Goal: Information Seeking & Learning: Learn about a topic

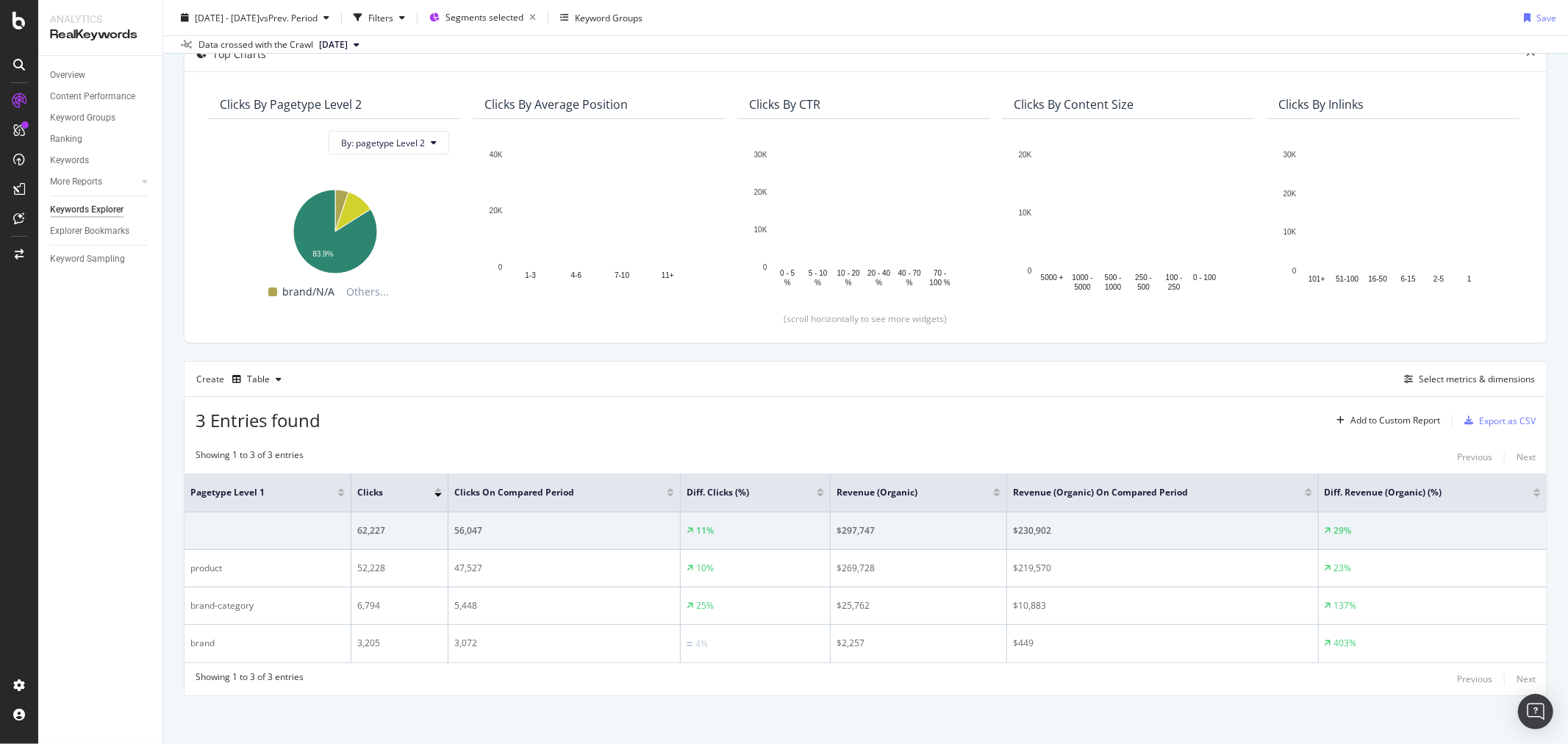
scroll to position [101, 0]
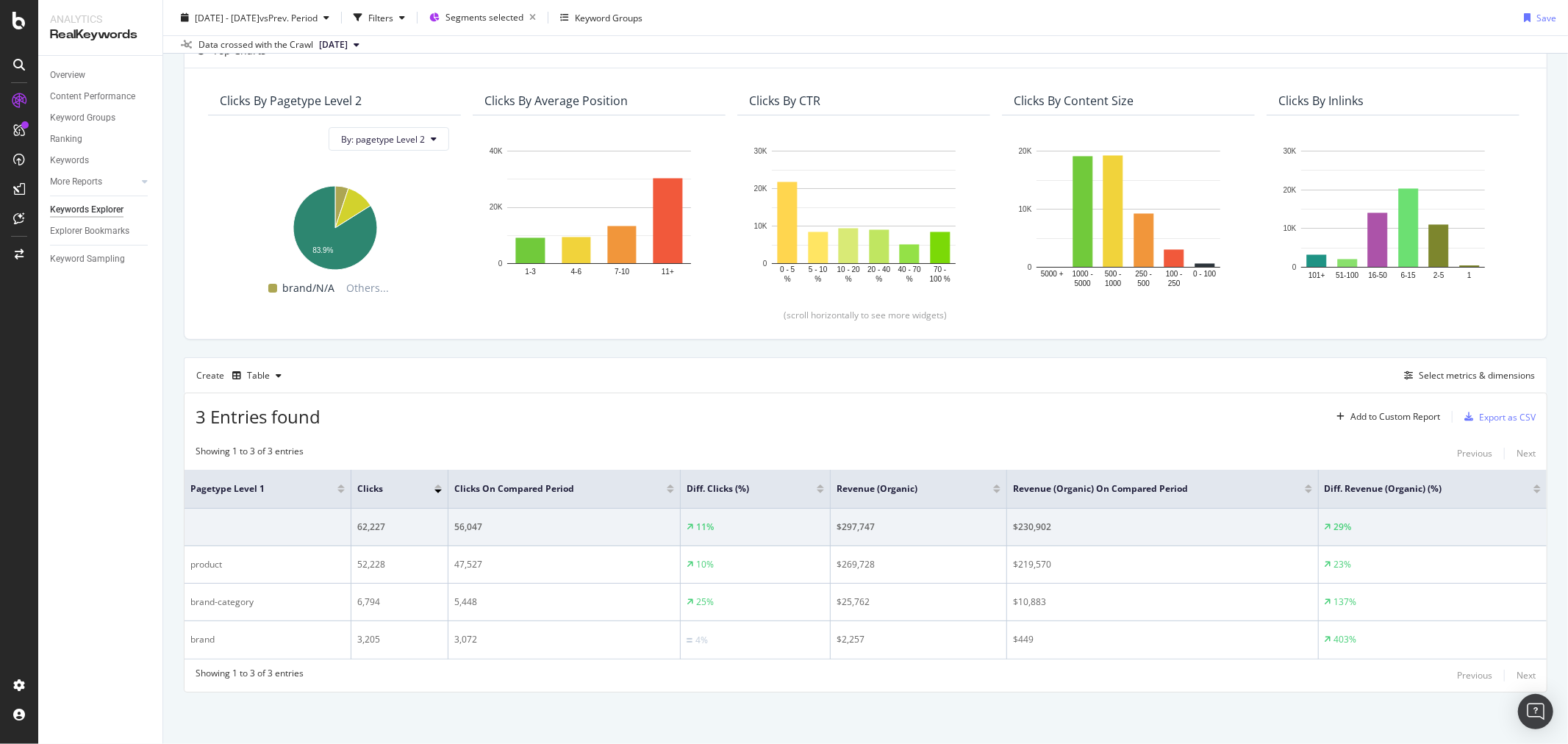
click at [568, 418] on div "3 Entries found Add to Custom Report Export as CSV" at bounding box center [864, 411] width 1362 height 36
click at [935, 421] on div "3 Entries found Add to Custom Report Export as CSV" at bounding box center [864, 411] width 1362 height 36
click at [482, 406] on div "3 Entries found Add to Custom Report Export as CSV" at bounding box center [864, 411] width 1362 height 36
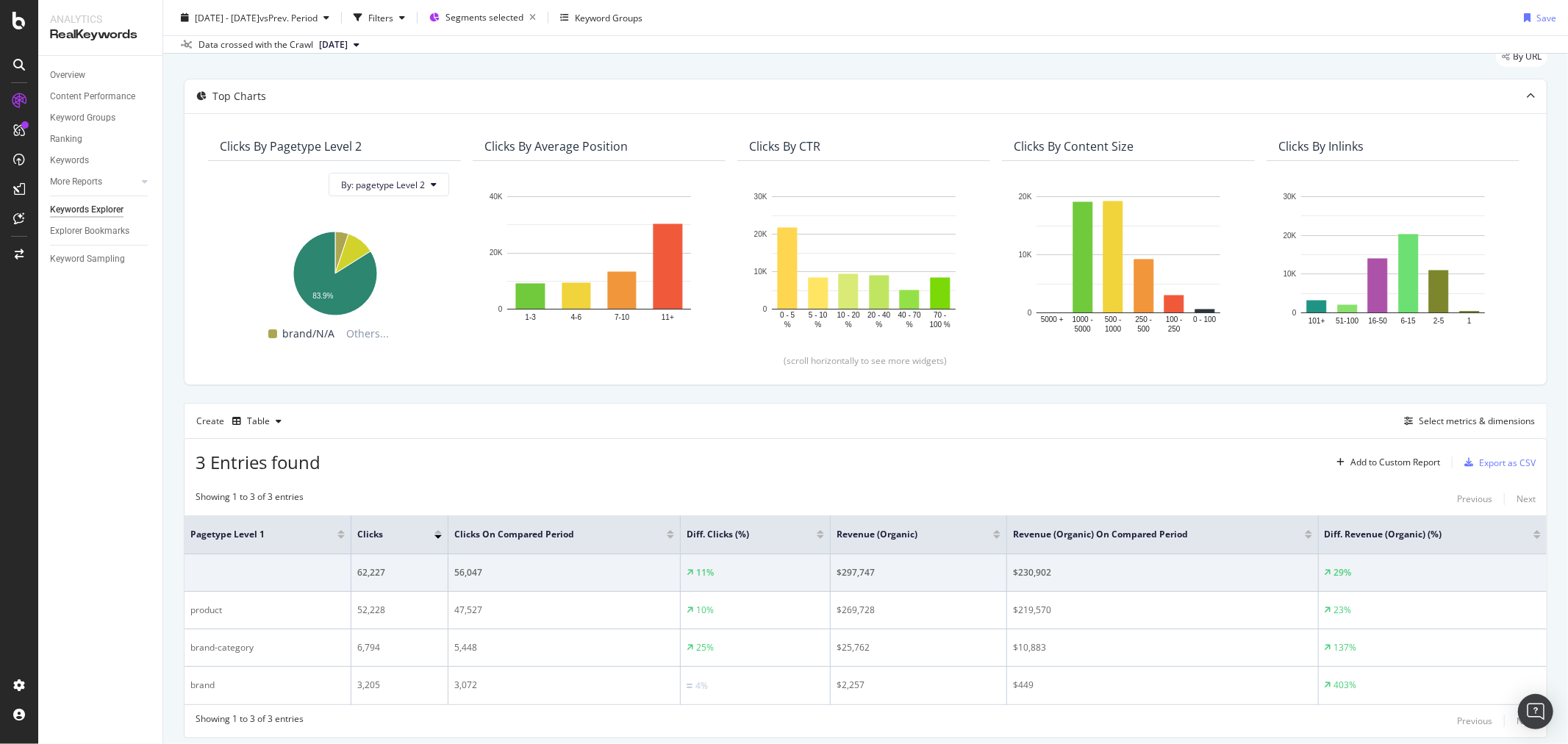
scroll to position [81, 0]
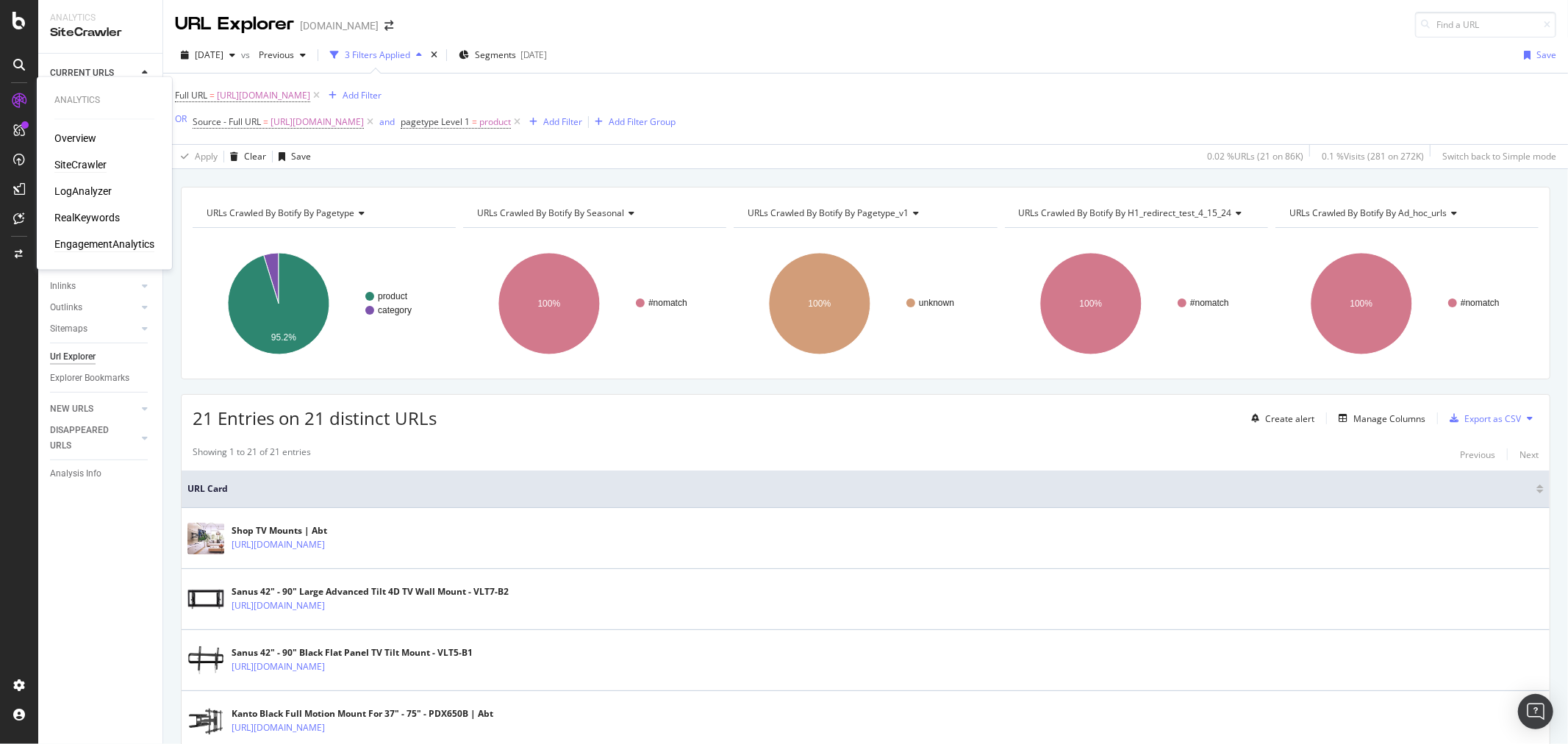
click at [96, 241] on div "EngagementAnalytics" at bounding box center [104, 244] width 100 height 15
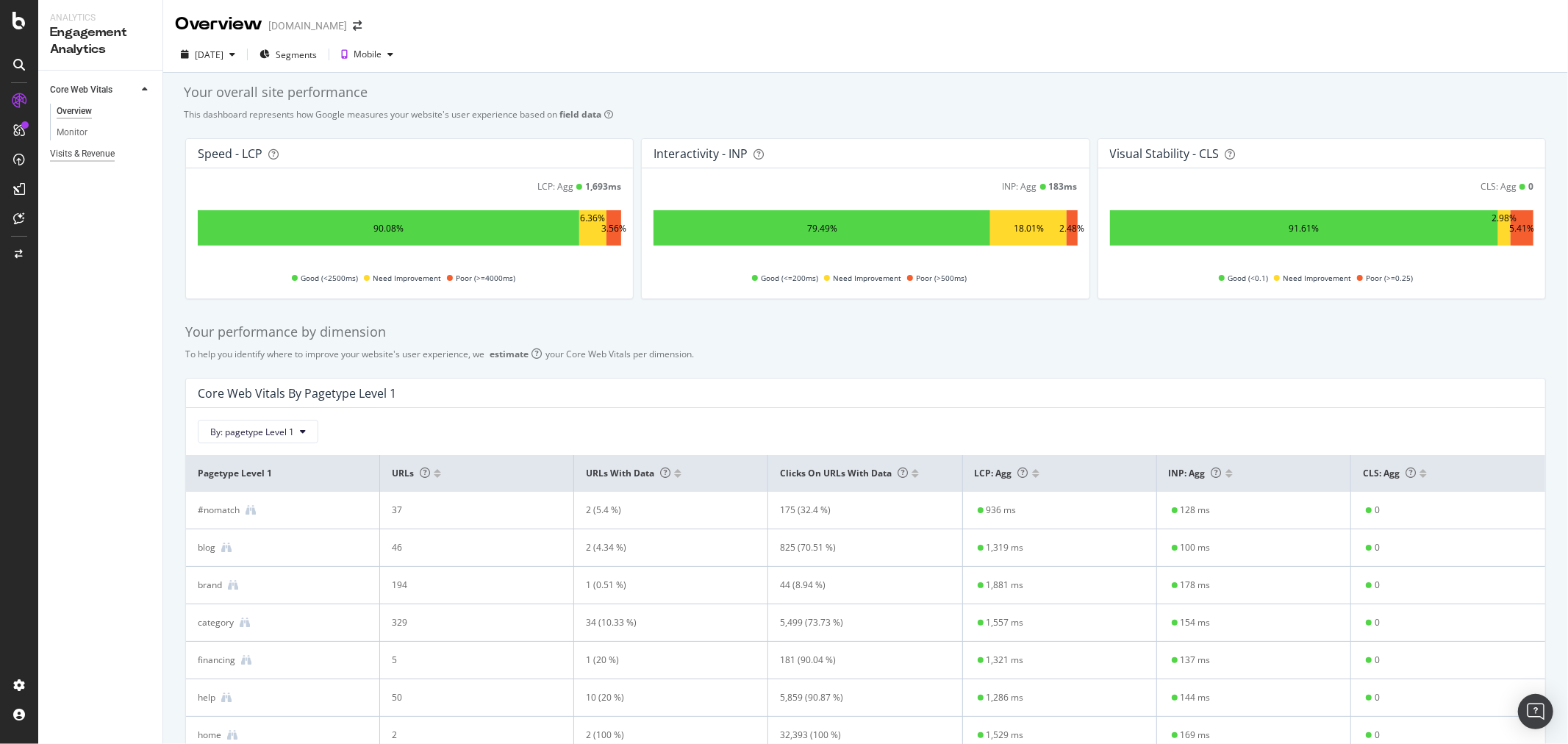
click at [112, 147] on div "Visits & Revenue" at bounding box center [82, 154] width 65 height 16
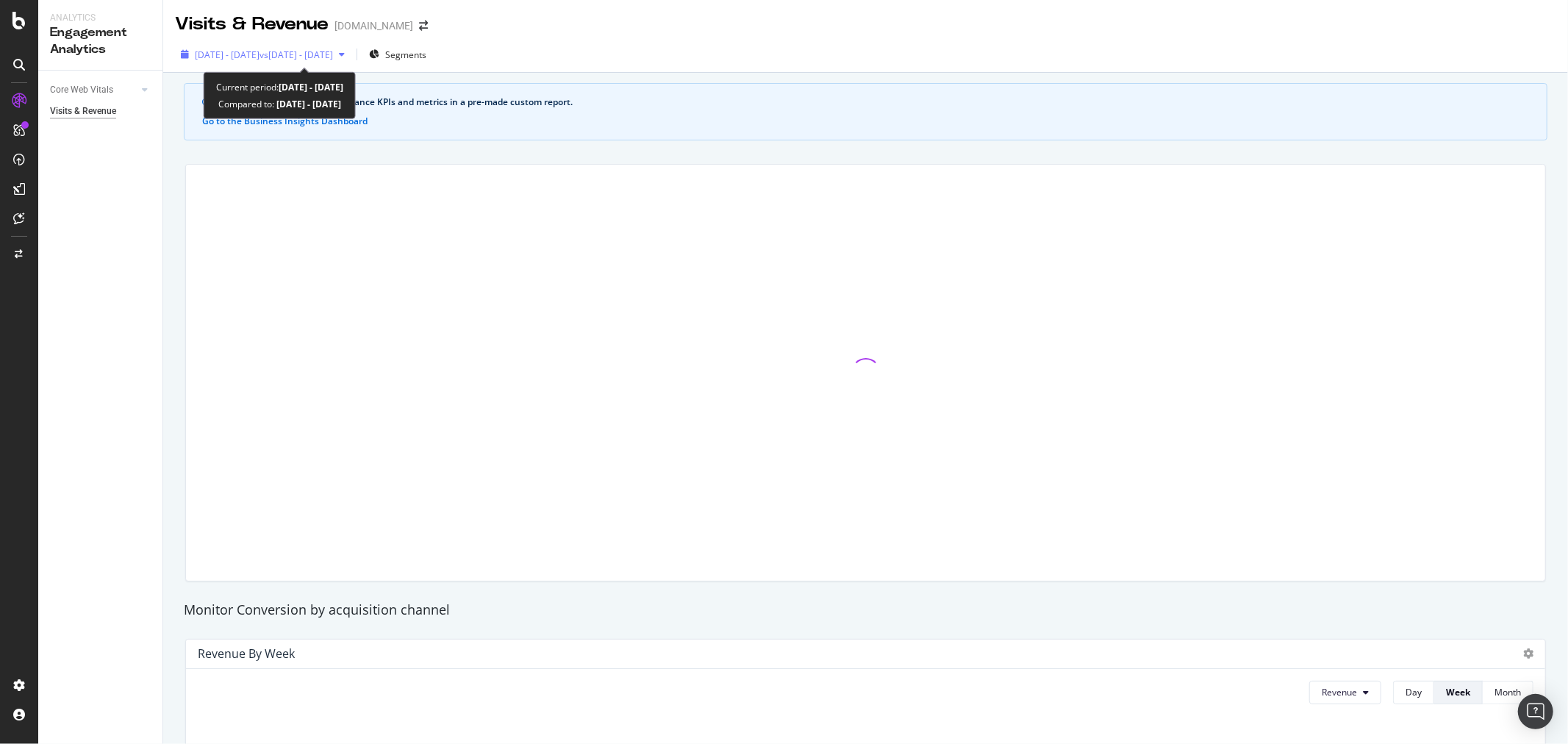
click at [251, 62] on div "2025 Aug. 16th - Sep. 12th vs 2025 Jul. 19th - Aug. 15th" at bounding box center [263, 54] width 175 height 22
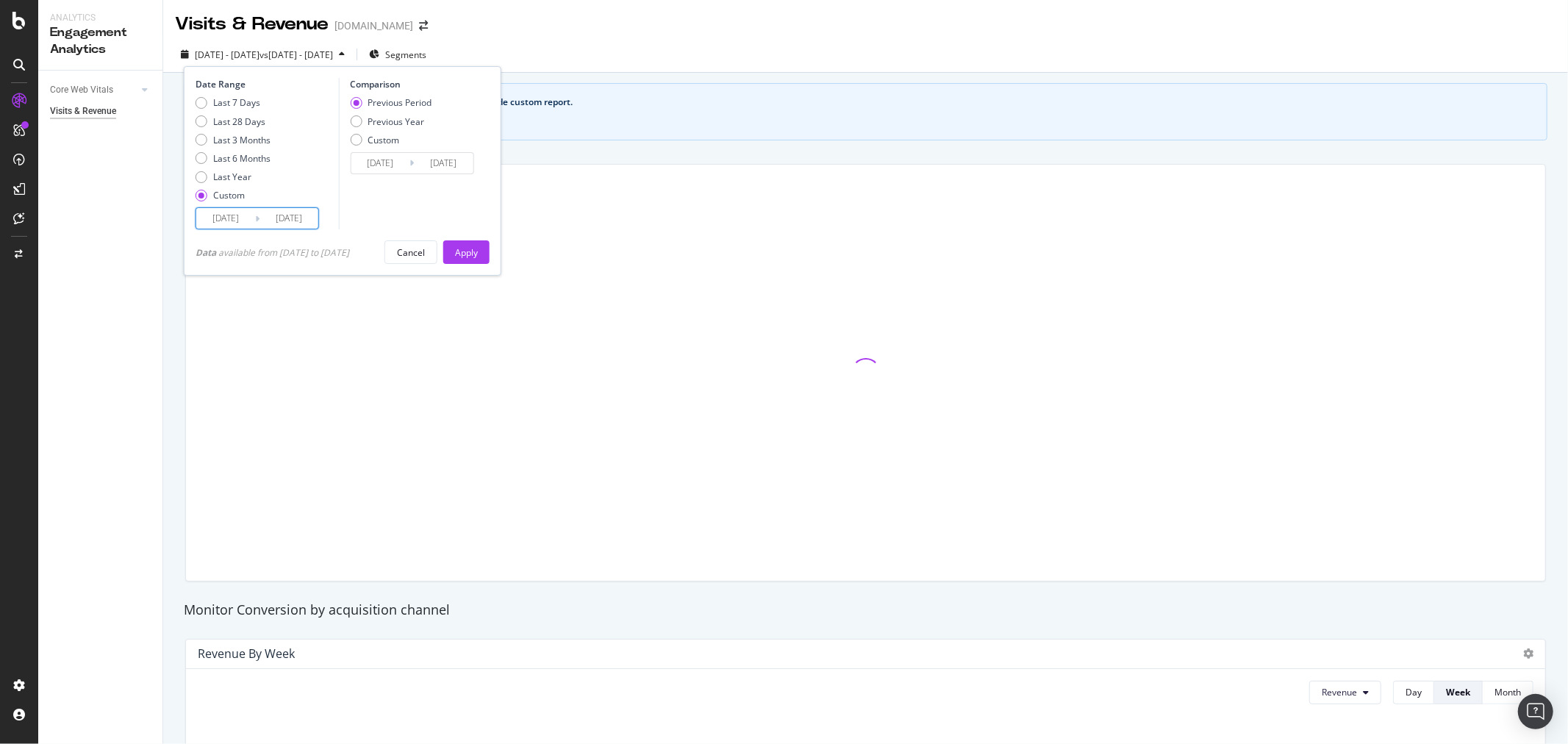
click at [266, 214] on input "2025/09/12" at bounding box center [289, 218] width 59 height 20
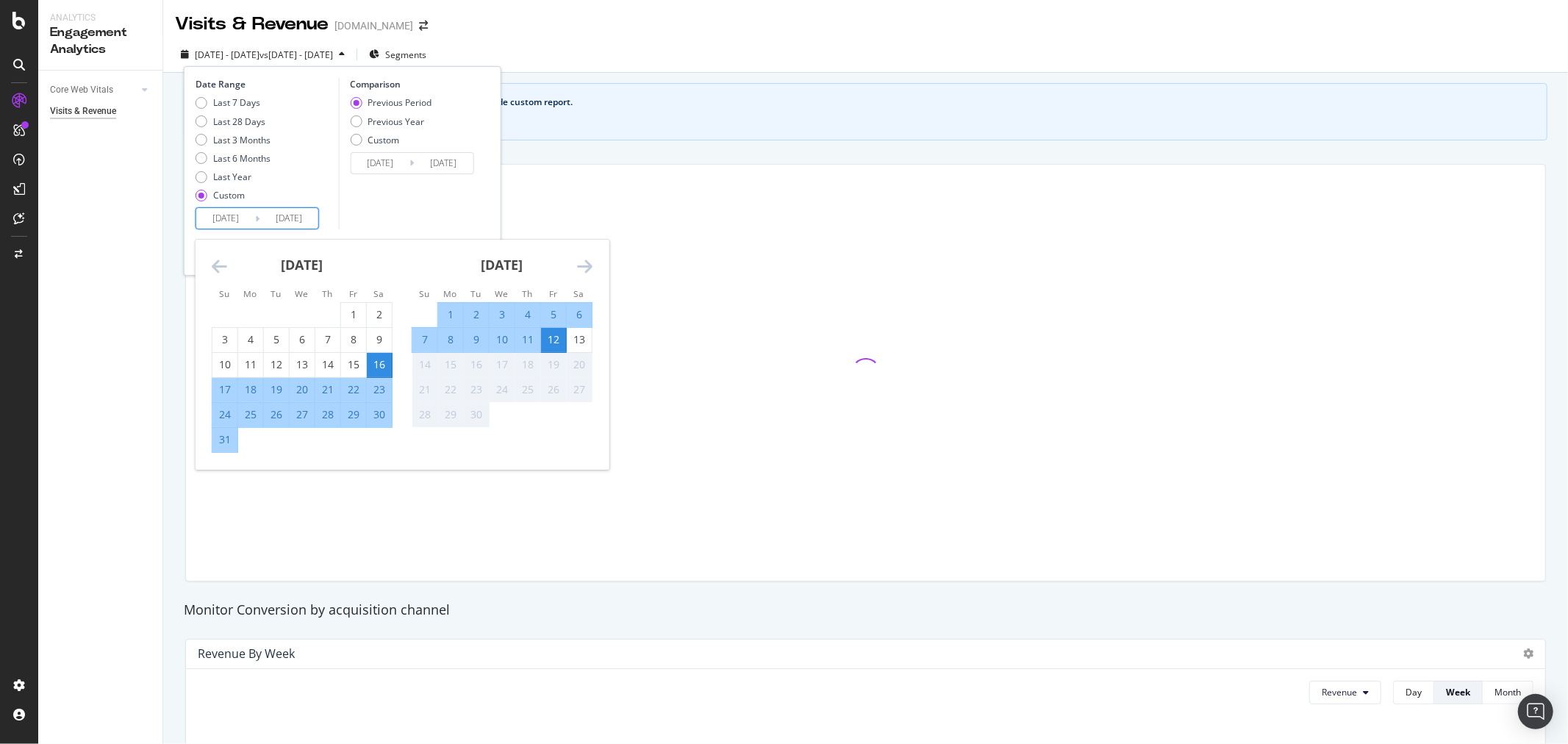
click at [217, 265] on icon "Move backward to switch to the previous month." at bounding box center [219, 265] width 16 height 17
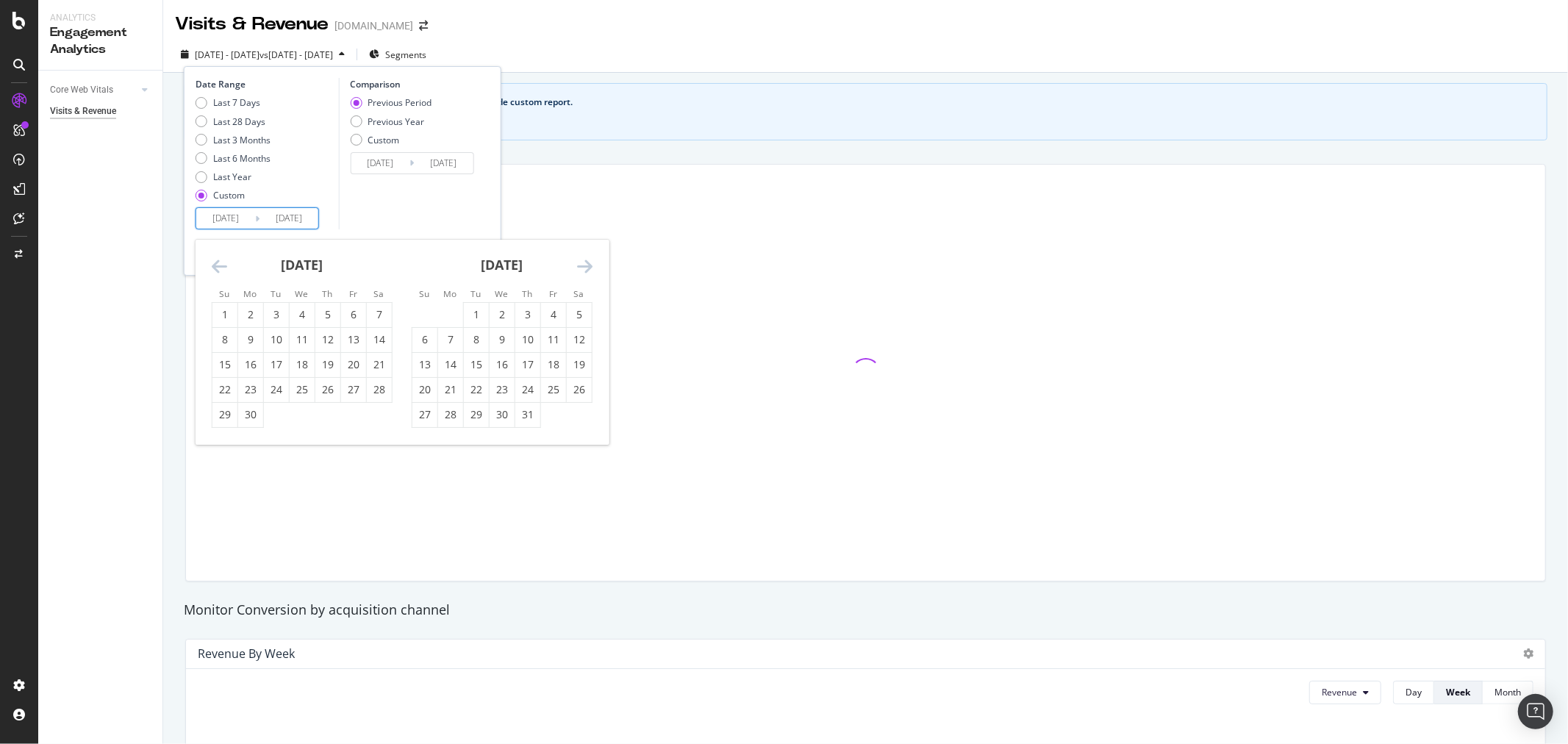
click at [217, 265] on icon "Move backward to switch to the previous month." at bounding box center [219, 265] width 16 height 17
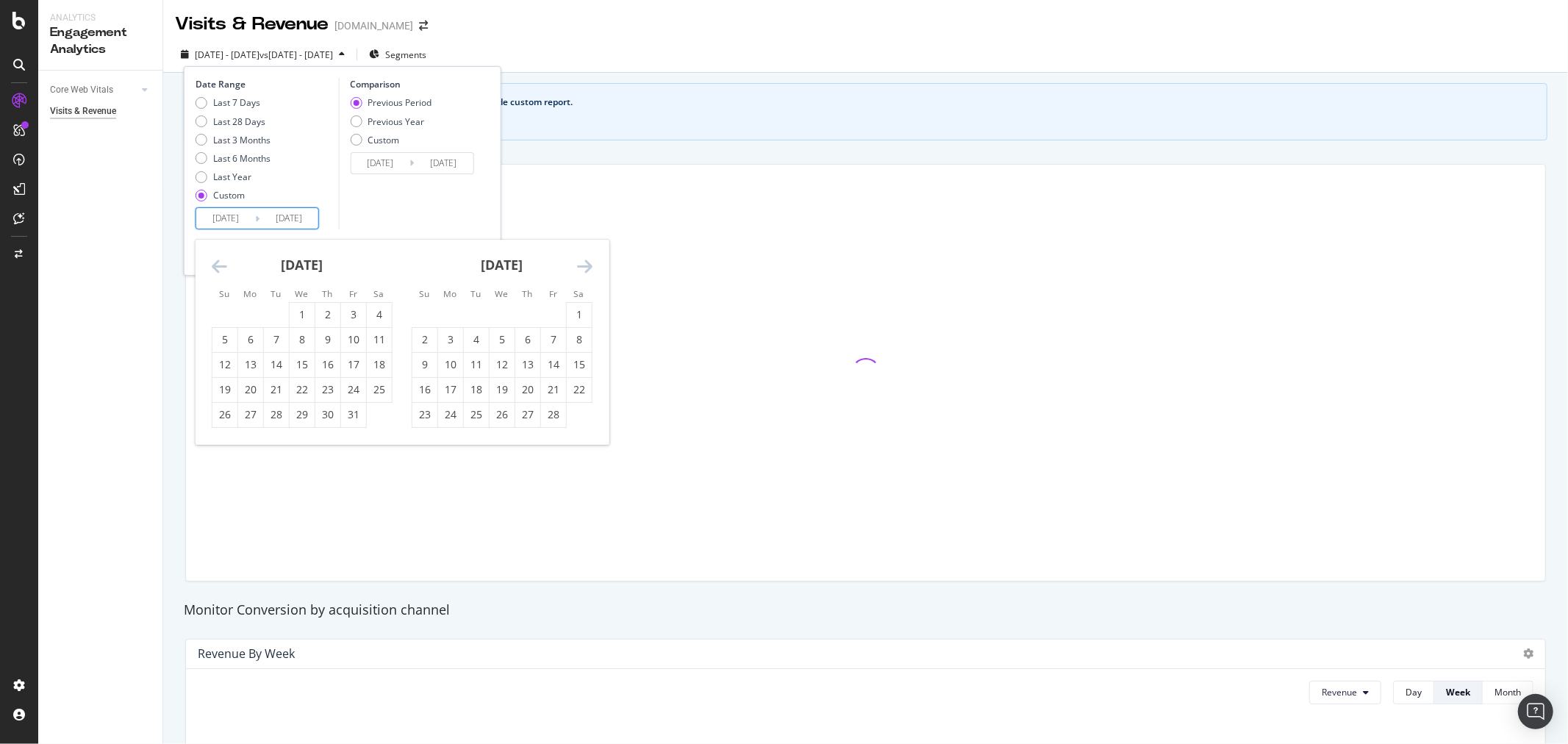
click at [217, 265] on icon "Move backward to switch to the previous month." at bounding box center [219, 265] width 16 height 17
click at [268, 315] on div "1" at bounding box center [276, 314] width 25 height 15
type input "2024/10/01"
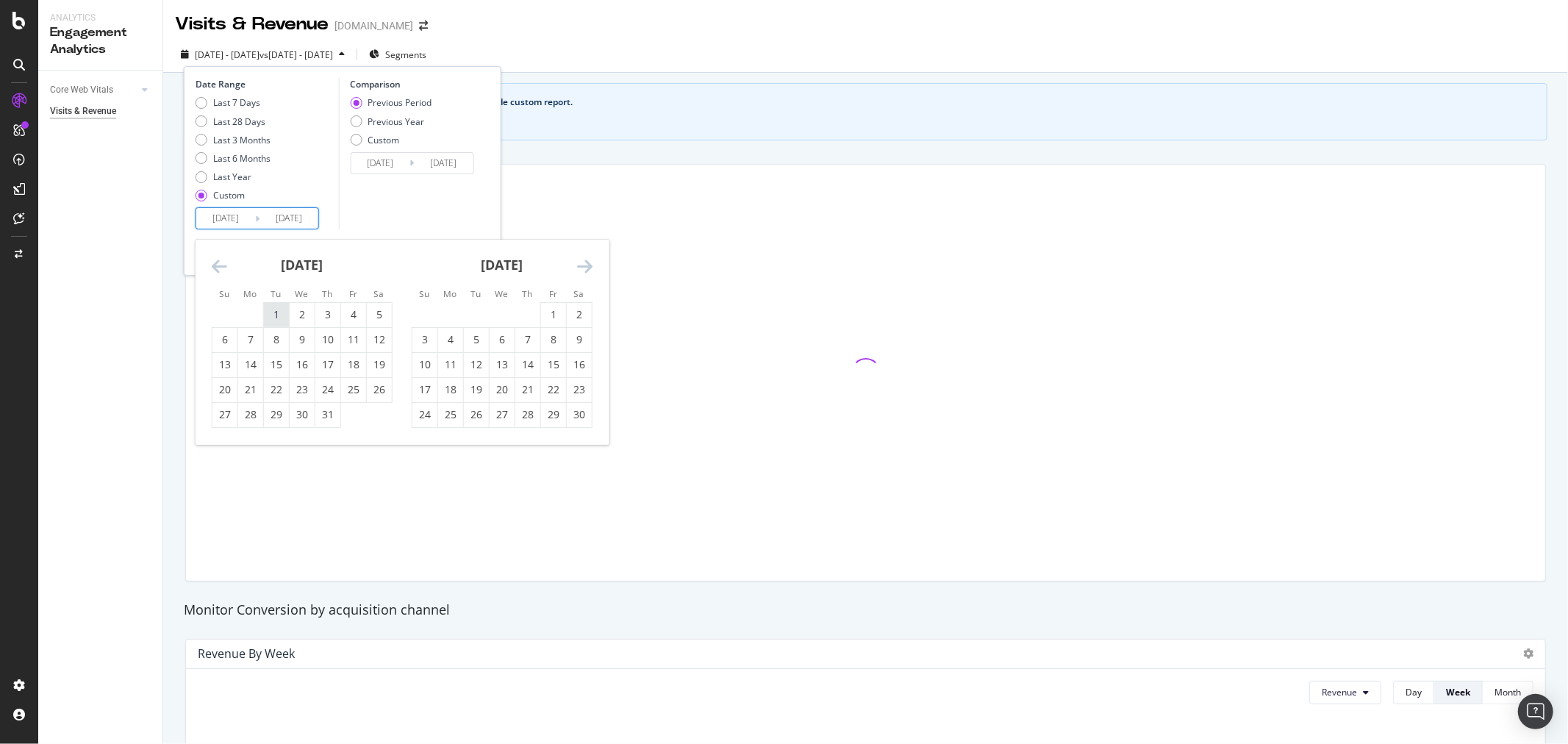
type input "2023/10/20"
type input "2024/09/30"
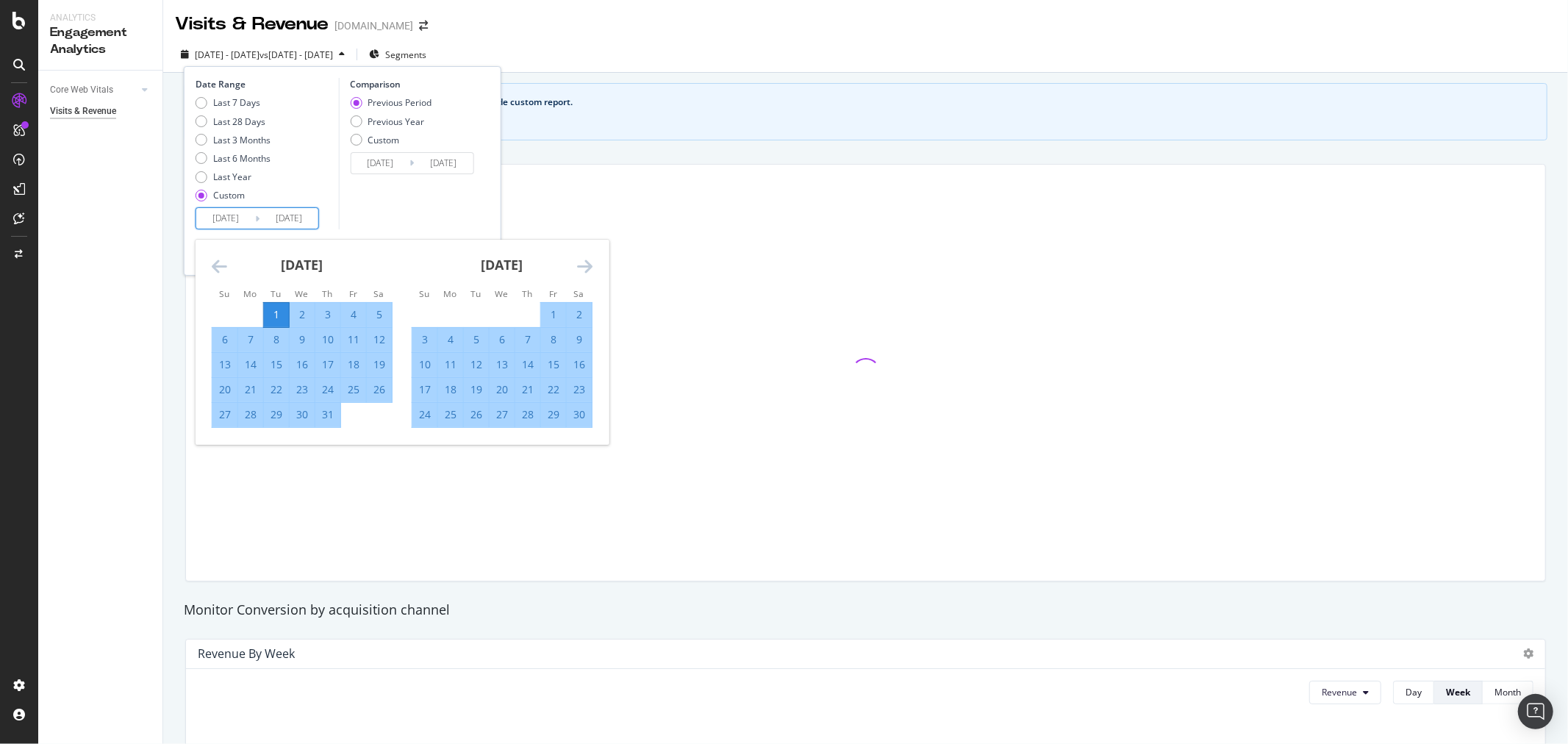
click at [582, 260] on icon "Move forward to switch to the next month." at bounding box center [584, 265] width 16 height 17
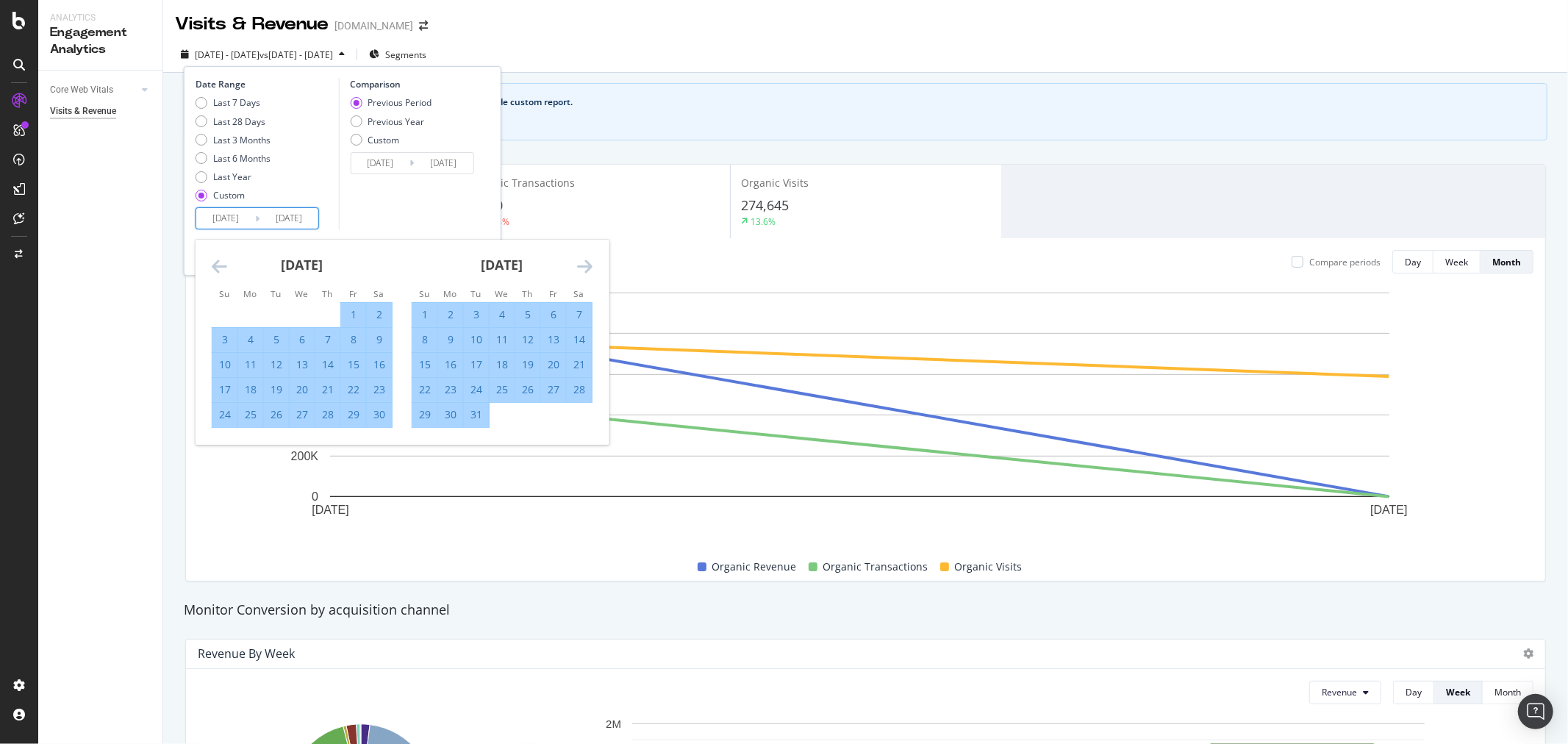
click at [483, 418] on div "31" at bounding box center [477, 414] width 25 height 15
type input "2024/12/31"
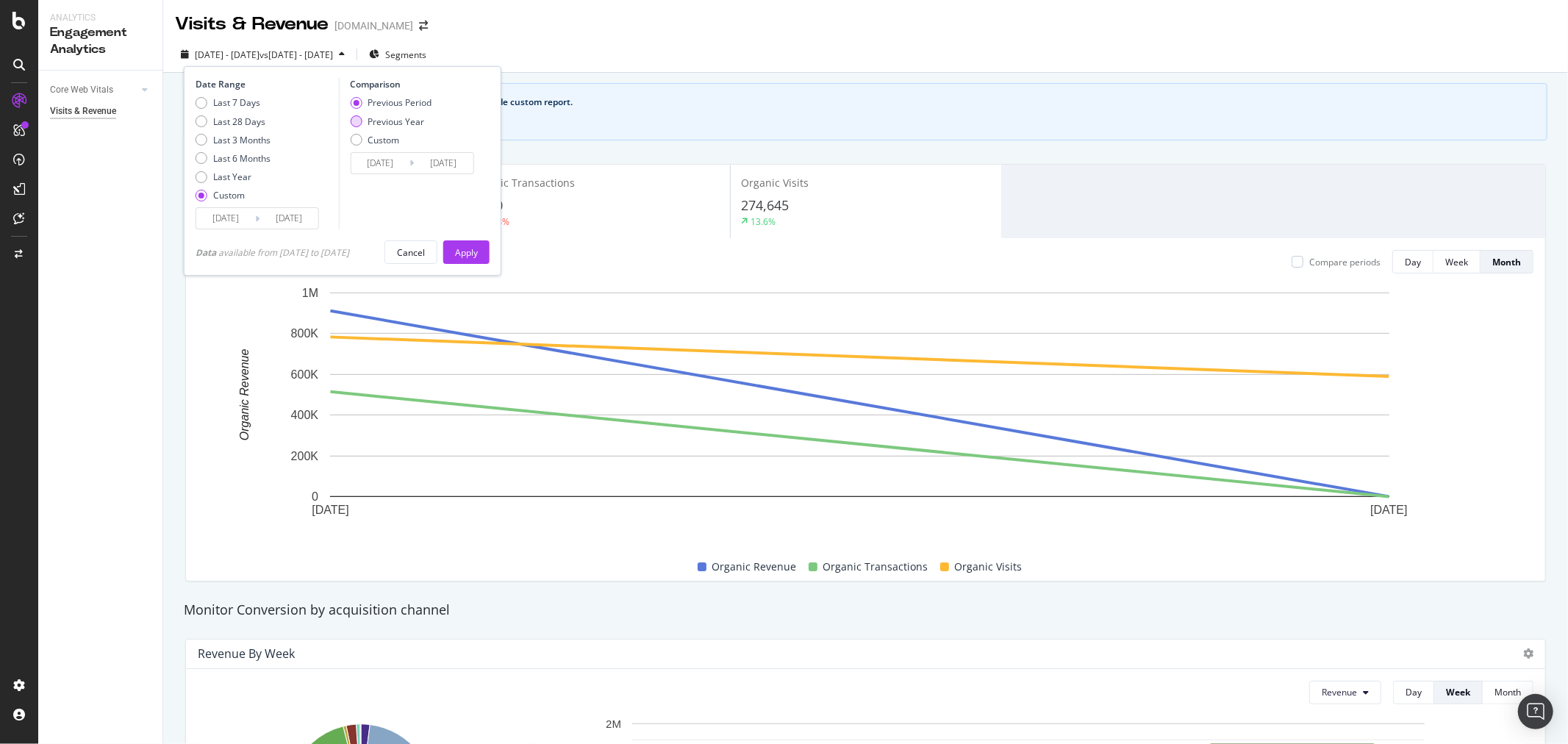
click at [384, 120] on div "Previous Year" at bounding box center [395, 121] width 56 height 13
type input "2023/10/03"
type input "2024/01/02"
click at [458, 254] on button "Apply" at bounding box center [466, 252] width 47 height 23
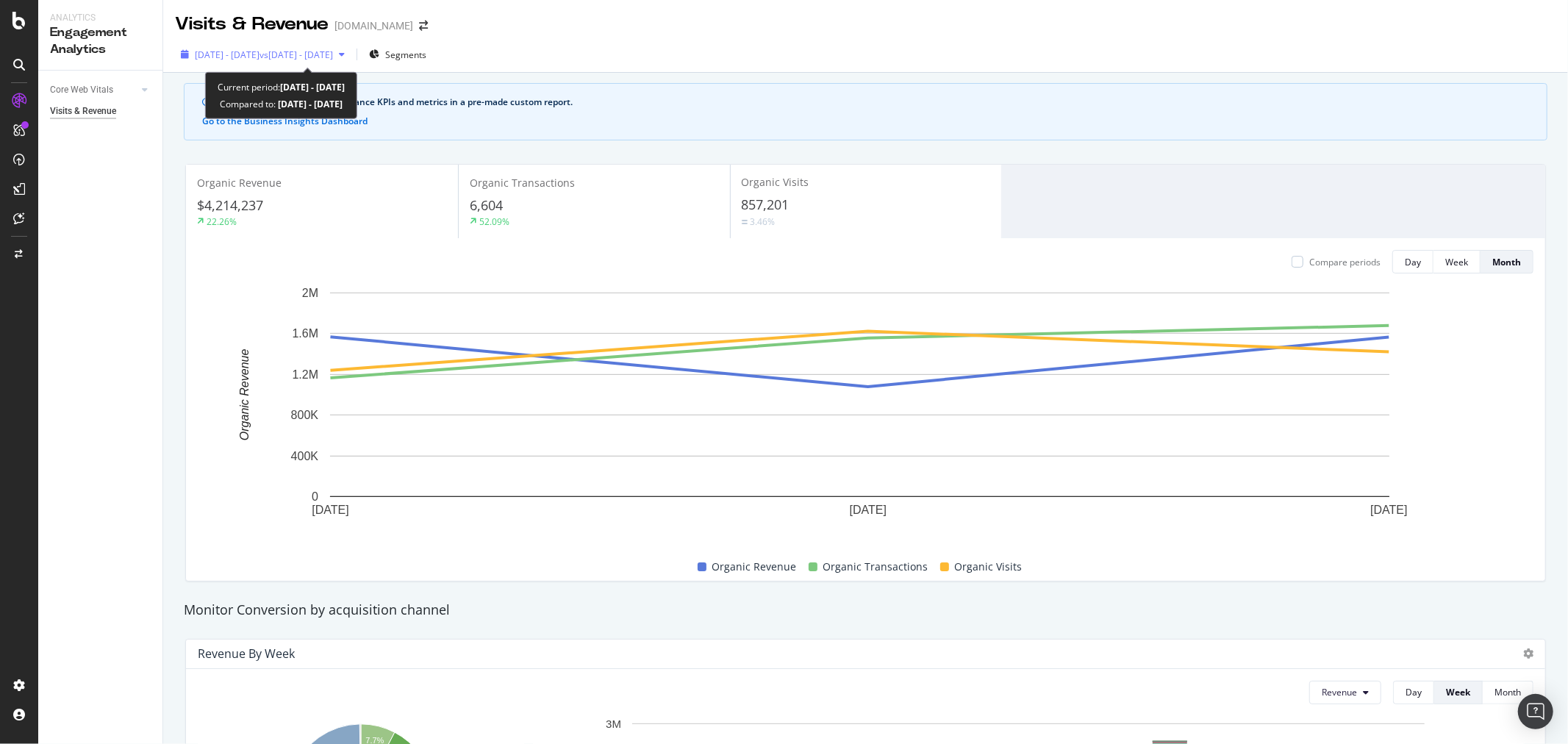
click at [299, 61] on div "2024 Oct. 1st - Dec. 31st vs 2023 Oct. 3rd - 2024 Jan. 2nd" at bounding box center [263, 54] width 175 height 22
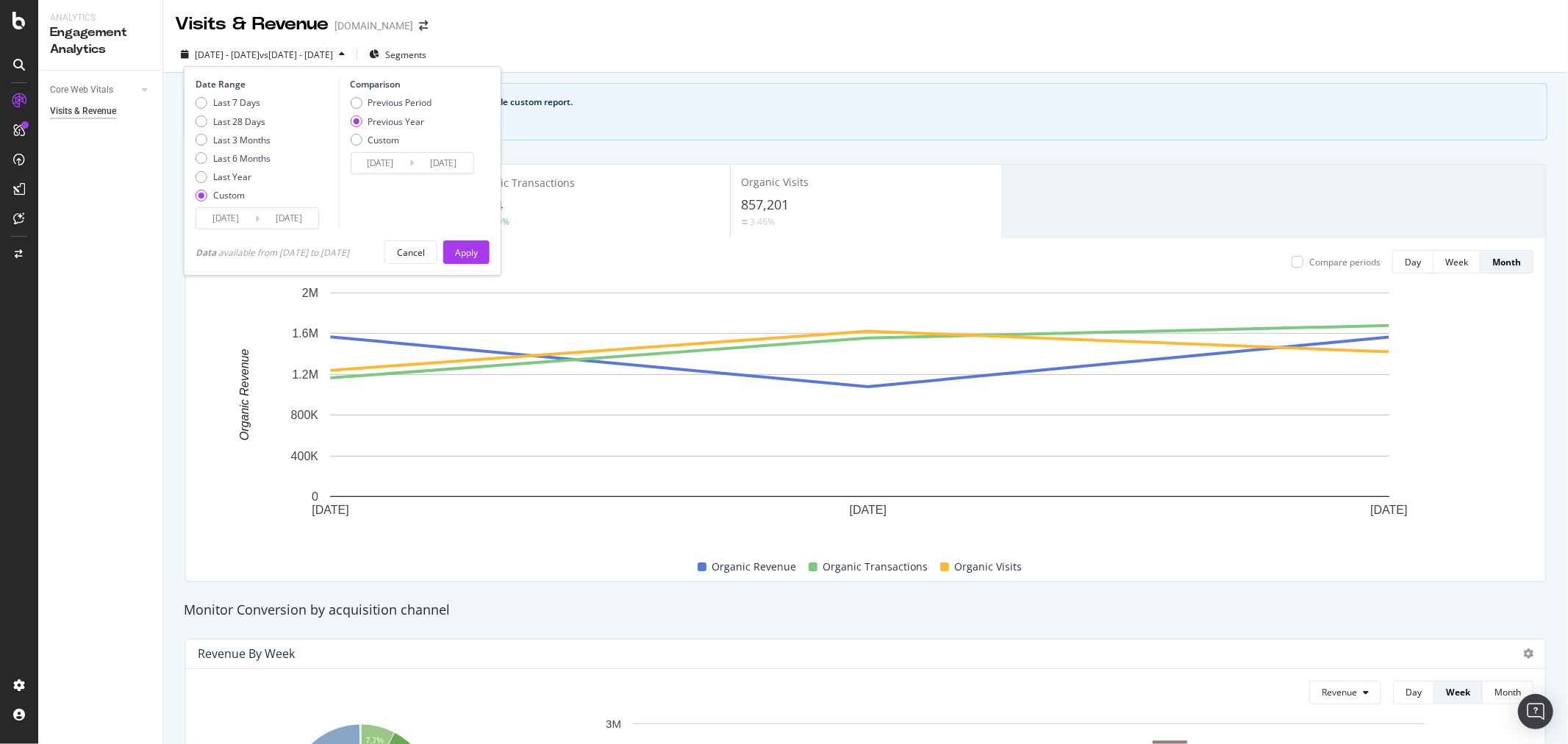
click at [246, 217] on input "2024/10/01" at bounding box center [225, 218] width 59 height 20
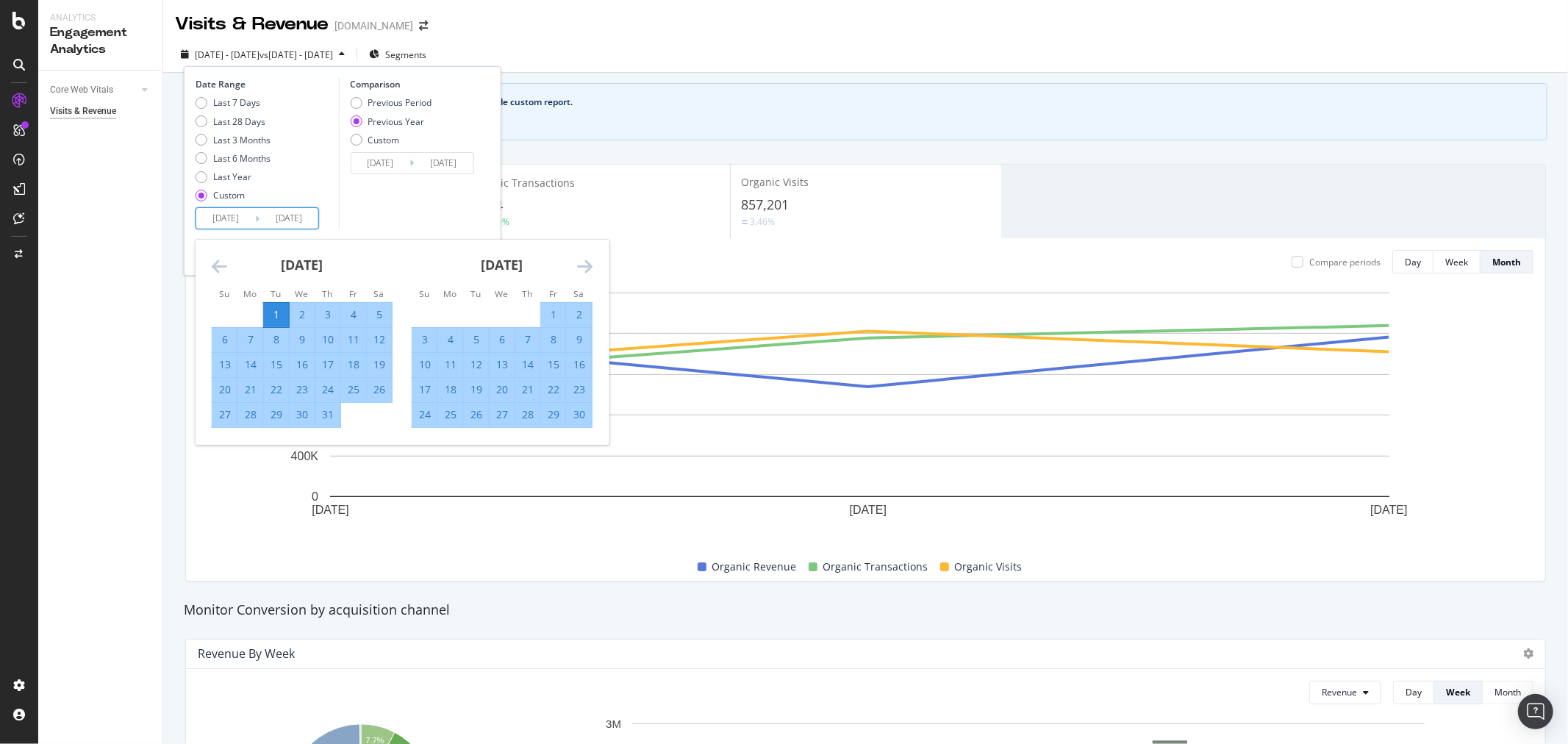
click at [213, 276] on div "October 2024" at bounding box center [301, 270] width 181 height 62
click at [213, 272] on icon "Move backward to switch to the previous month." at bounding box center [219, 265] width 16 height 17
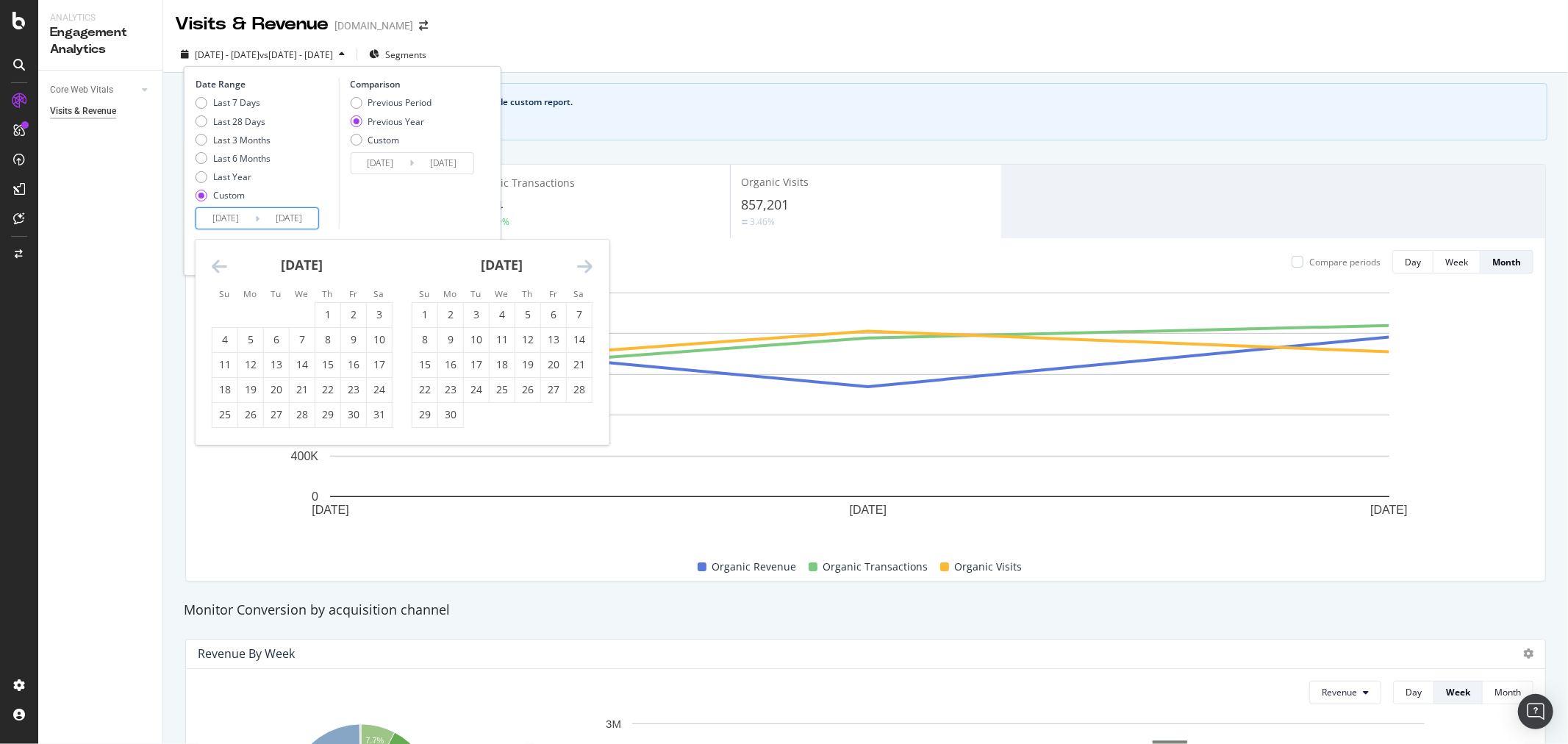
click at [213, 272] on icon "Move backward to switch to the previous month." at bounding box center [219, 265] width 16 height 17
click at [218, 268] on icon "Move backward to switch to the previous month." at bounding box center [219, 265] width 16 height 17
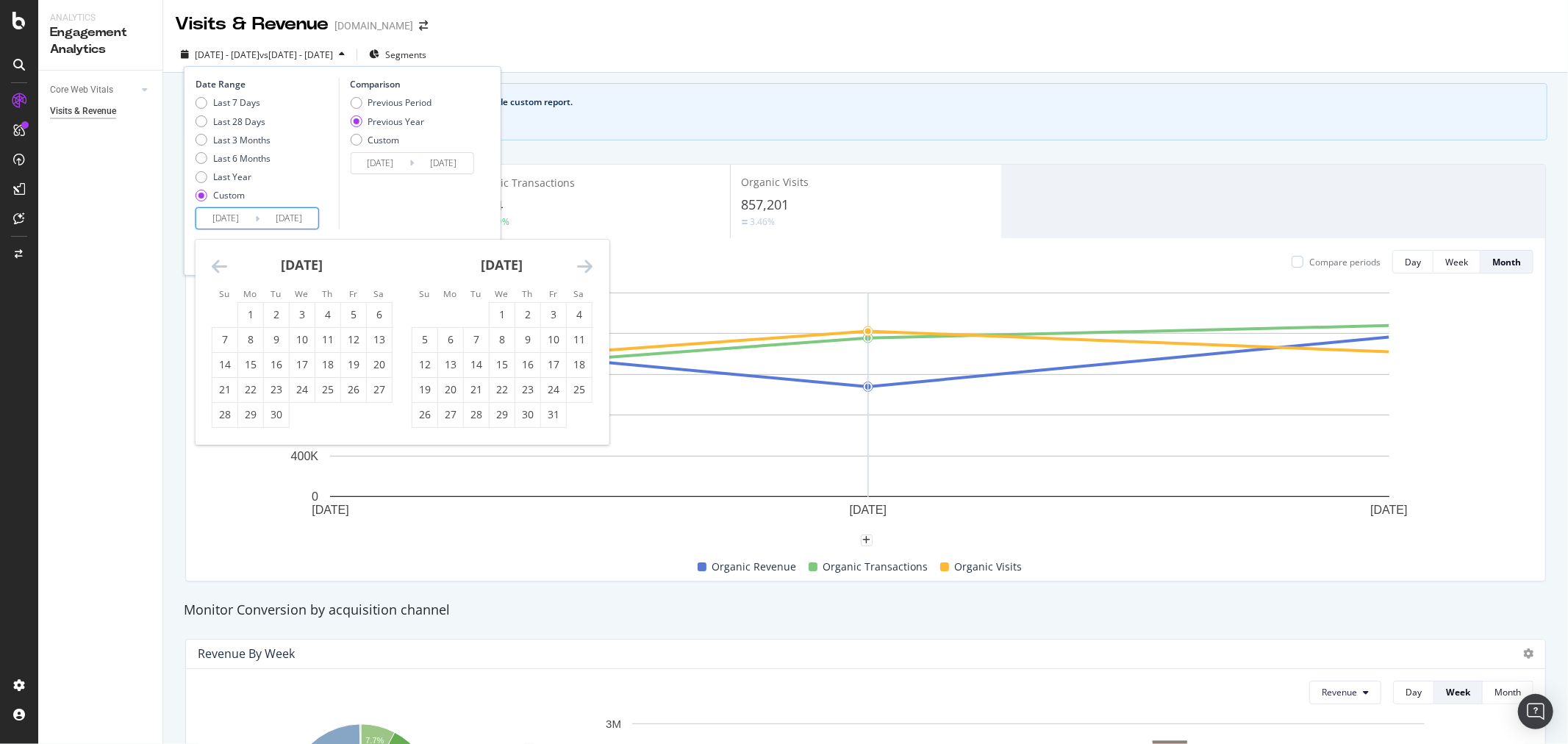
click at [218, 268] on icon "Move backward to switch to the previous month." at bounding box center [219, 265] width 16 height 17
click at [251, 314] on div "1" at bounding box center [251, 314] width 25 height 15
type input "2024/01/01"
type input "2023/01/02"
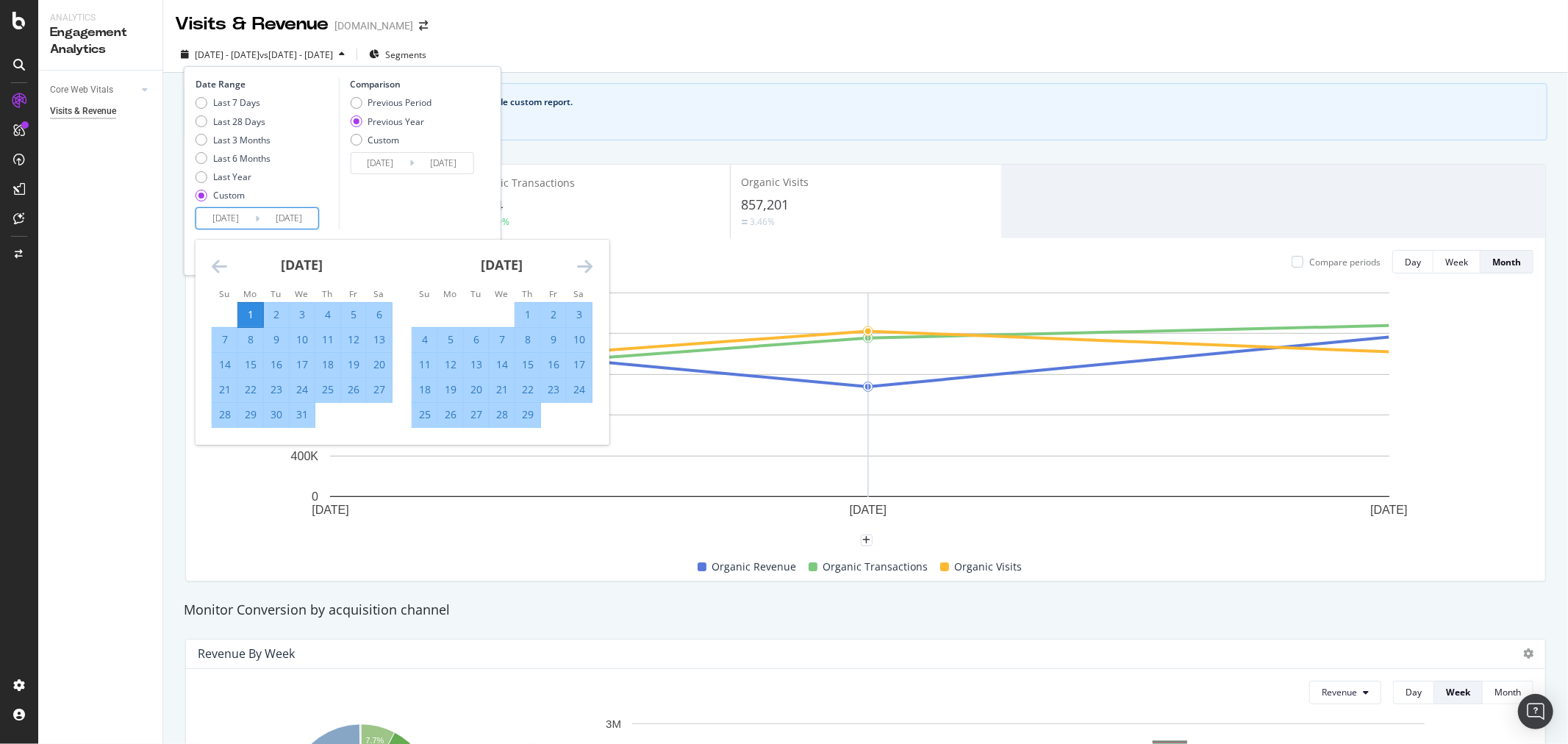
click at [591, 260] on icon "Move forward to switch to the next month." at bounding box center [584, 265] width 16 height 17
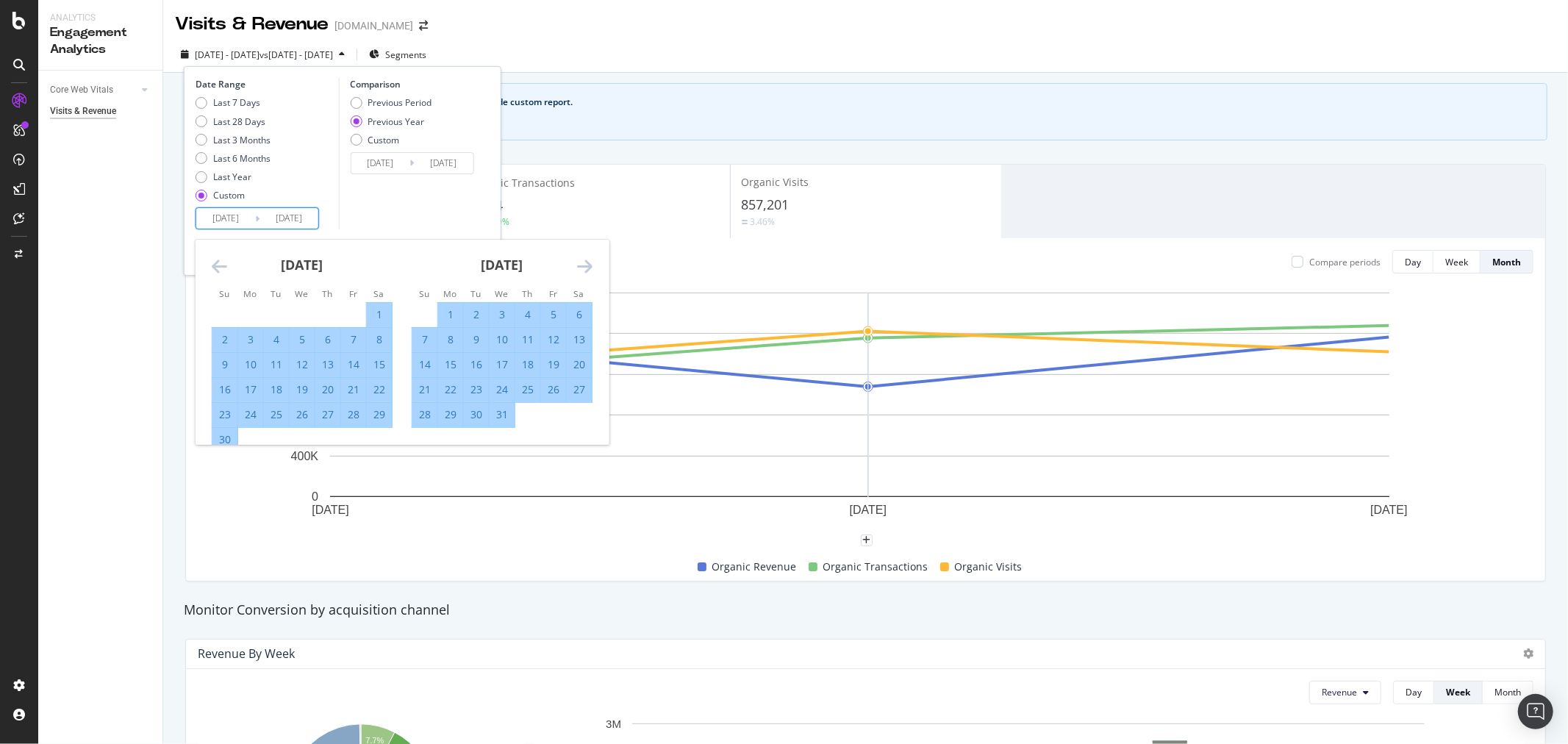
click at [591, 260] on icon "Move forward to switch to the next month." at bounding box center [584, 265] width 16 height 17
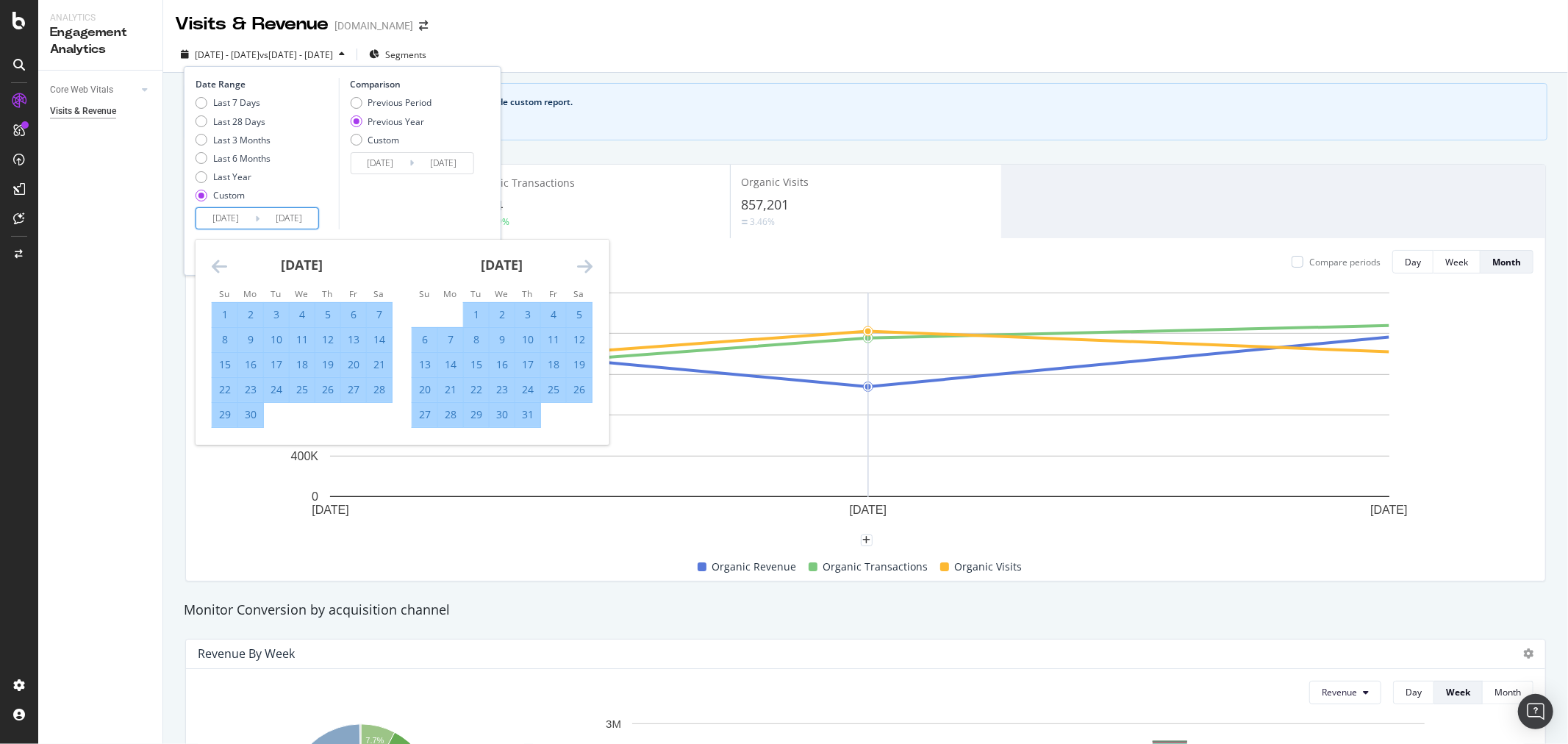
click at [227, 371] on div "15" at bounding box center [225, 364] width 25 height 15
type input "2024/09/15"
type input "2023/09/17"
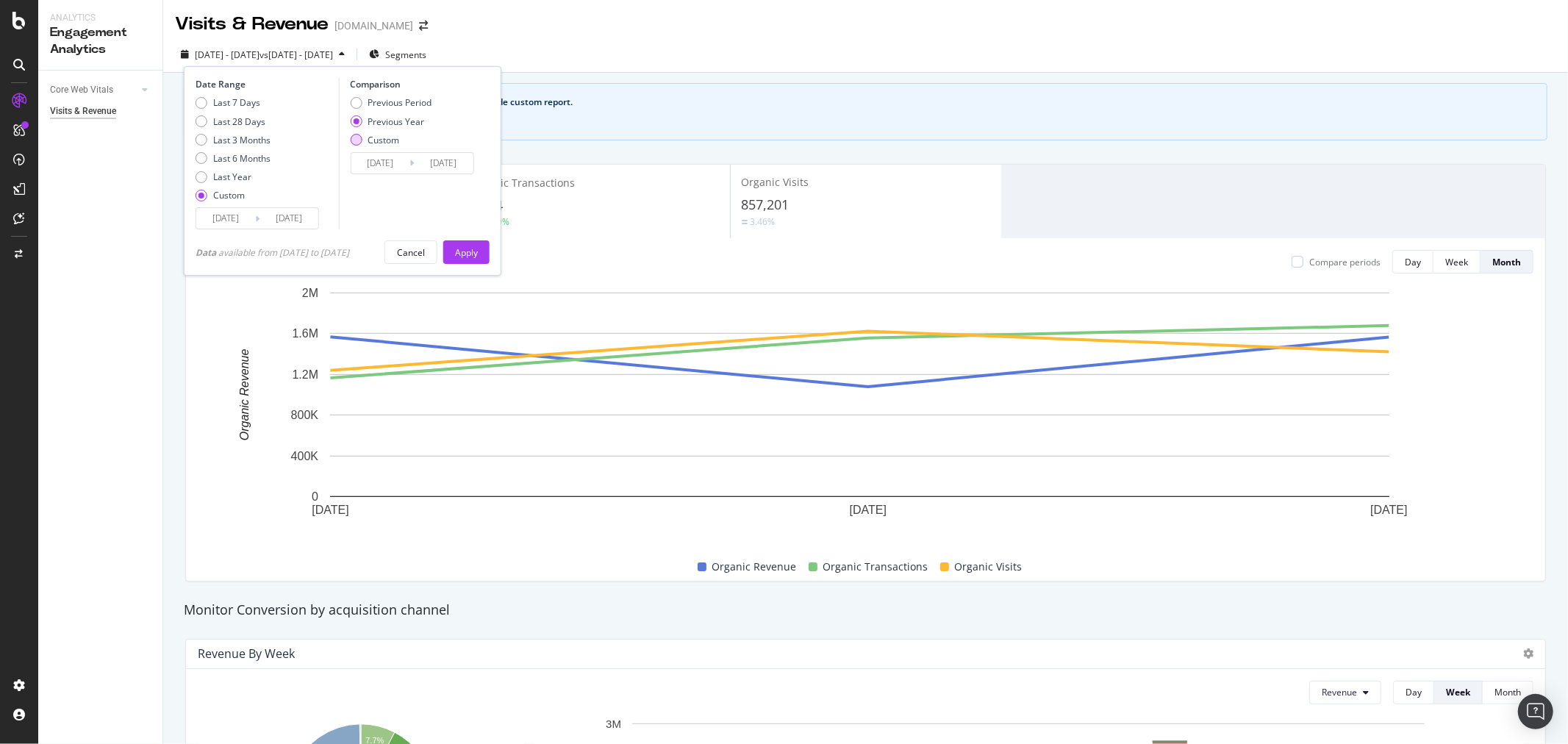
click at [390, 141] on div "Custom" at bounding box center [383, 140] width 32 height 13
click at [385, 171] on input "2023/01/02" at bounding box center [380, 163] width 59 height 20
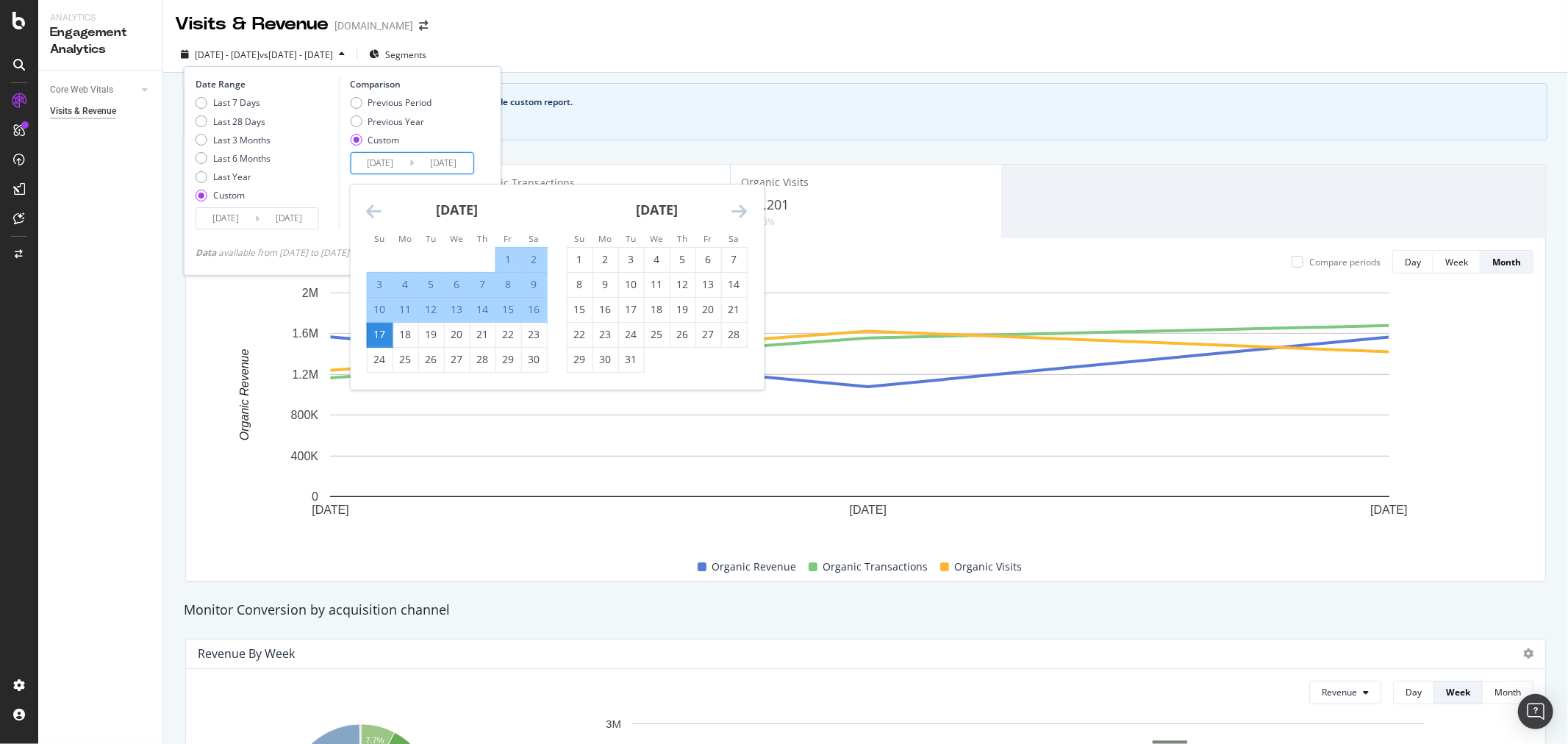
click at [752, 209] on div "October 2023 1 2 3 4 5 6 7 8 9 10 11 12 13 14 15 16 17 18 19 20 21 22 23 24 25 …" at bounding box center [656, 278] width 200 height 188
click at [746, 209] on icon "Move forward to switch to the next month." at bounding box center [739, 211] width 16 height 17
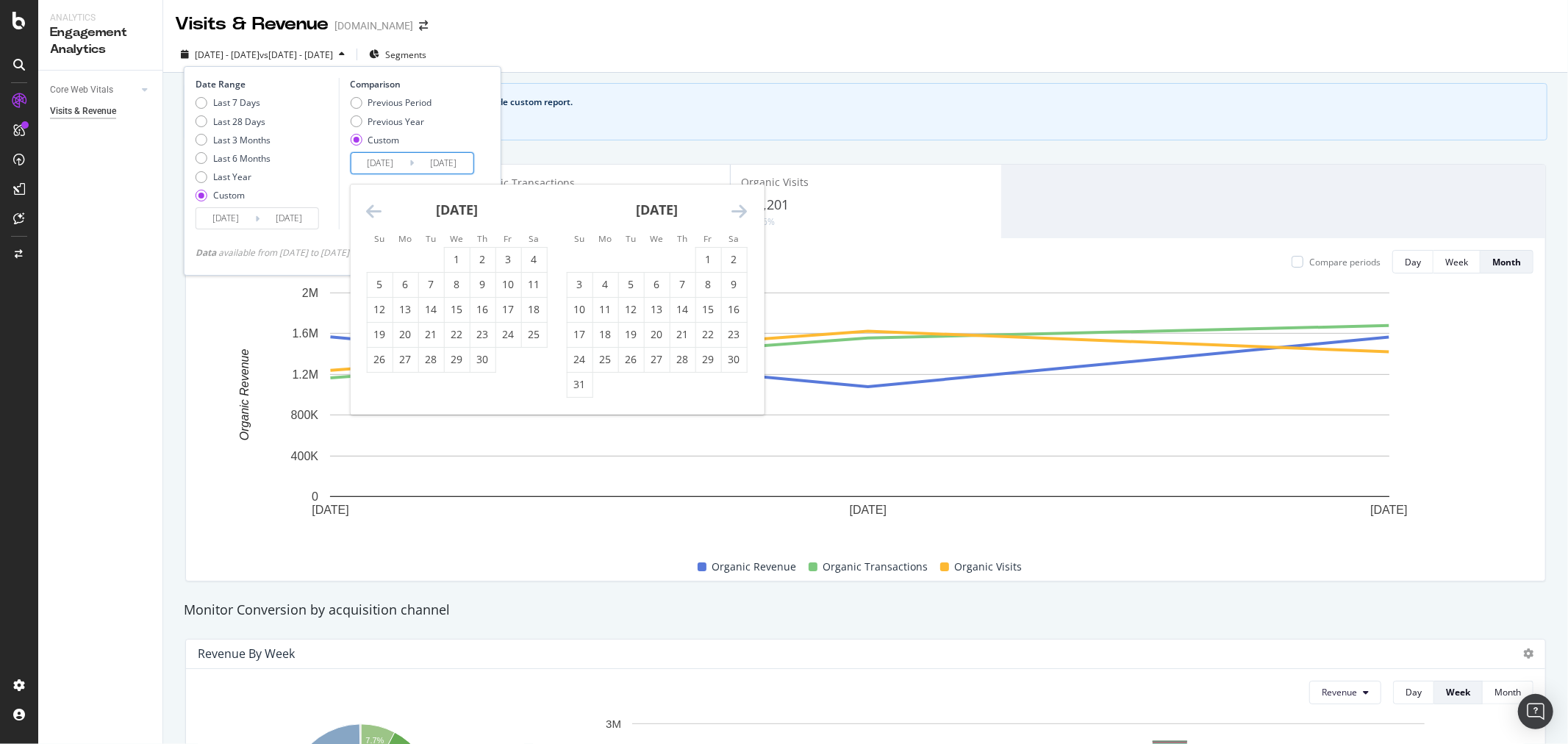
click at [746, 209] on icon "Move forward to switch to the next month." at bounding box center [739, 211] width 16 height 17
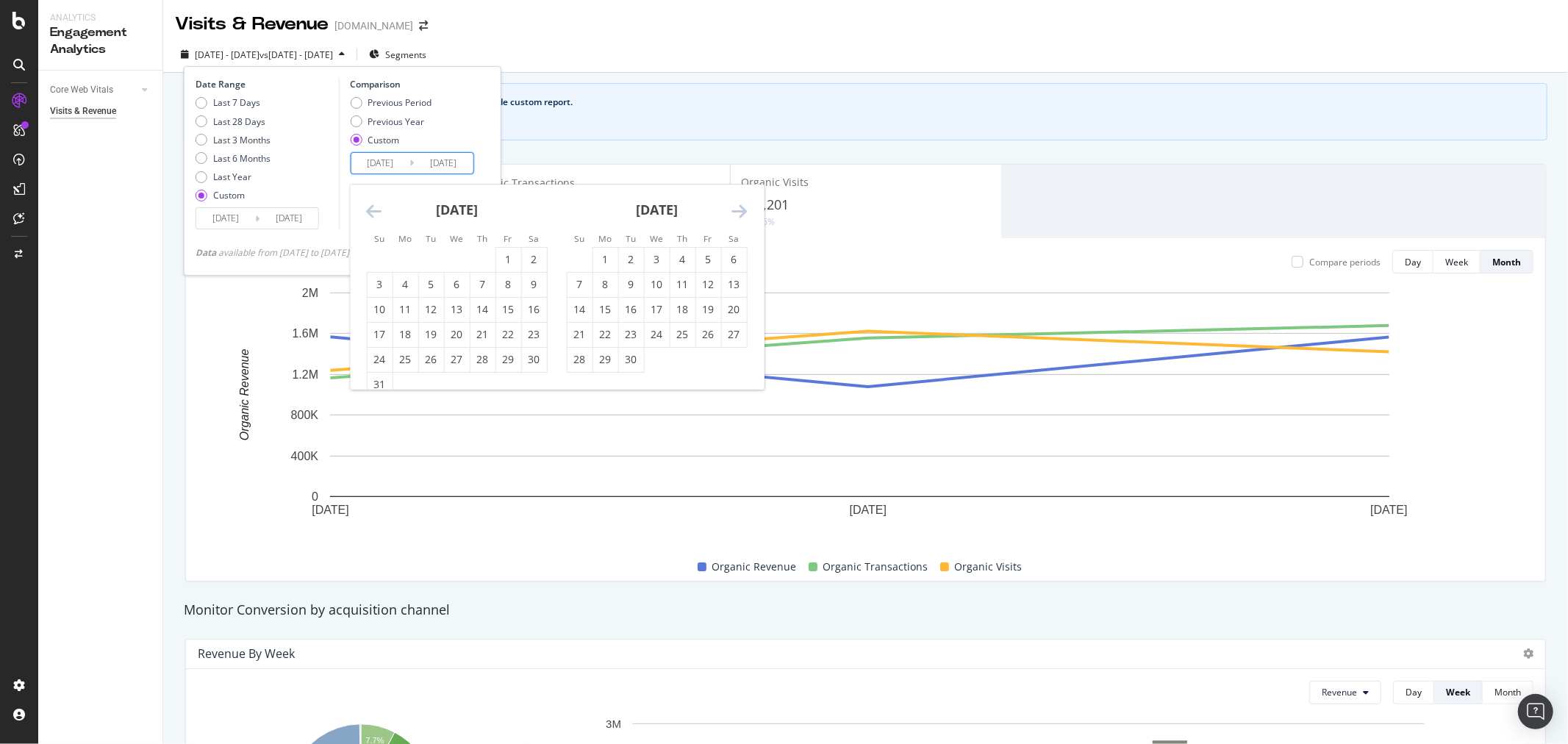
click at [746, 209] on icon "Move forward to switch to the next month." at bounding box center [739, 211] width 16 height 17
click at [261, 214] on input "2024/09/15" at bounding box center [289, 218] width 59 height 20
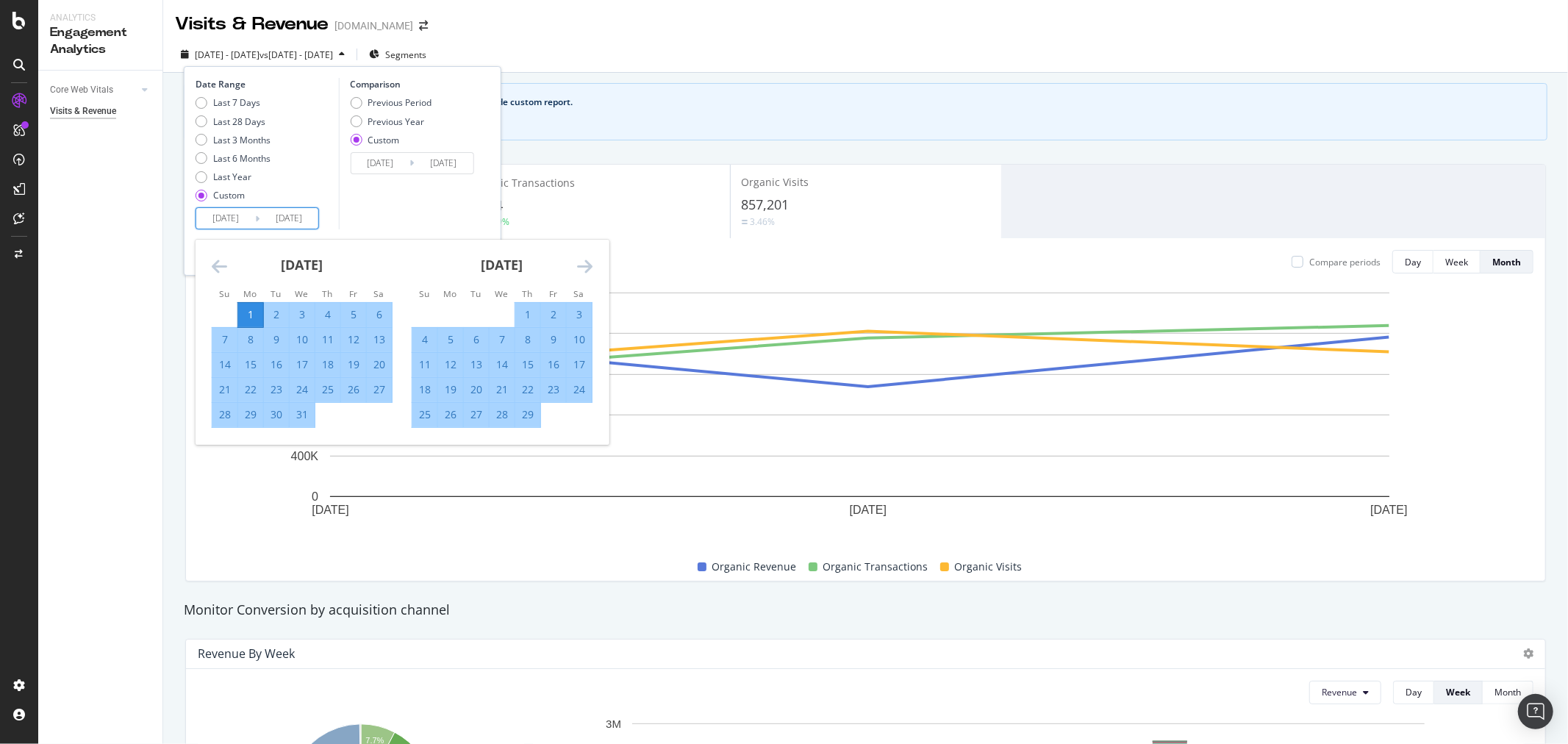
click at [588, 258] on icon "Move forward to switch to the next month." at bounding box center [584, 265] width 16 height 17
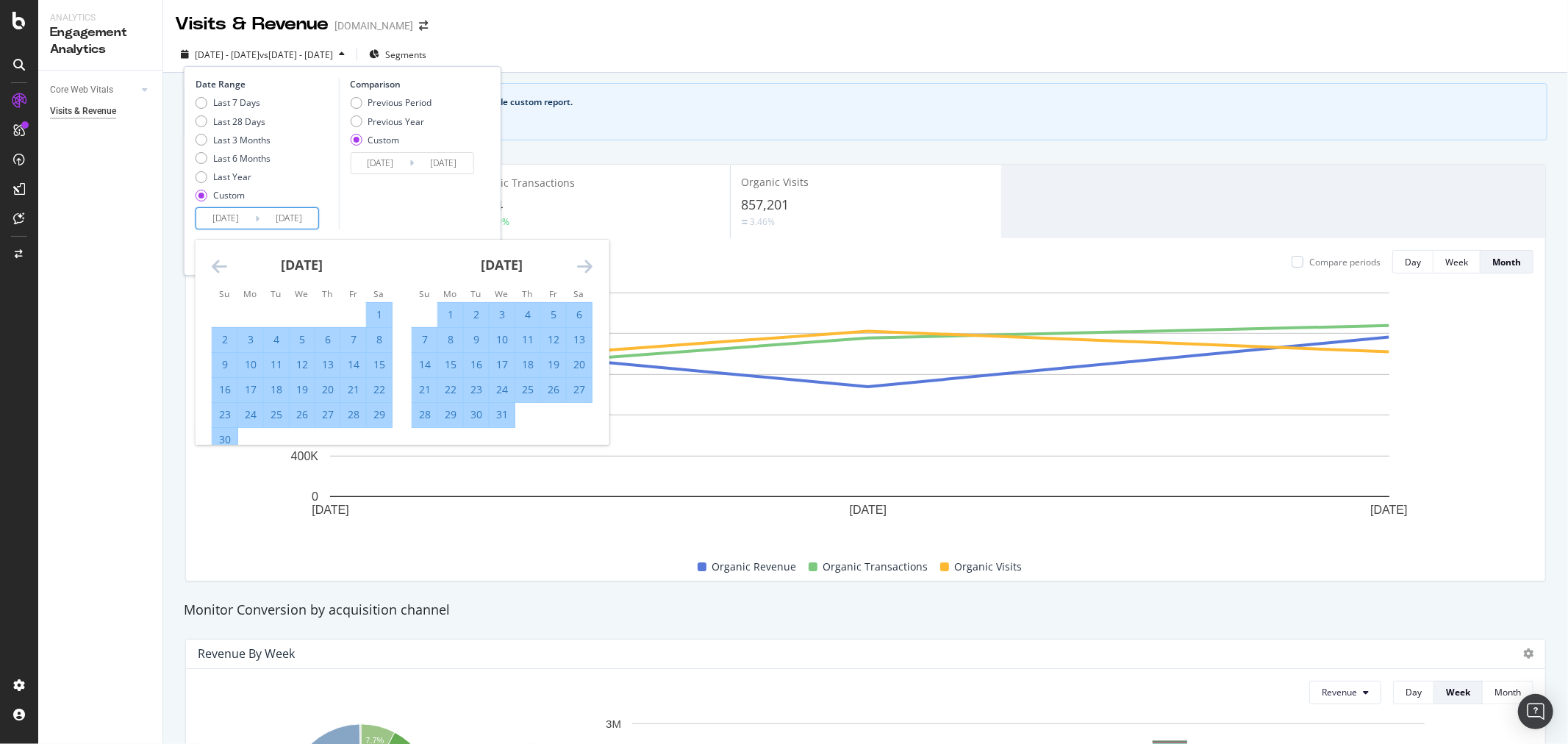
click at [588, 258] on icon "Move forward to switch to the next month." at bounding box center [584, 265] width 16 height 17
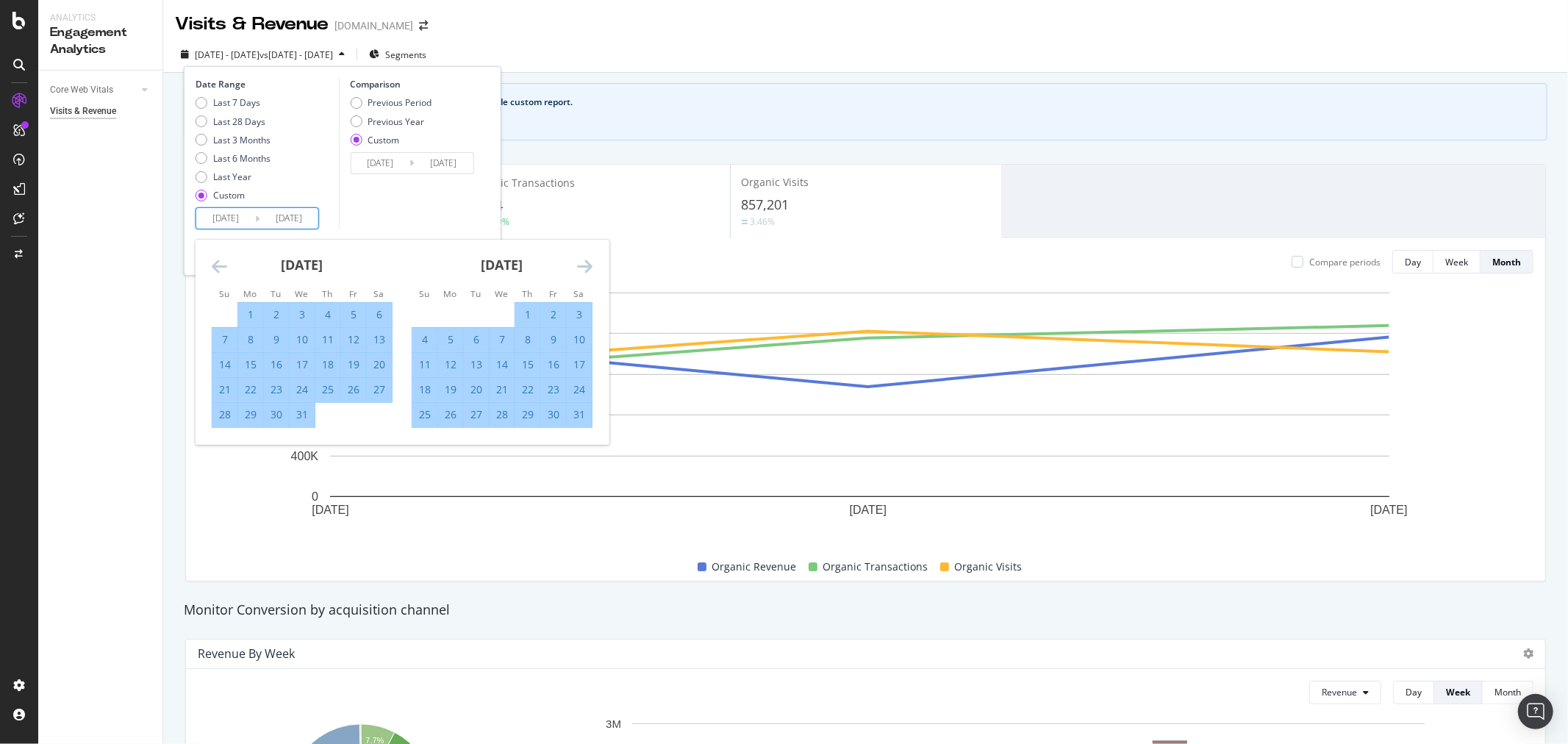
click at [588, 258] on icon "Move forward to switch to the next month." at bounding box center [584, 265] width 16 height 17
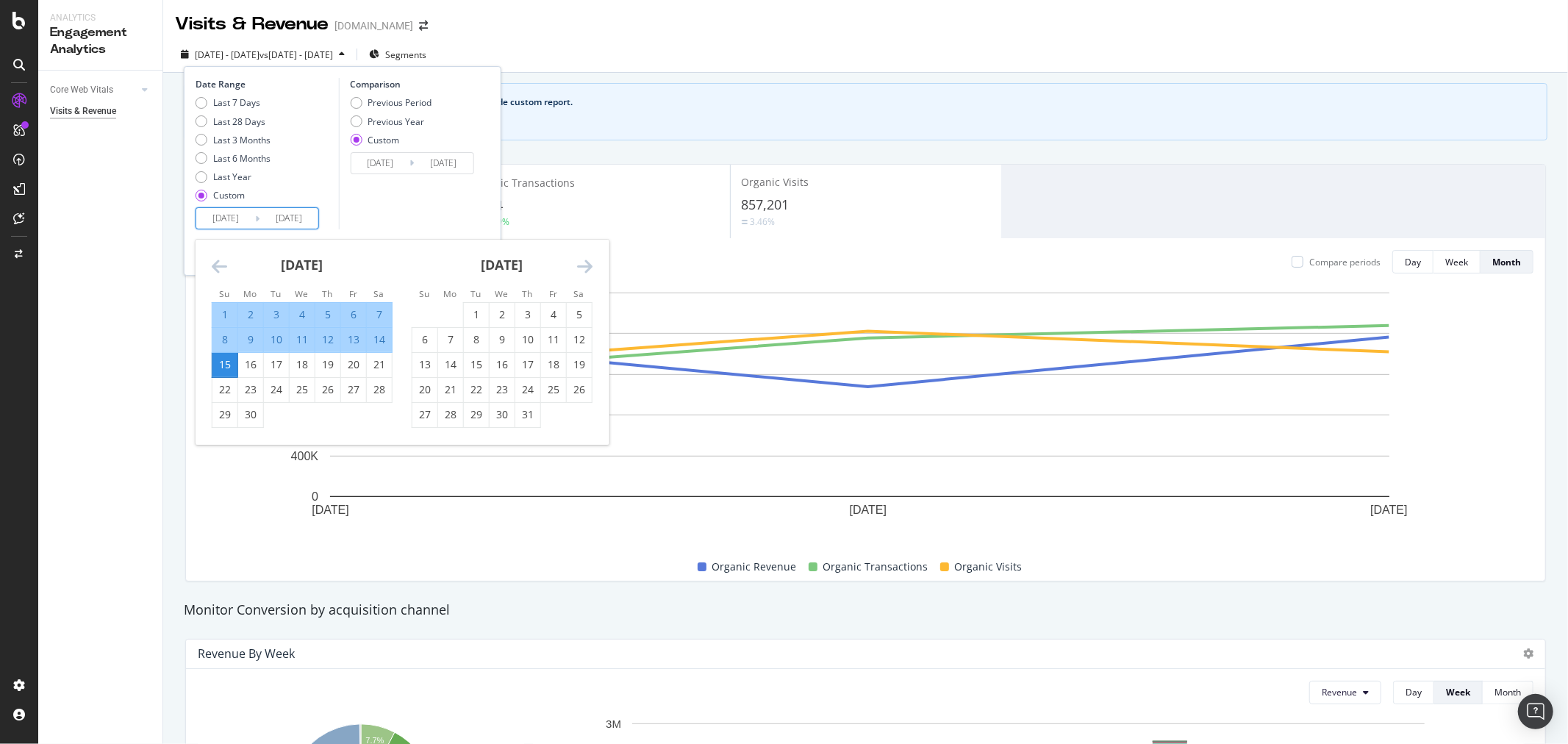
click at [588, 258] on icon "Move forward to switch to the next month." at bounding box center [584, 265] width 16 height 17
click at [293, 306] on div "1" at bounding box center [302, 314] width 25 height 24
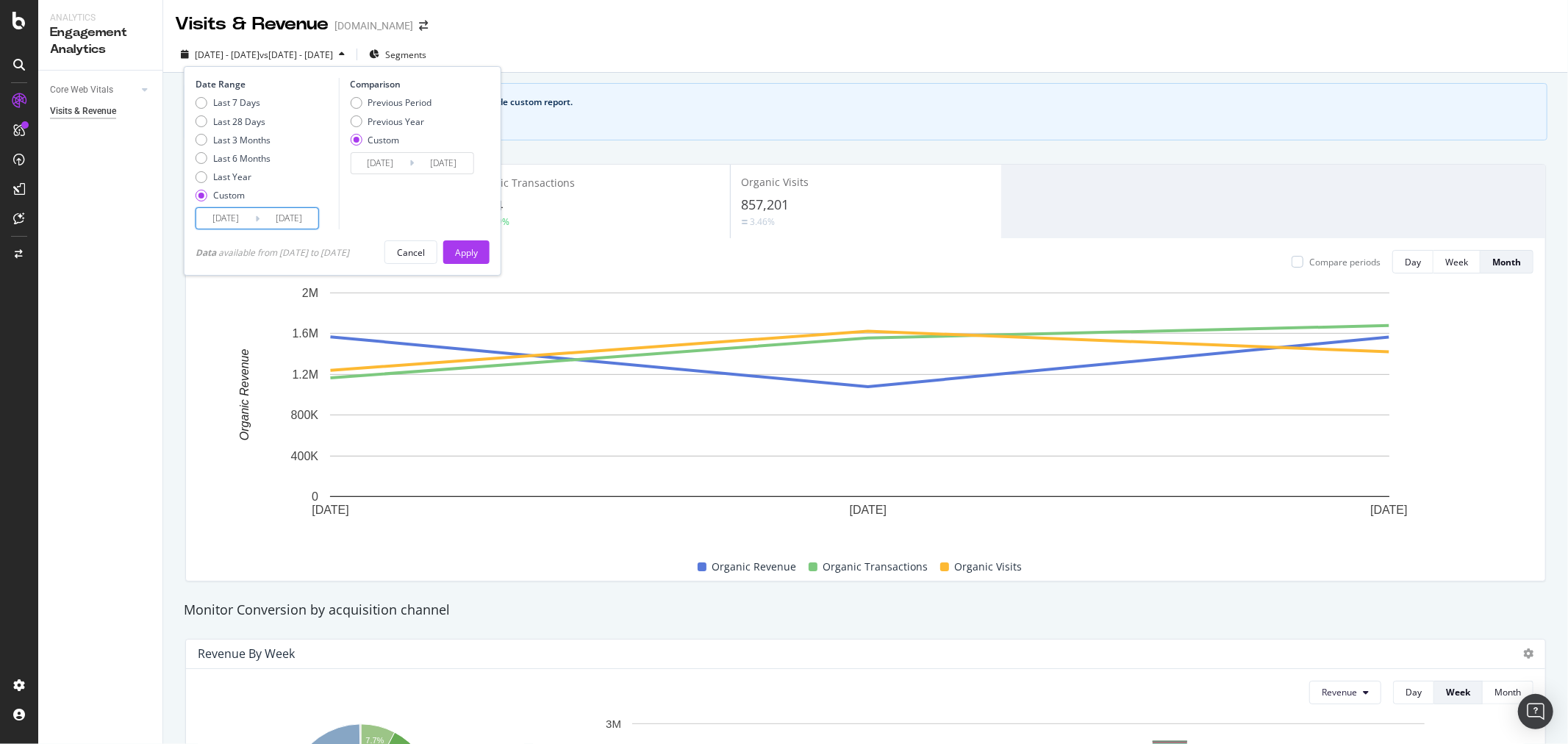
click at [285, 216] on input "2025/01/01" at bounding box center [289, 218] width 59 height 20
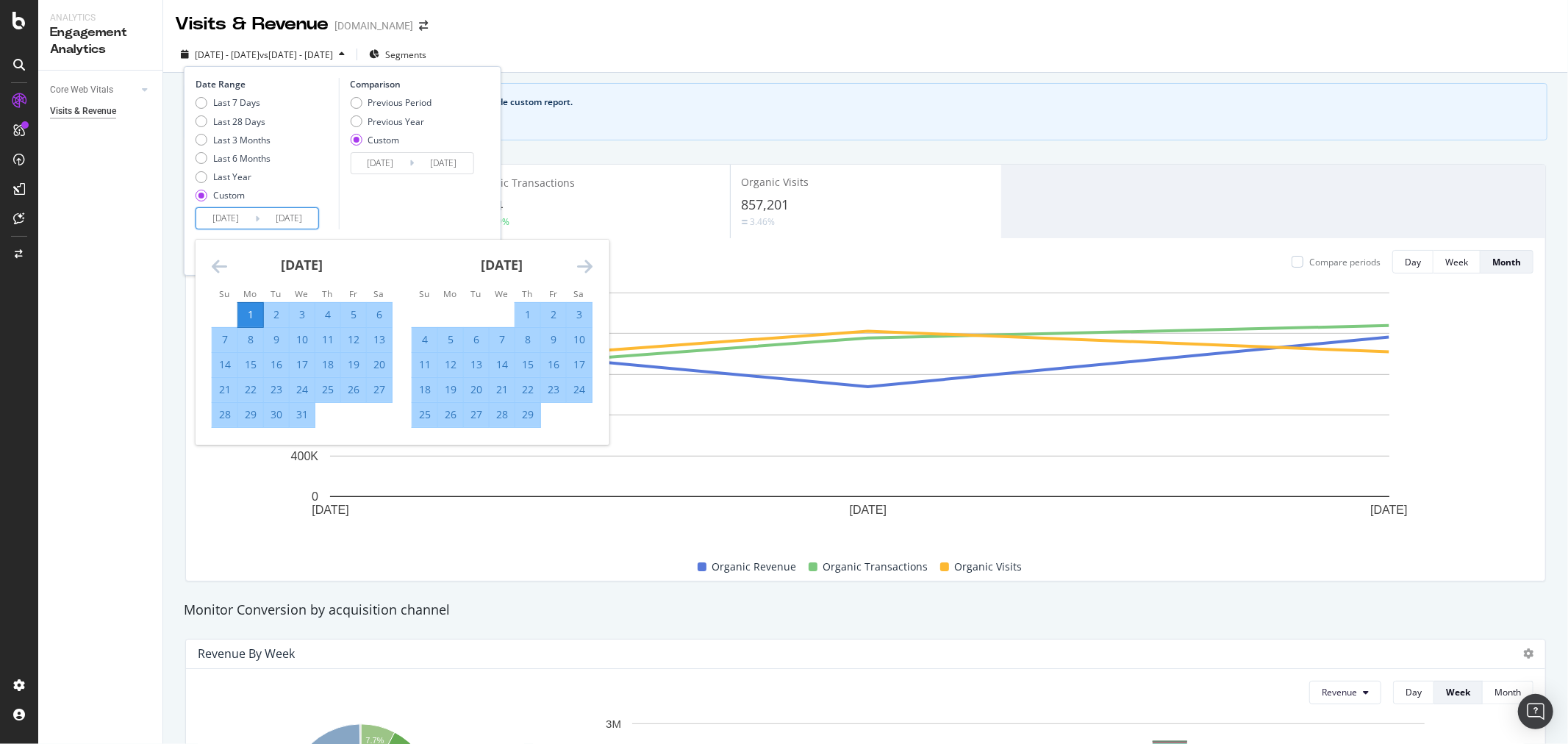
click at [246, 311] on div "1" at bounding box center [251, 314] width 25 height 15
type input "2024/01/01"
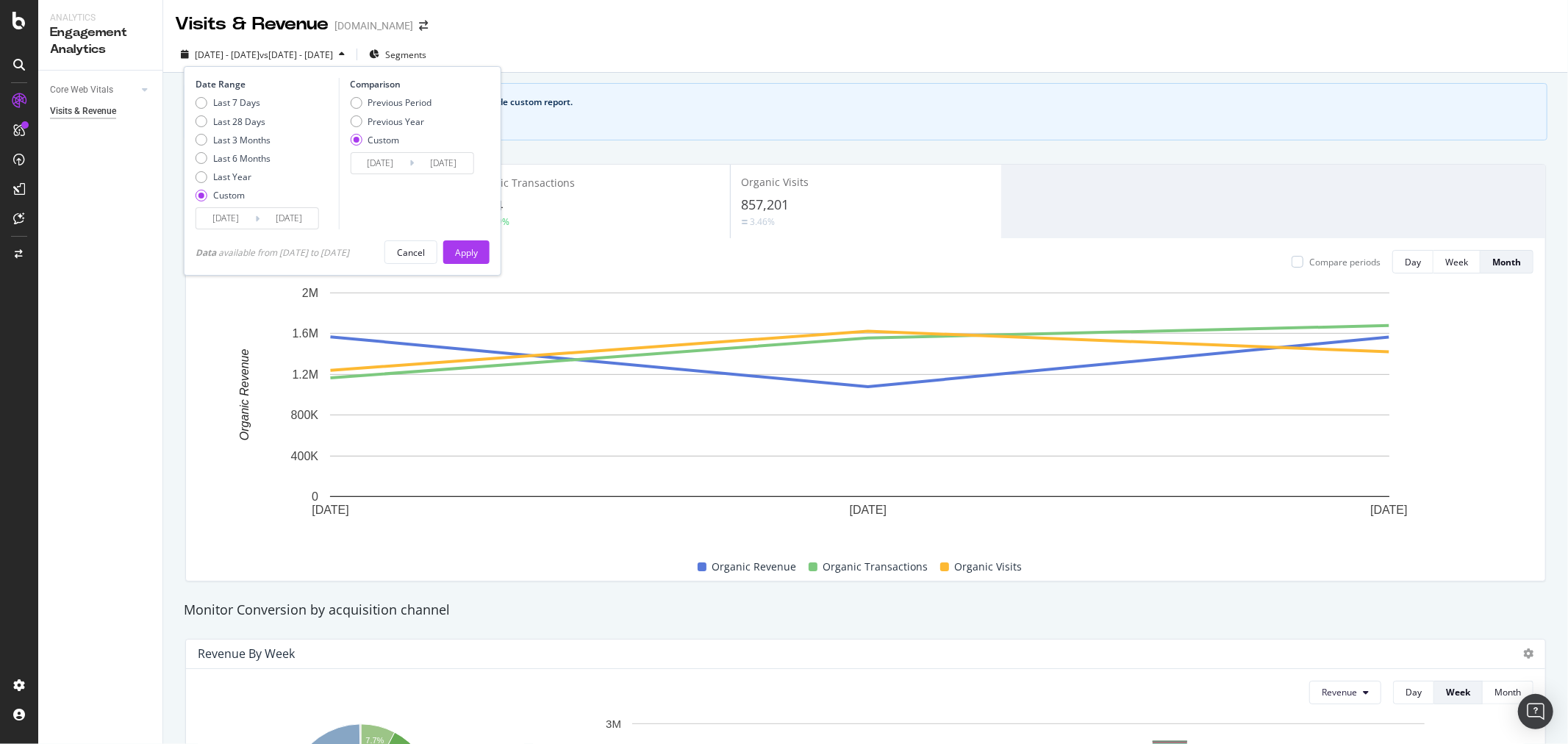
click at [235, 232] on div "Date Range Last 7 Days Last 28 Days Last 3 Months Last 6 Months Last Year Custo…" at bounding box center [343, 170] width 318 height 209
click at [238, 222] on input "2024/01/01" at bounding box center [225, 218] width 59 height 20
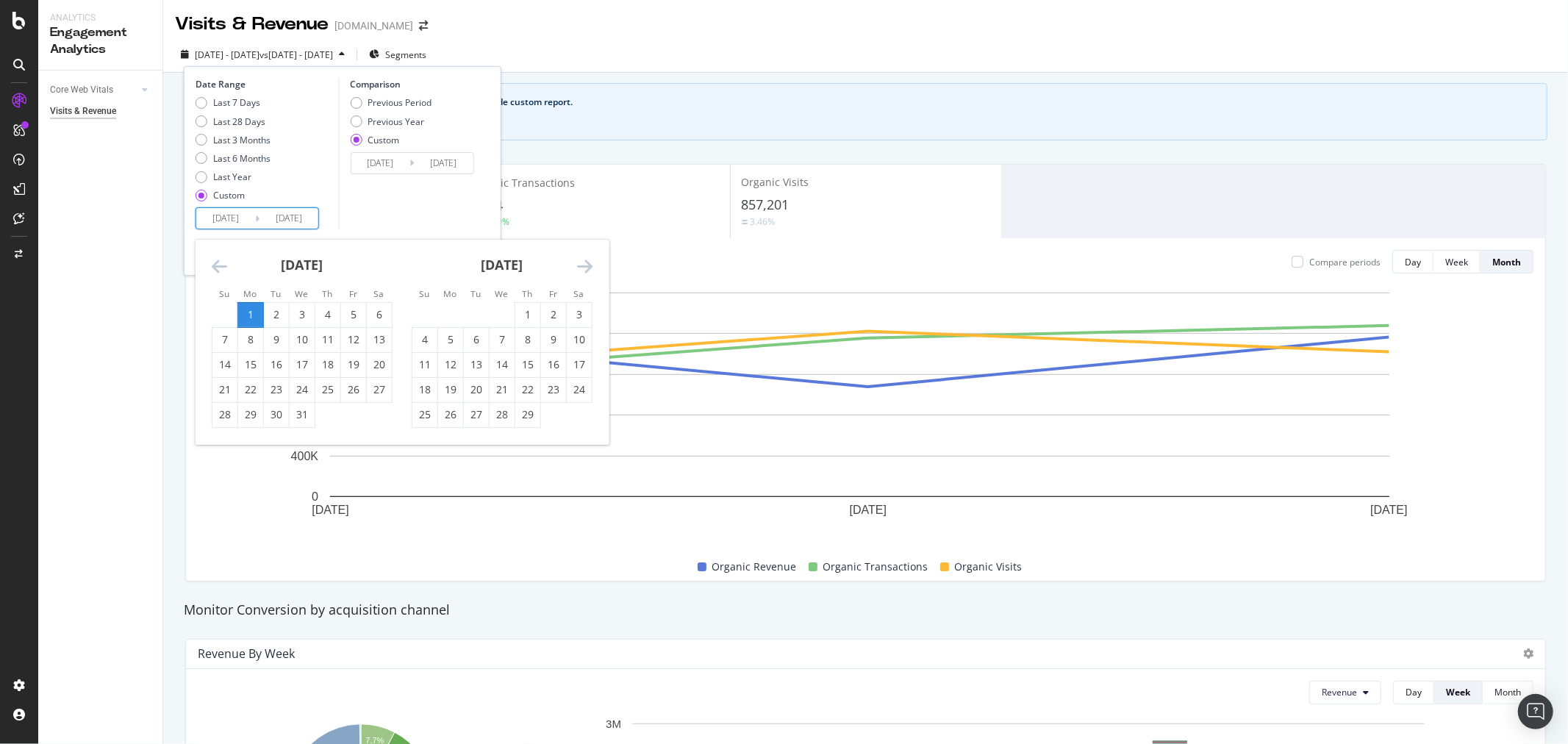
click at [577, 261] on icon "Move forward to switch to the next month." at bounding box center [584, 265] width 16 height 17
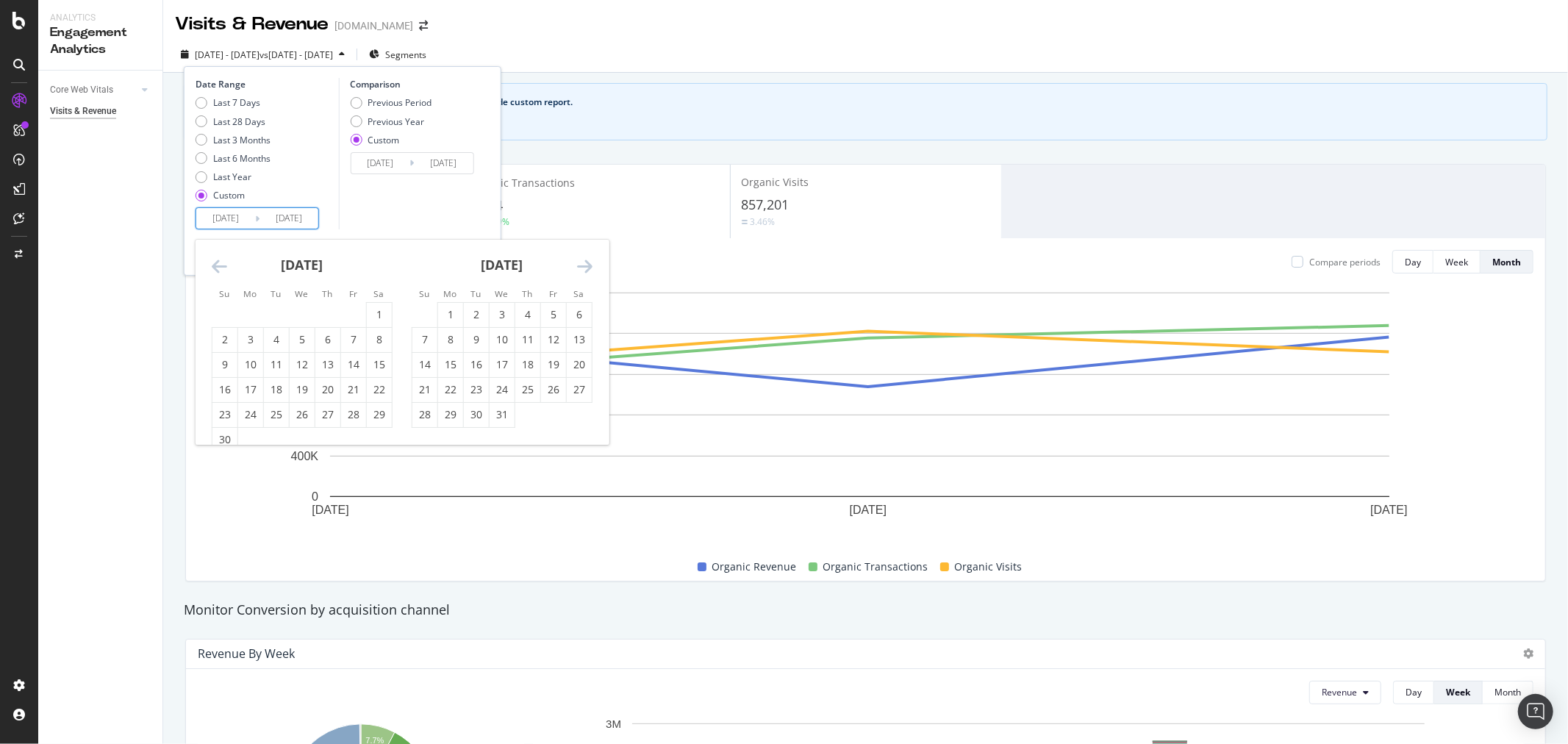
click at [577, 261] on icon "Move forward to switch to the next month." at bounding box center [584, 265] width 16 height 17
click at [224, 219] on input "2024/01/01" at bounding box center [225, 218] width 59 height 20
click at [578, 269] on icon "Move forward to switch to the next month." at bounding box center [584, 265] width 16 height 17
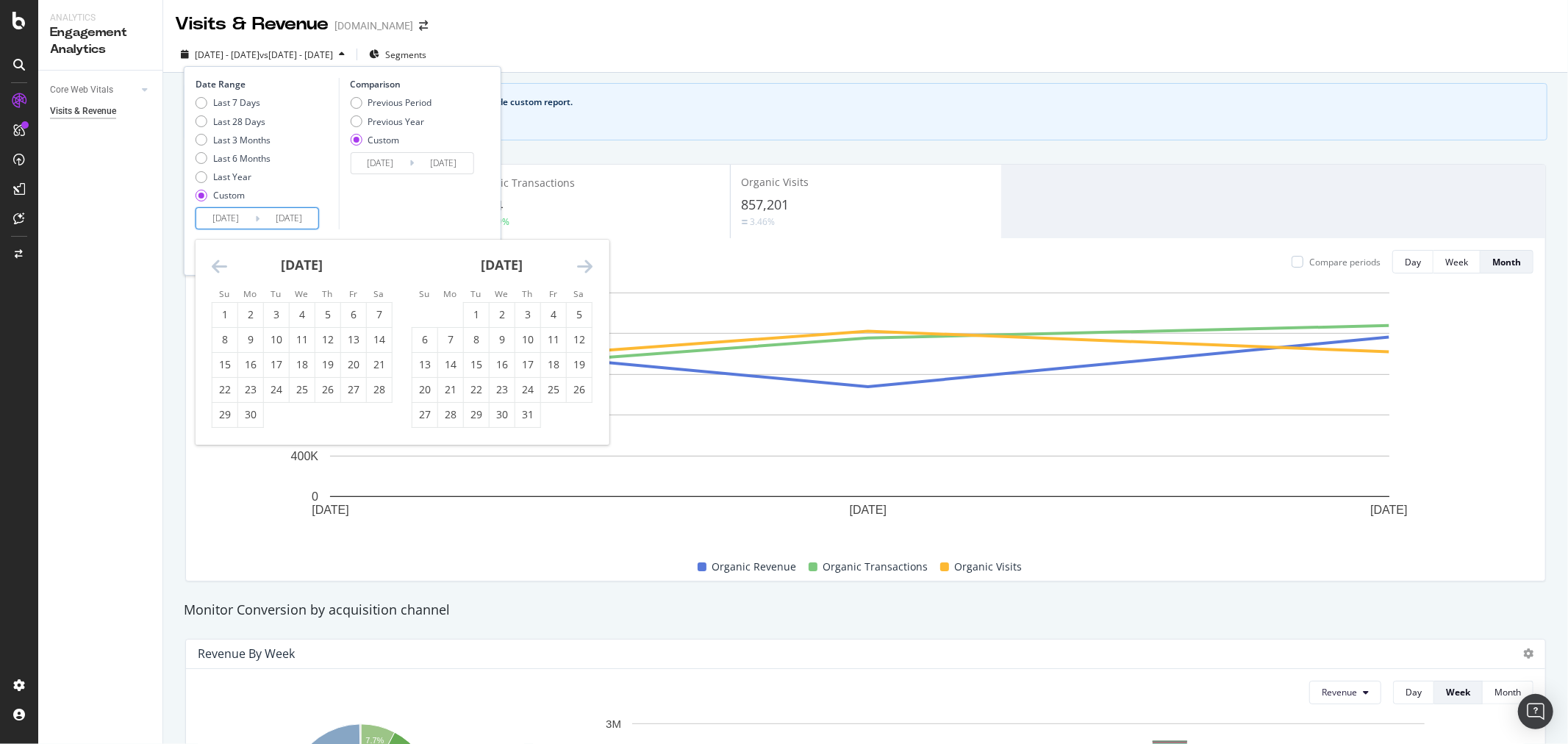
click at [578, 269] on icon "Move forward to switch to the next month." at bounding box center [584, 265] width 16 height 17
click at [311, 315] on div "1" at bounding box center [302, 314] width 25 height 15
type input "2025/01/01"
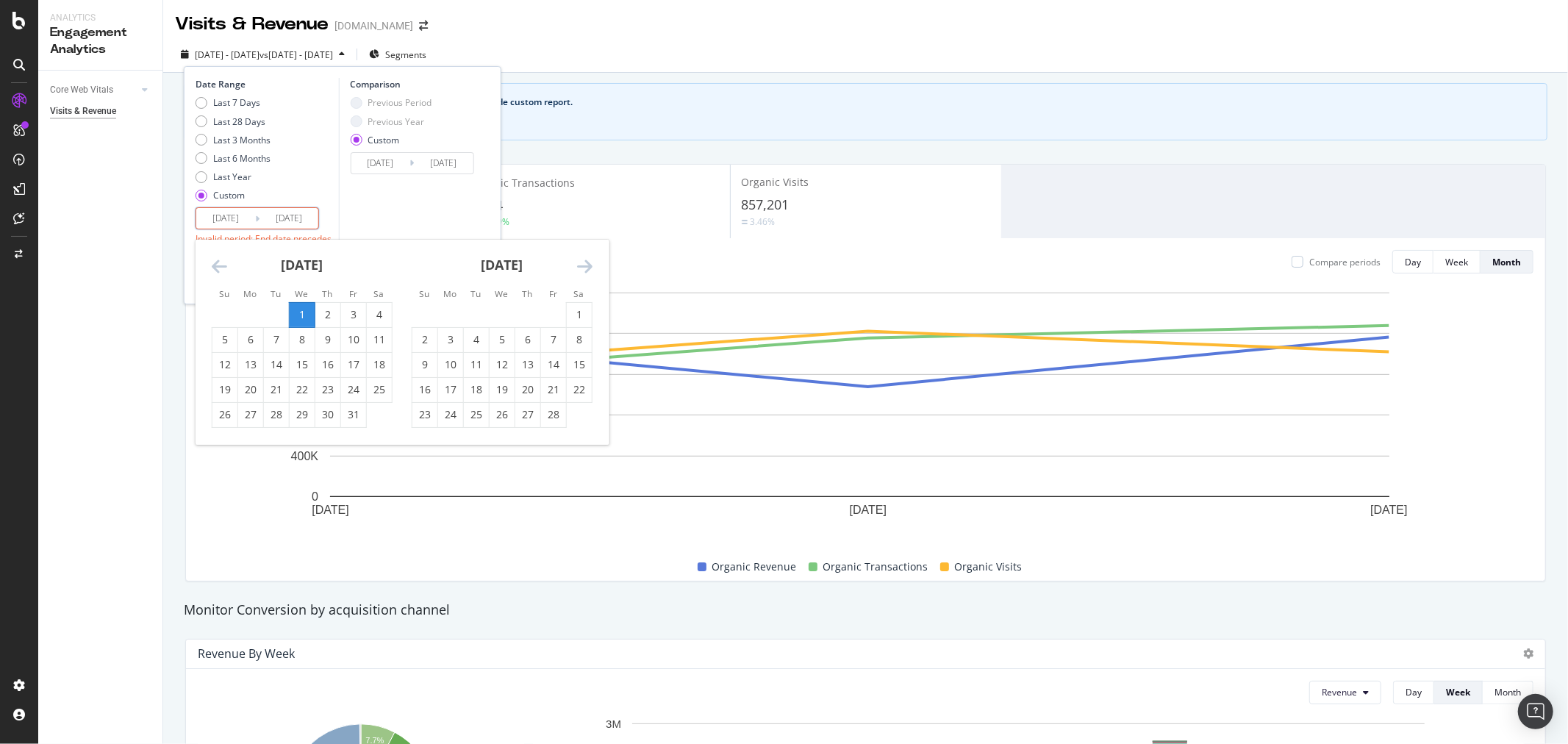
click at [285, 221] on input "2024/01/01" at bounding box center [289, 218] width 59 height 20
click at [586, 264] on icon "Move forward to switch to the next month." at bounding box center [584, 265] width 16 height 17
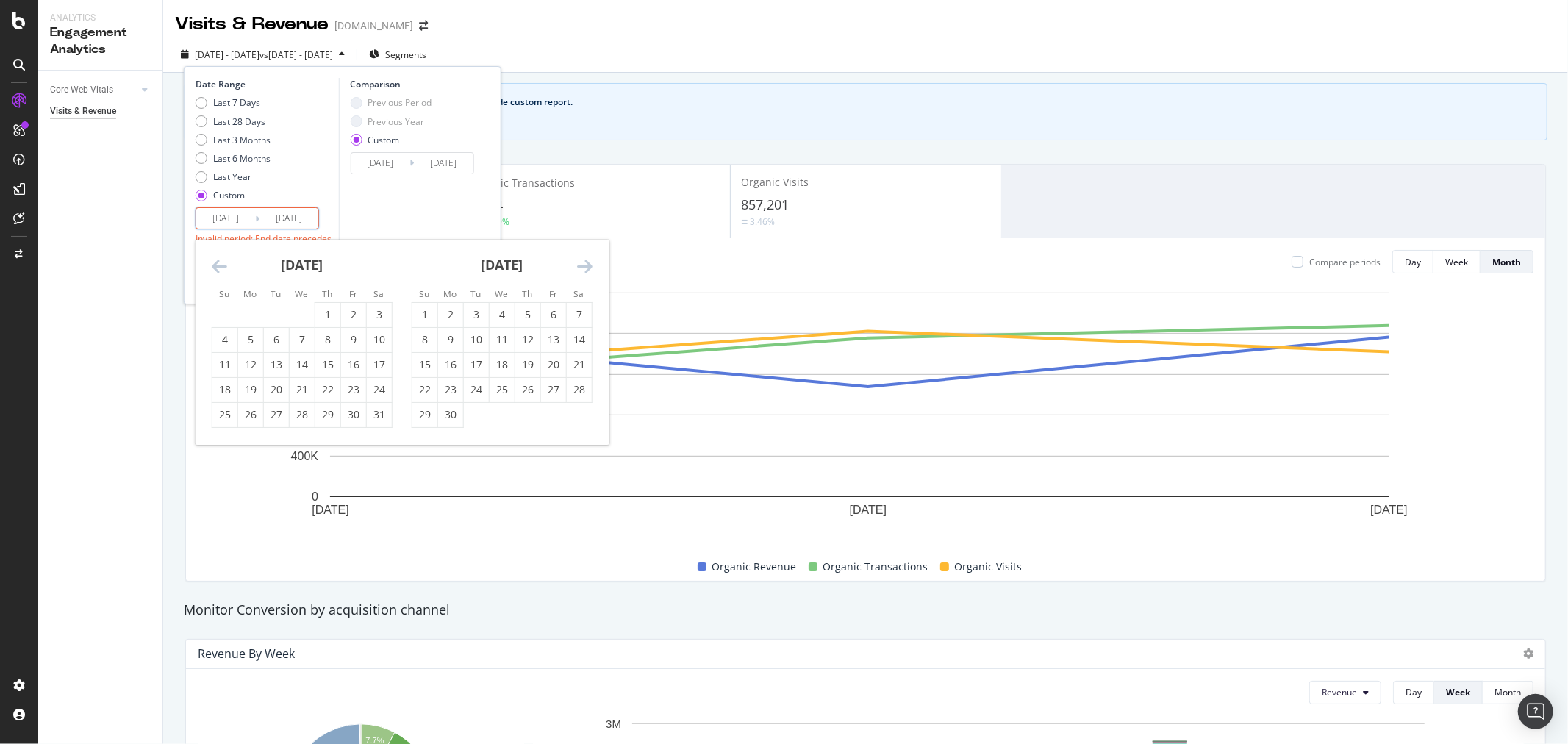
click at [586, 264] on icon "Move forward to switch to the next month." at bounding box center [584, 265] width 16 height 17
click at [575, 333] on div "13" at bounding box center [580, 339] width 25 height 15
type input "2025/09/13"
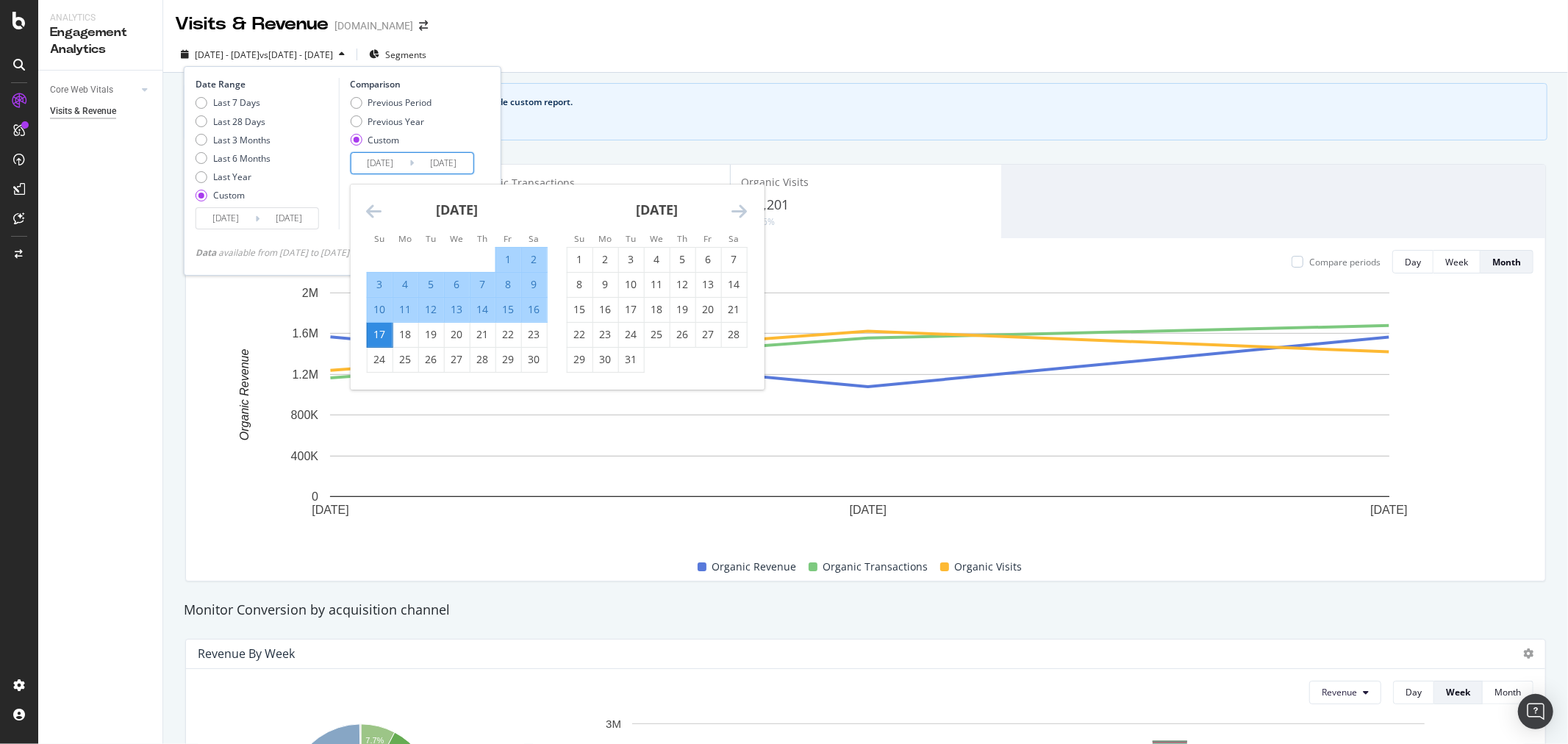
click at [400, 157] on input "2023/01/02" at bounding box center [380, 163] width 59 height 20
click at [376, 206] on icon "Move backward to switch to the previous month." at bounding box center [374, 211] width 16 height 17
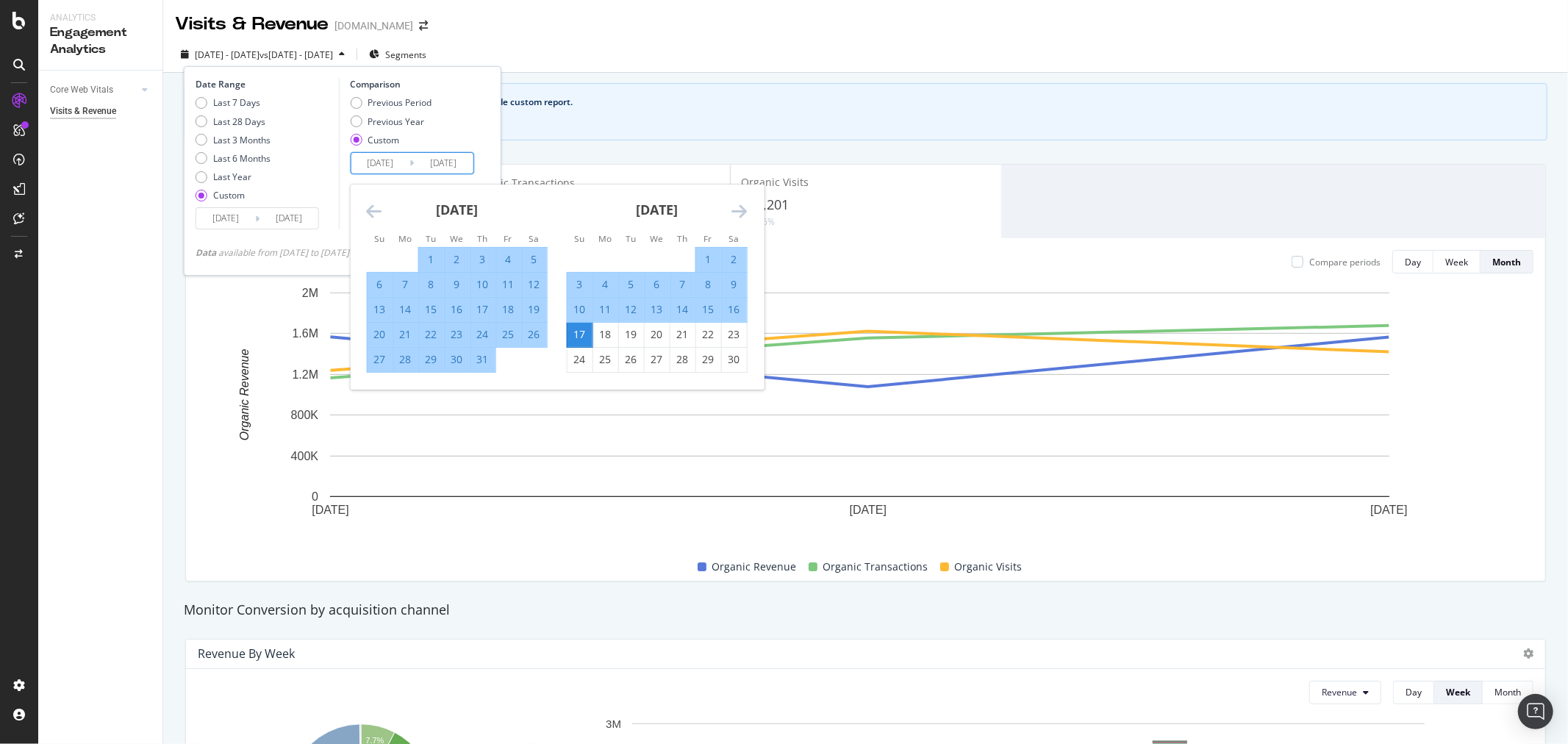
click at [376, 206] on icon "Move backward to switch to the previous month." at bounding box center [374, 211] width 16 height 17
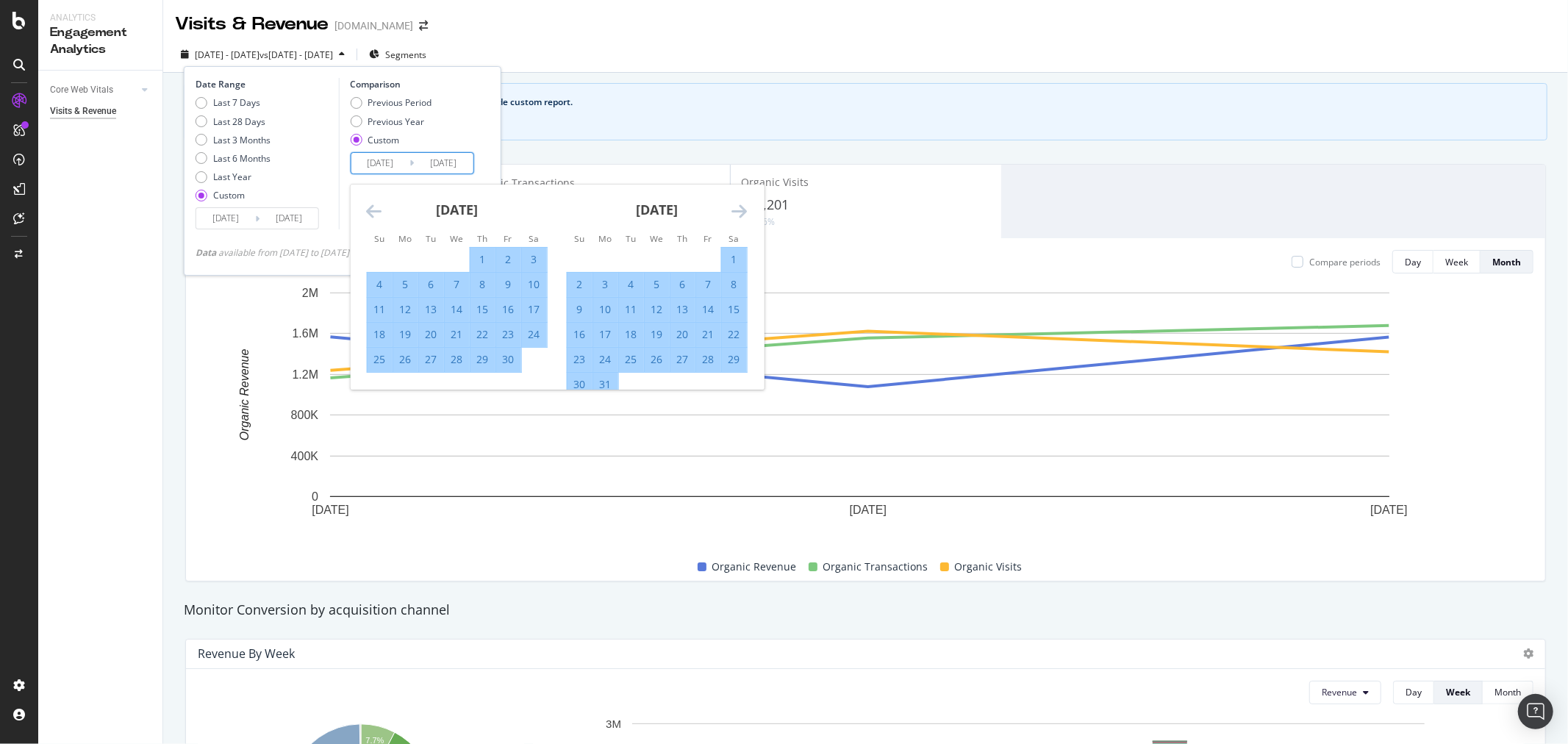
click at [376, 206] on icon "Move backward to switch to the previous month." at bounding box center [374, 211] width 16 height 17
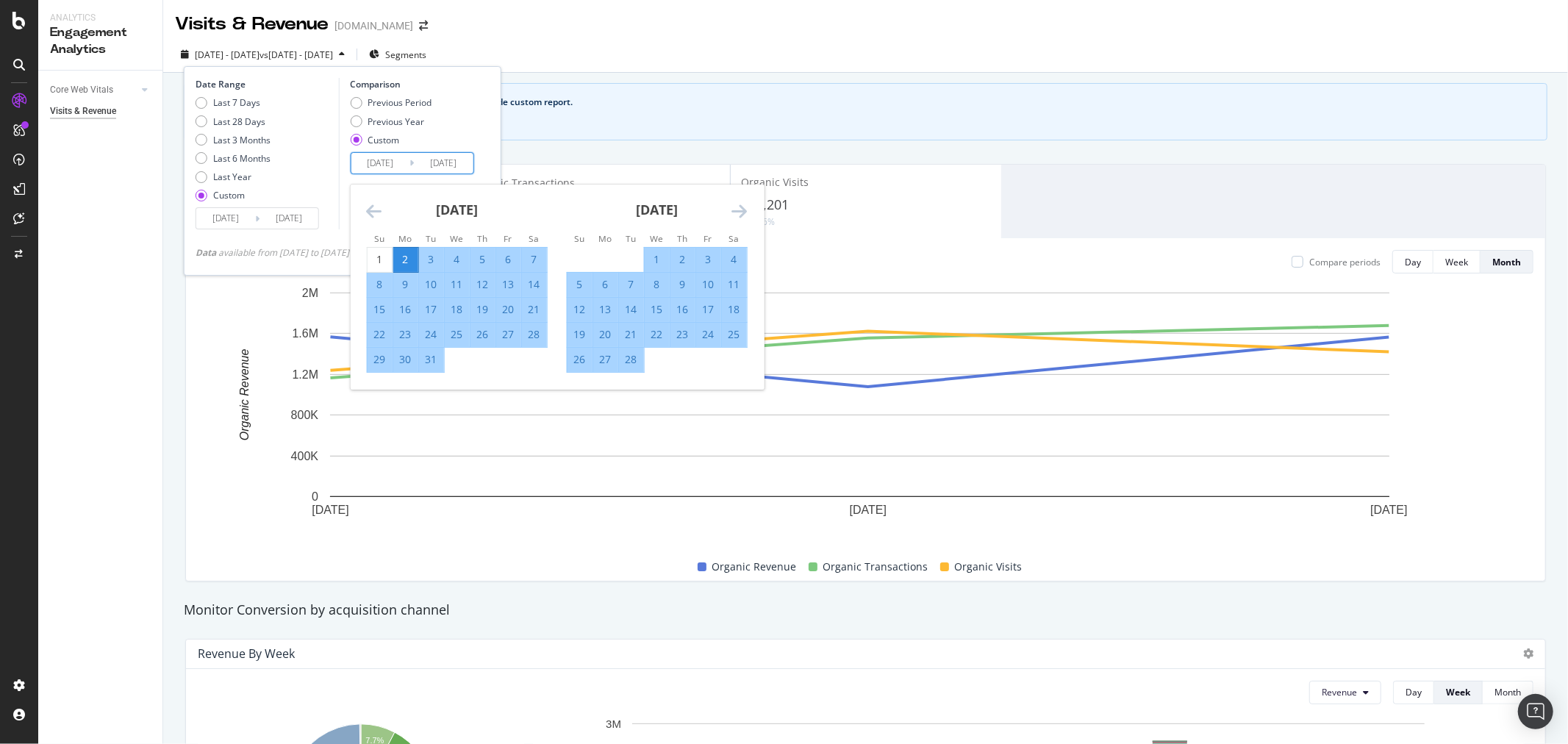
click at [376, 206] on icon "Move backward to switch to the previous month." at bounding box center [374, 211] width 16 height 17
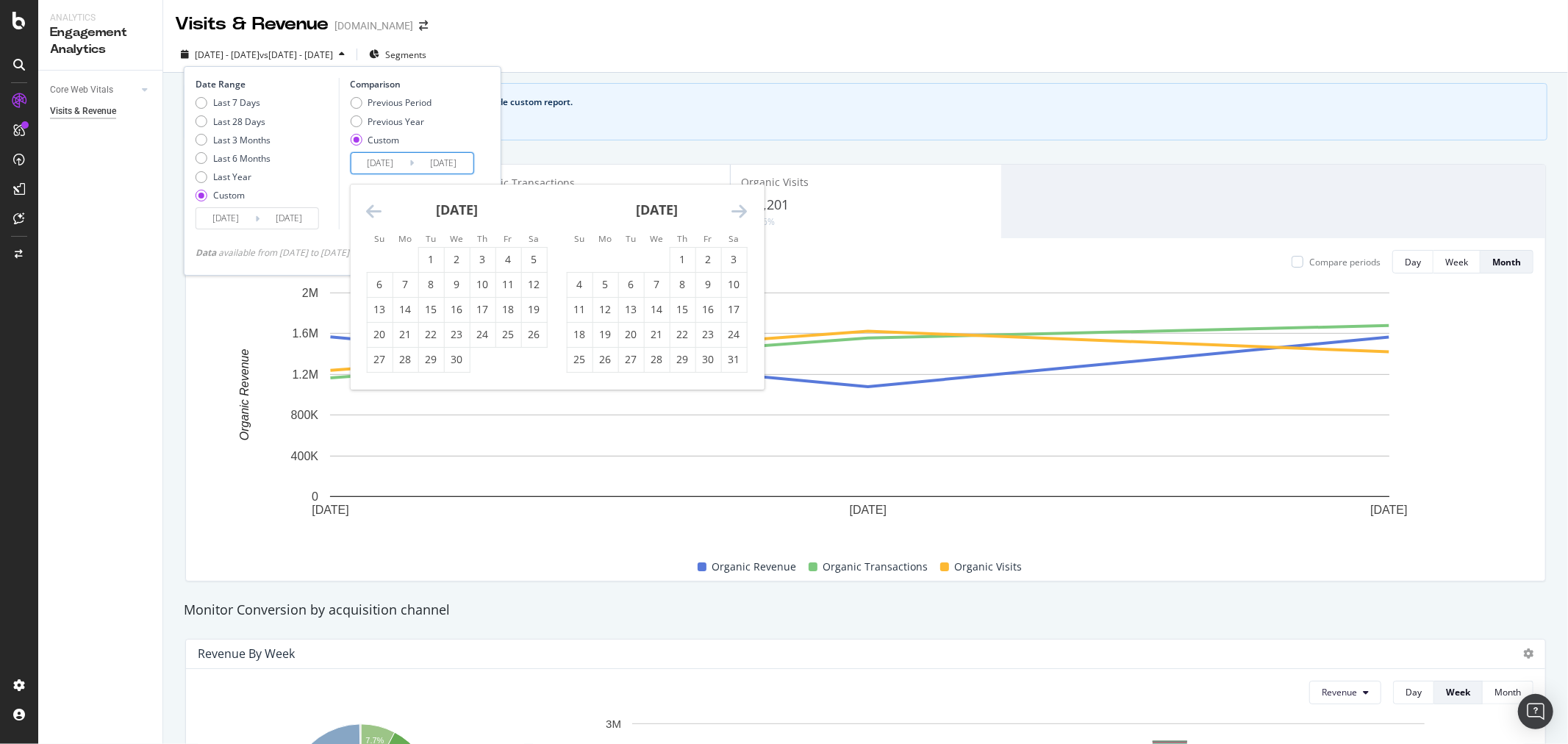
click at [376, 206] on icon "Move backward to switch to the previous month." at bounding box center [374, 211] width 16 height 17
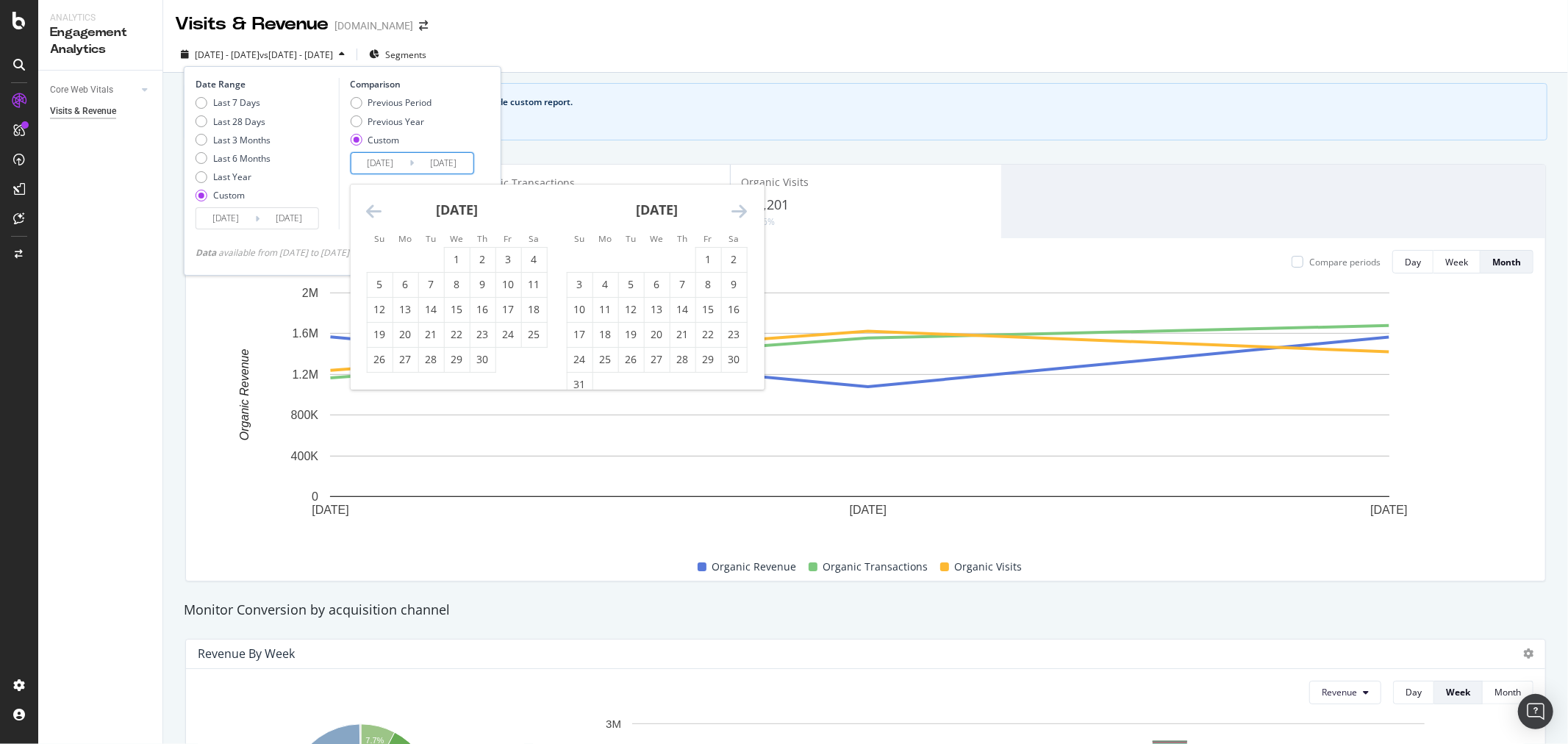
click at [376, 206] on icon "Move backward to switch to the previous month." at bounding box center [374, 211] width 16 height 17
click at [744, 213] on icon "Move forward to switch to the next month." at bounding box center [739, 211] width 16 height 17
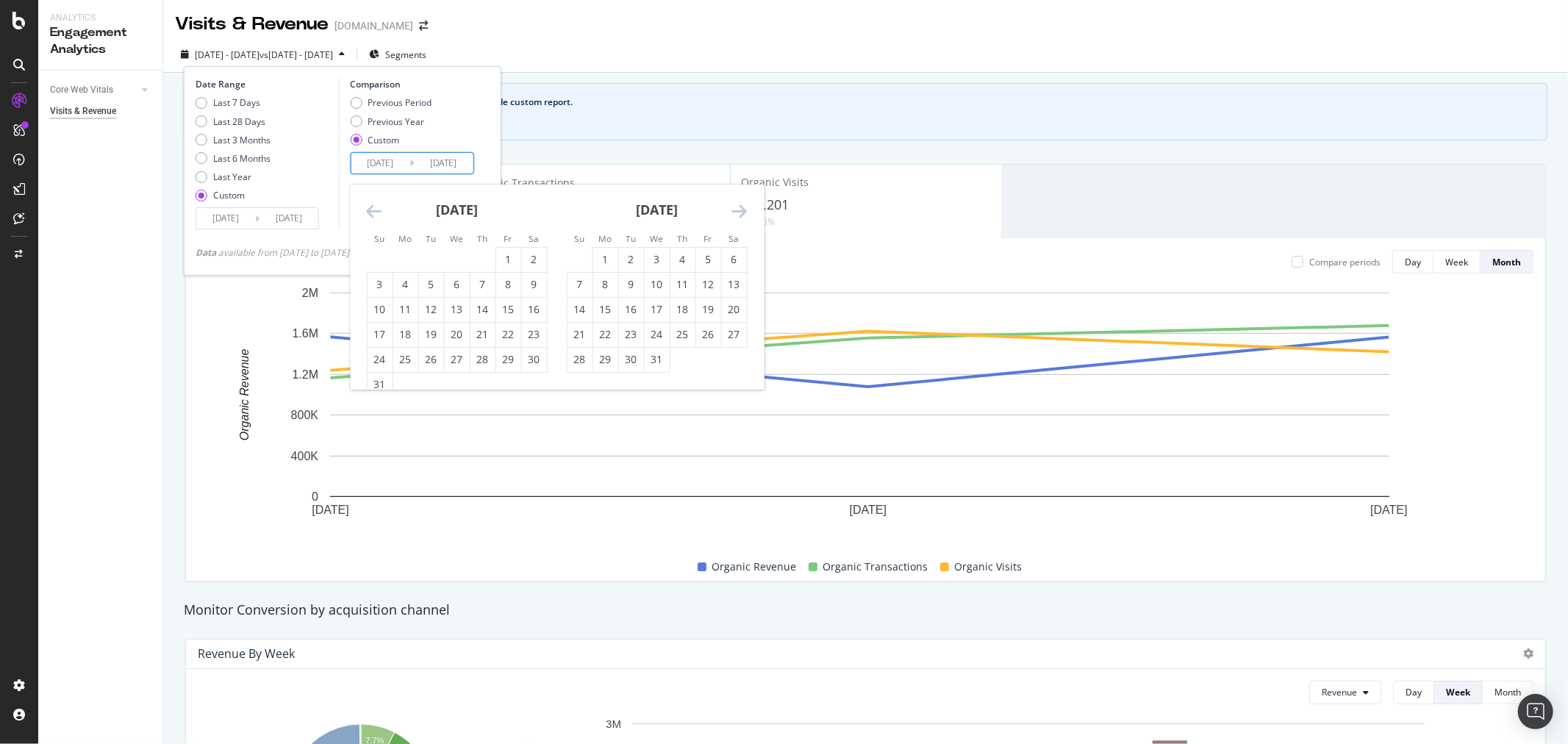
click at [744, 213] on icon "Move forward to switch to the next month." at bounding box center [739, 211] width 16 height 17
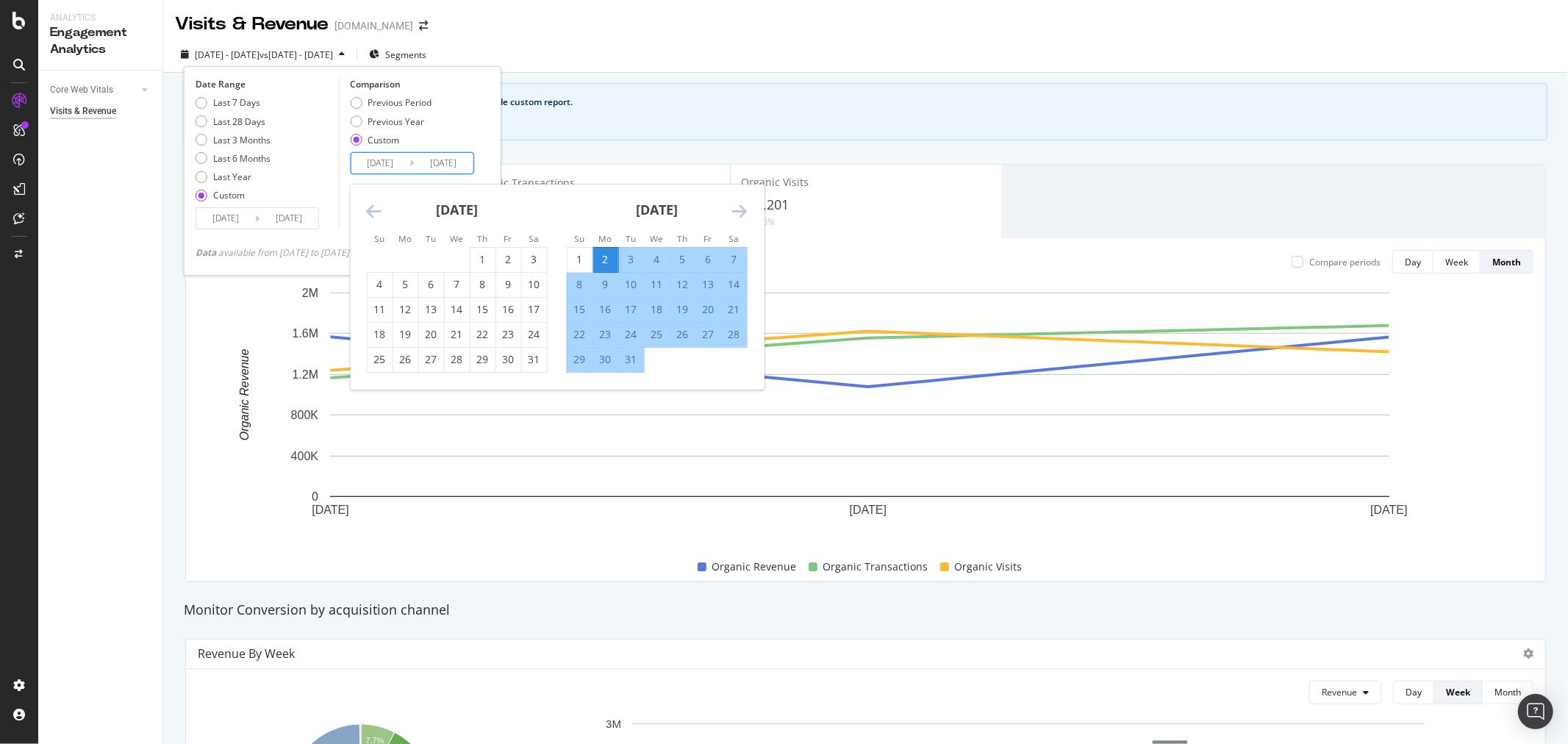
click at [744, 213] on icon "Move forward to switch to the next month." at bounding box center [739, 211] width 16 height 17
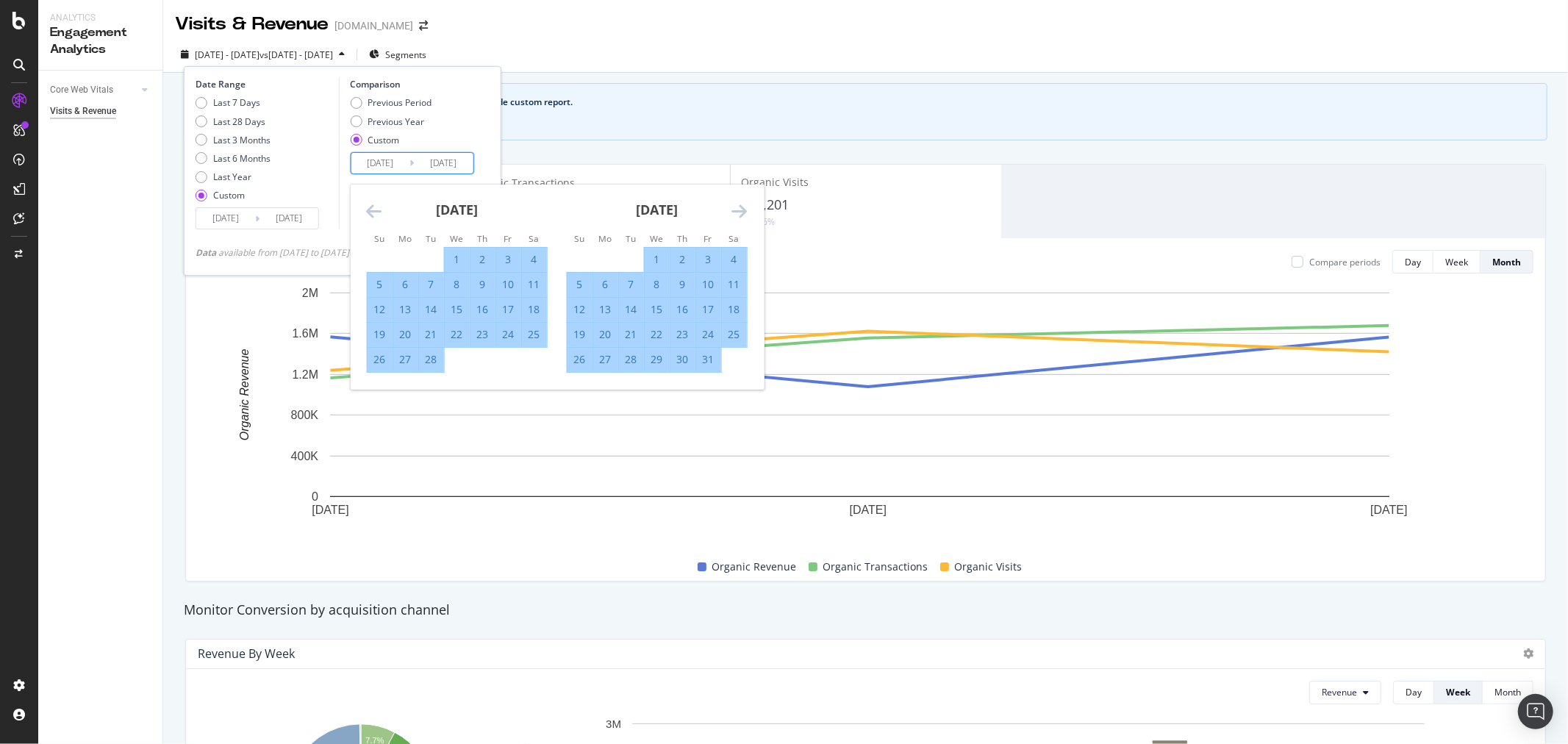
click at [744, 213] on icon "Move forward to switch to the next month." at bounding box center [739, 211] width 16 height 17
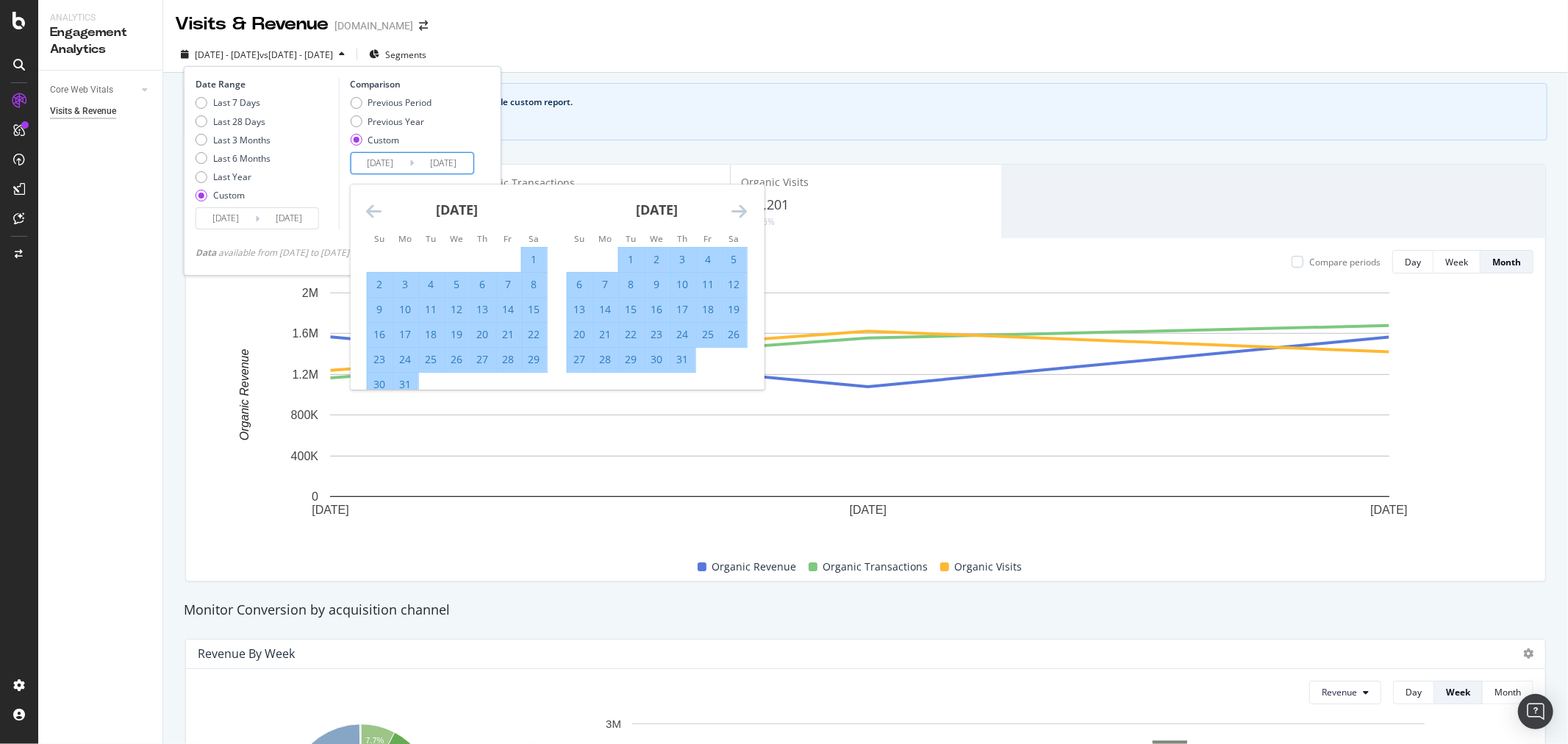
click at [744, 213] on icon "Move forward to switch to the next month." at bounding box center [739, 211] width 16 height 17
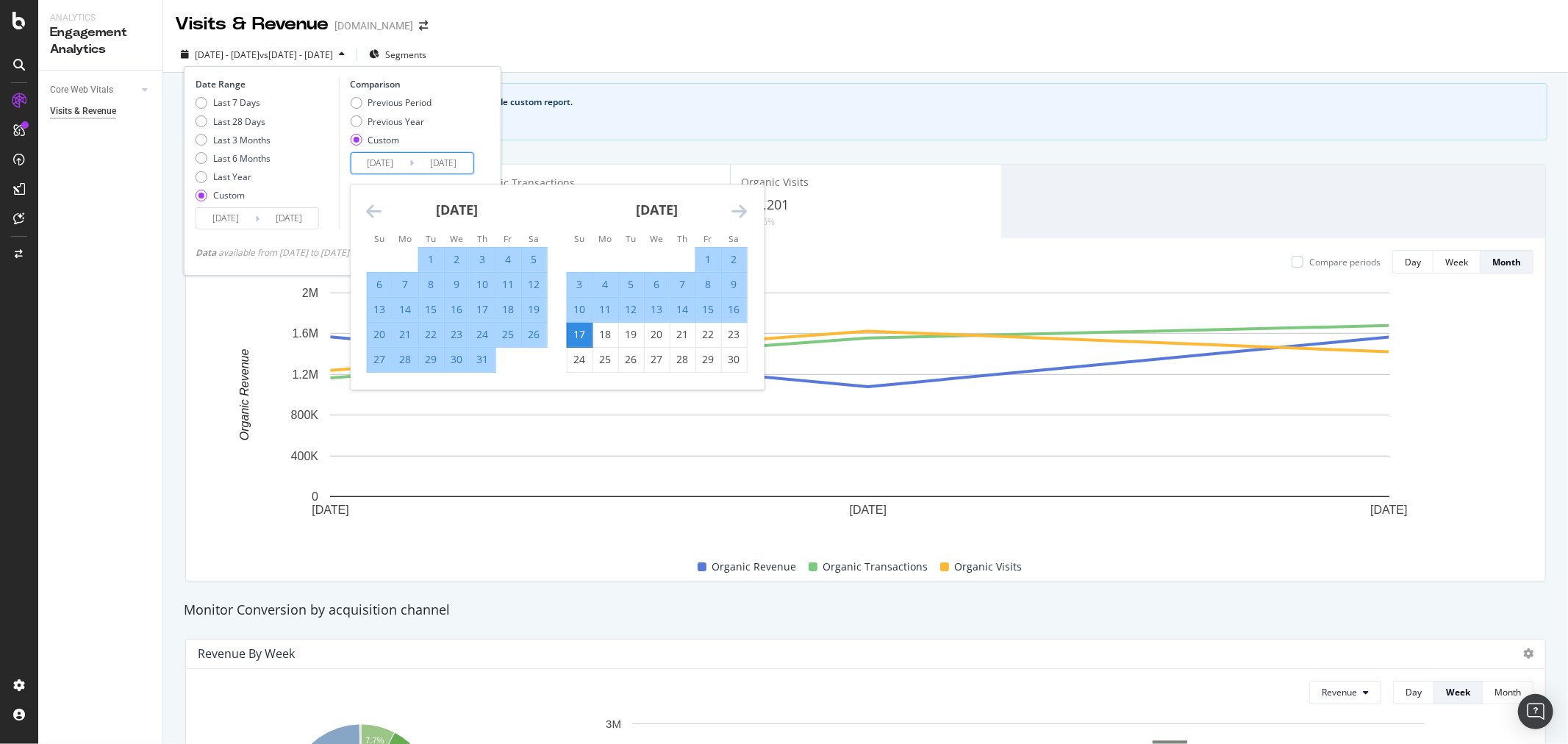
click at [744, 213] on icon "Move forward to switch to the next month." at bounding box center [739, 211] width 16 height 17
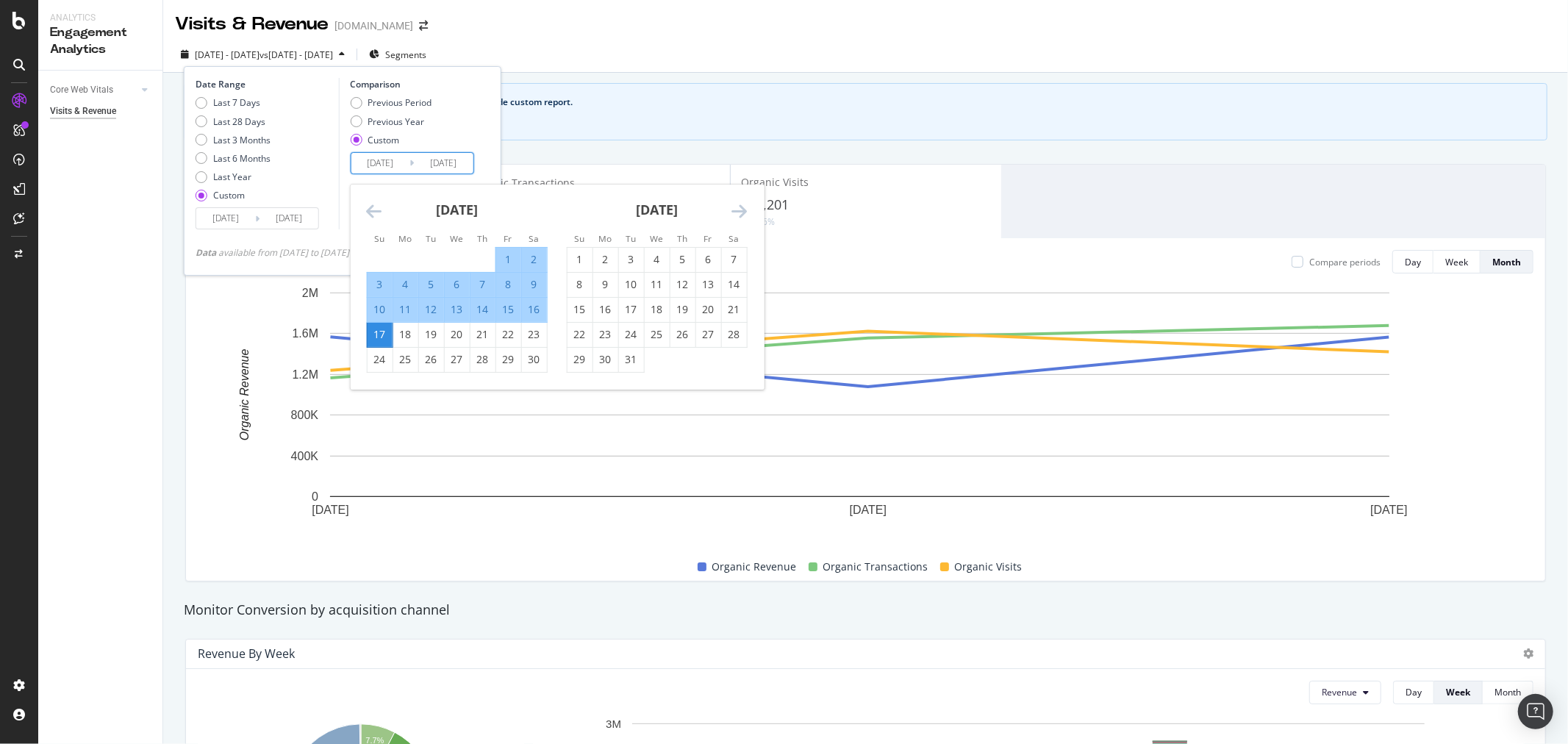
click at [744, 213] on icon "Move forward to switch to the next month." at bounding box center [739, 211] width 16 height 17
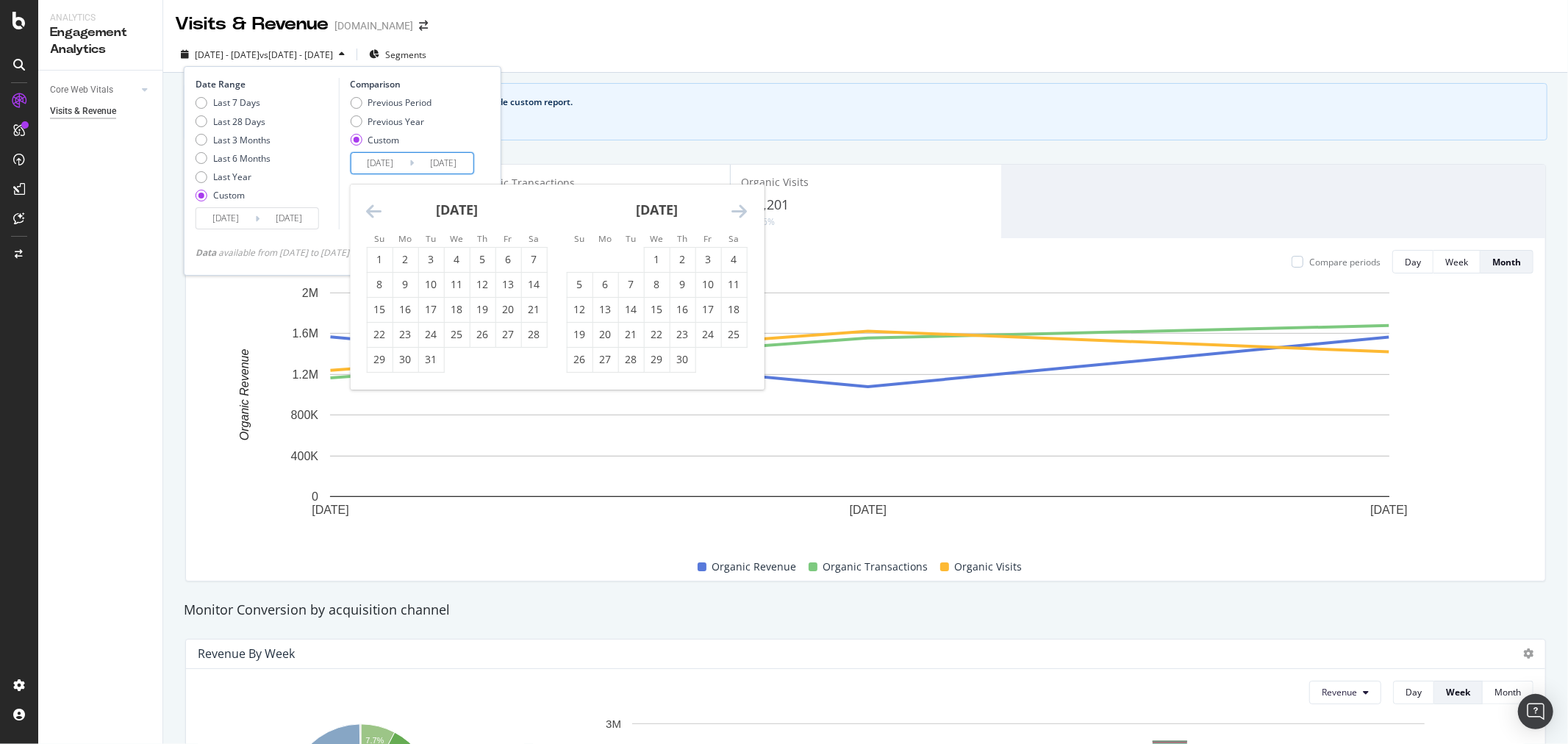
click at [744, 213] on icon "Move forward to switch to the next month." at bounding box center [739, 211] width 16 height 17
click at [603, 260] on div "1" at bounding box center [605, 259] width 25 height 15
type input "2024/01/01"
click at [379, 166] on input "2024/01/01" at bounding box center [380, 163] width 59 height 20
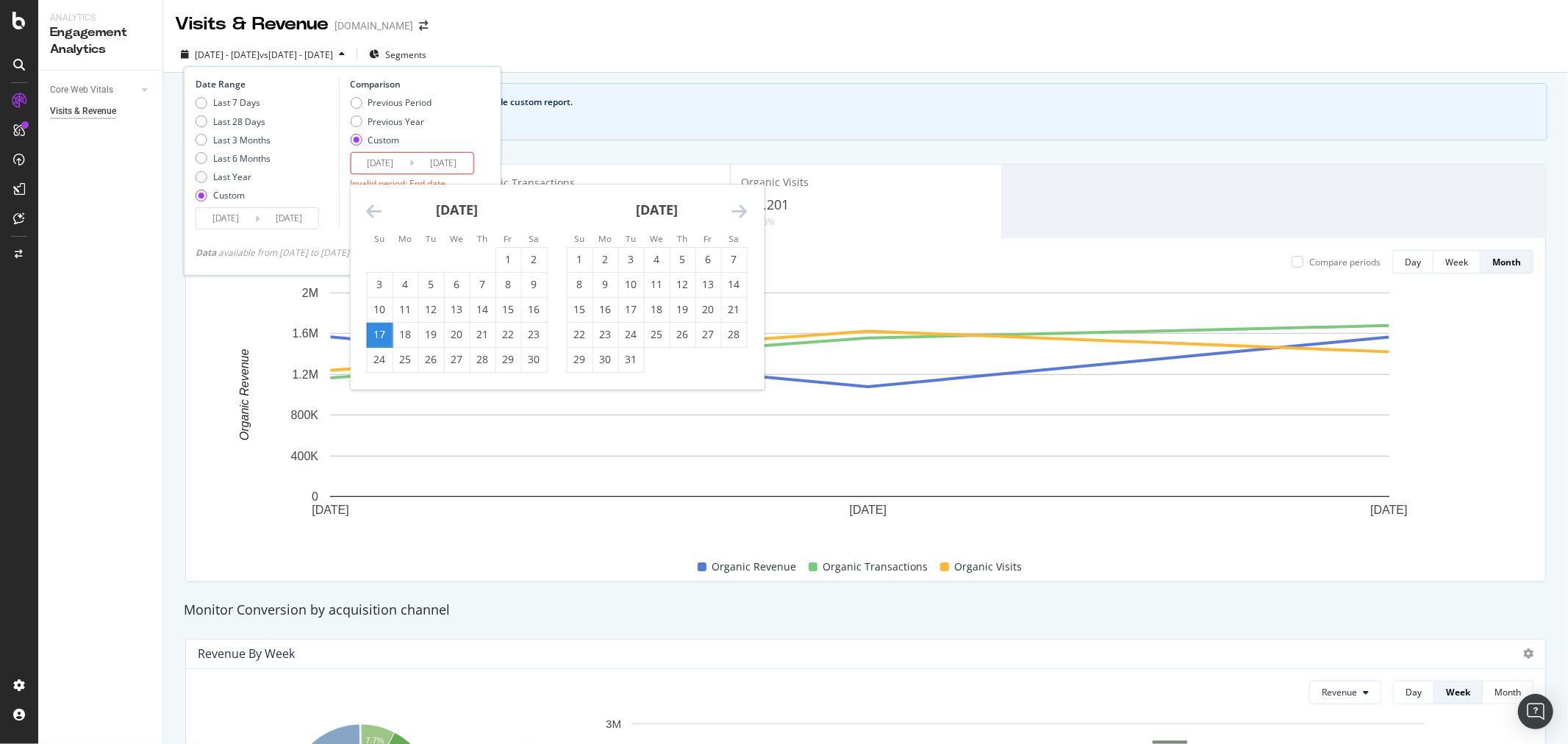
click at [746, 207] on icon "Move forward to switch to the next month." at bounding box center [739, 211] width 16 height 17
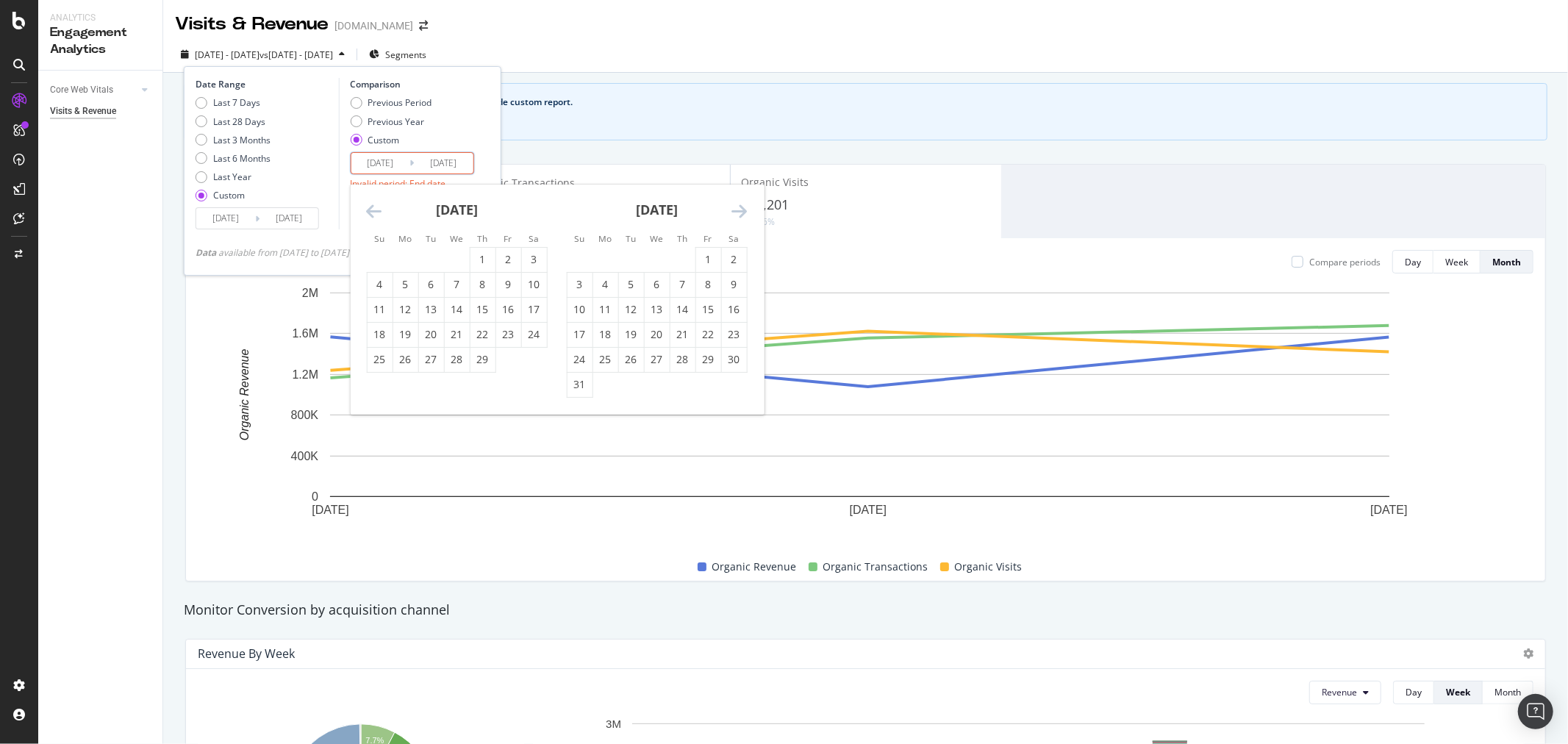
click at [746, 207] on icon "Move forward to switch to the next month." at bounding box center [739, 211] width 16 height 17
click at [376, 213] on icon "Move backward to switch to the previous month." at bounding box center [374, 211] width 16 height 17
click at [416, 256] on div "1" at bounding box center [405, 259] width 25 height 15
click at [737, 211] on icon "Move forward to switch to the next month." at bounding box center [739, 211] width 16 height 17
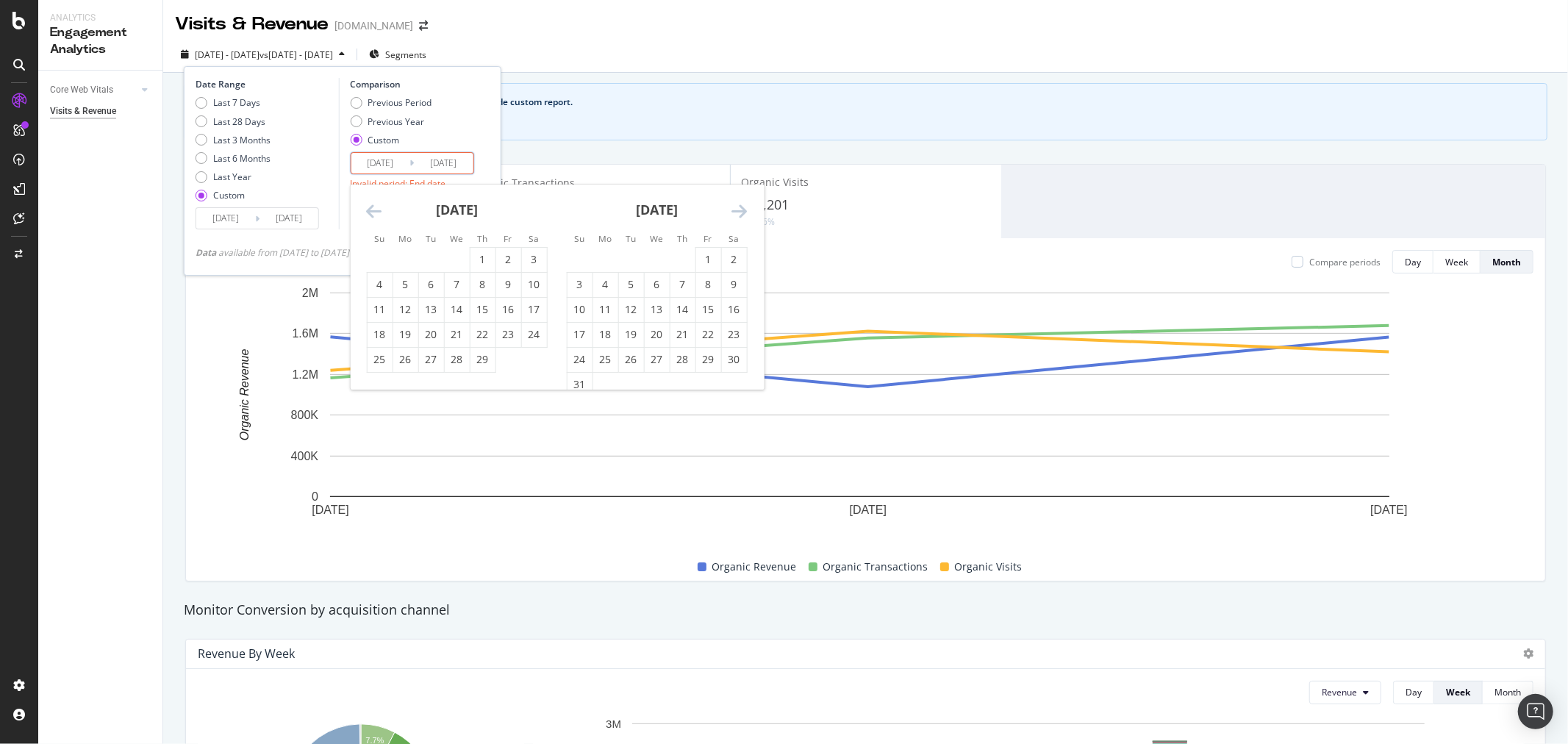
click at [737, 211] on icon "Move forward to switch to the next month." at bounding box center [739, 211] width 16 height 17
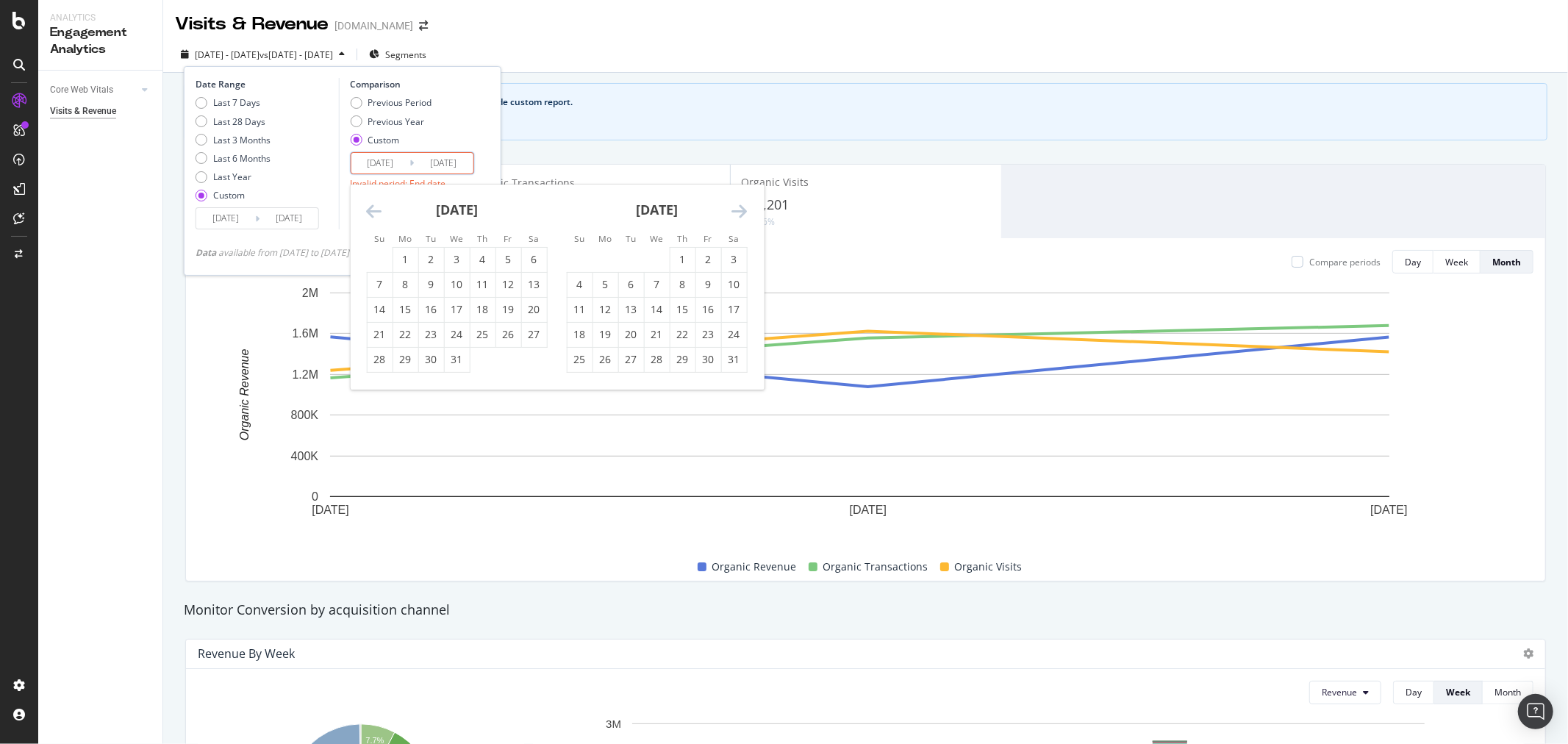
click at [737, 211] on icon "Move forward to switch to the next month." at bounding box center [739, 211] width 16 height 17
click at [716, 281] on div "13" at bounding box center [707, 284] width 25 height 15
type input "2024/09/13"
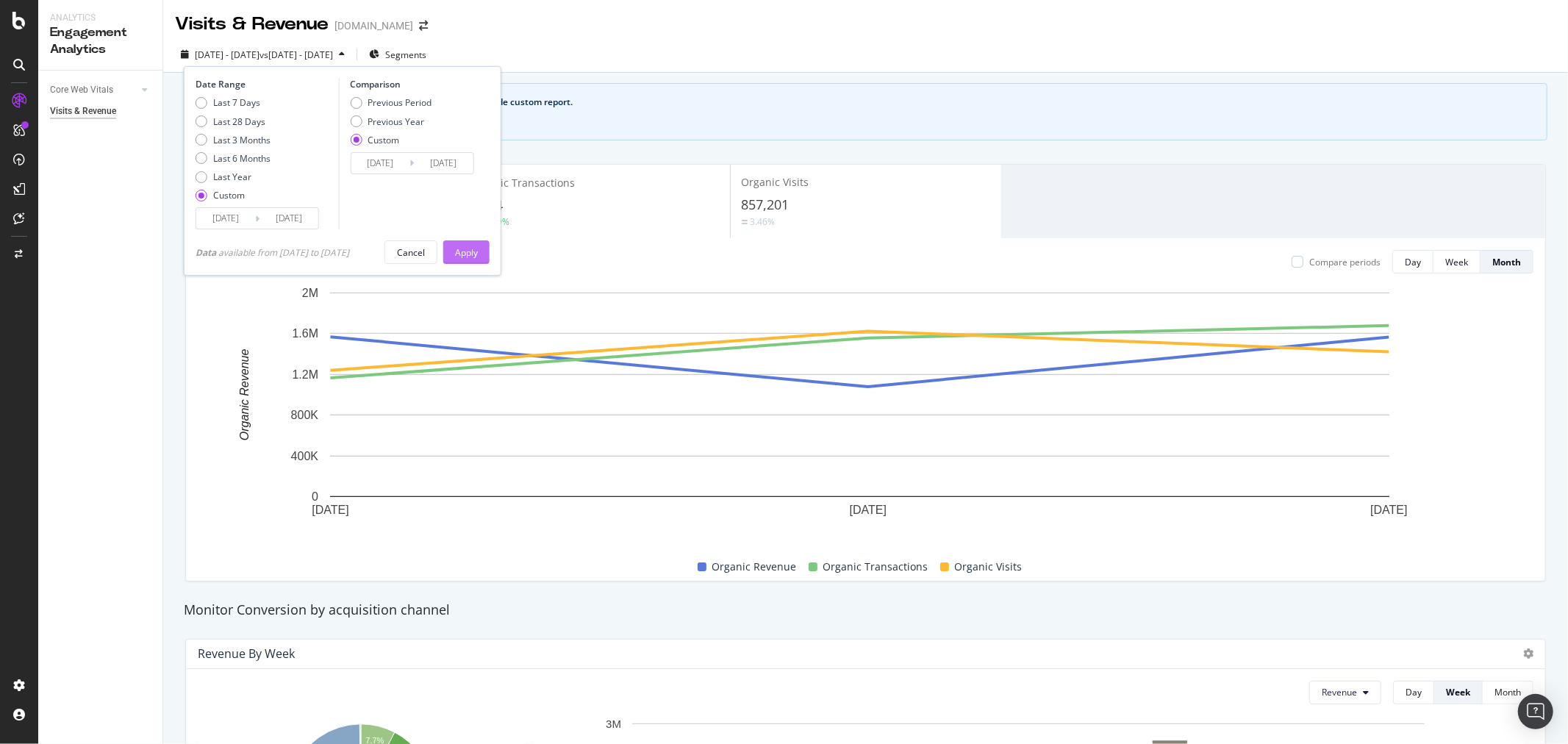
click at [486, 251] on button "Apply" at bounding box center [466, 252] width 47 height 23
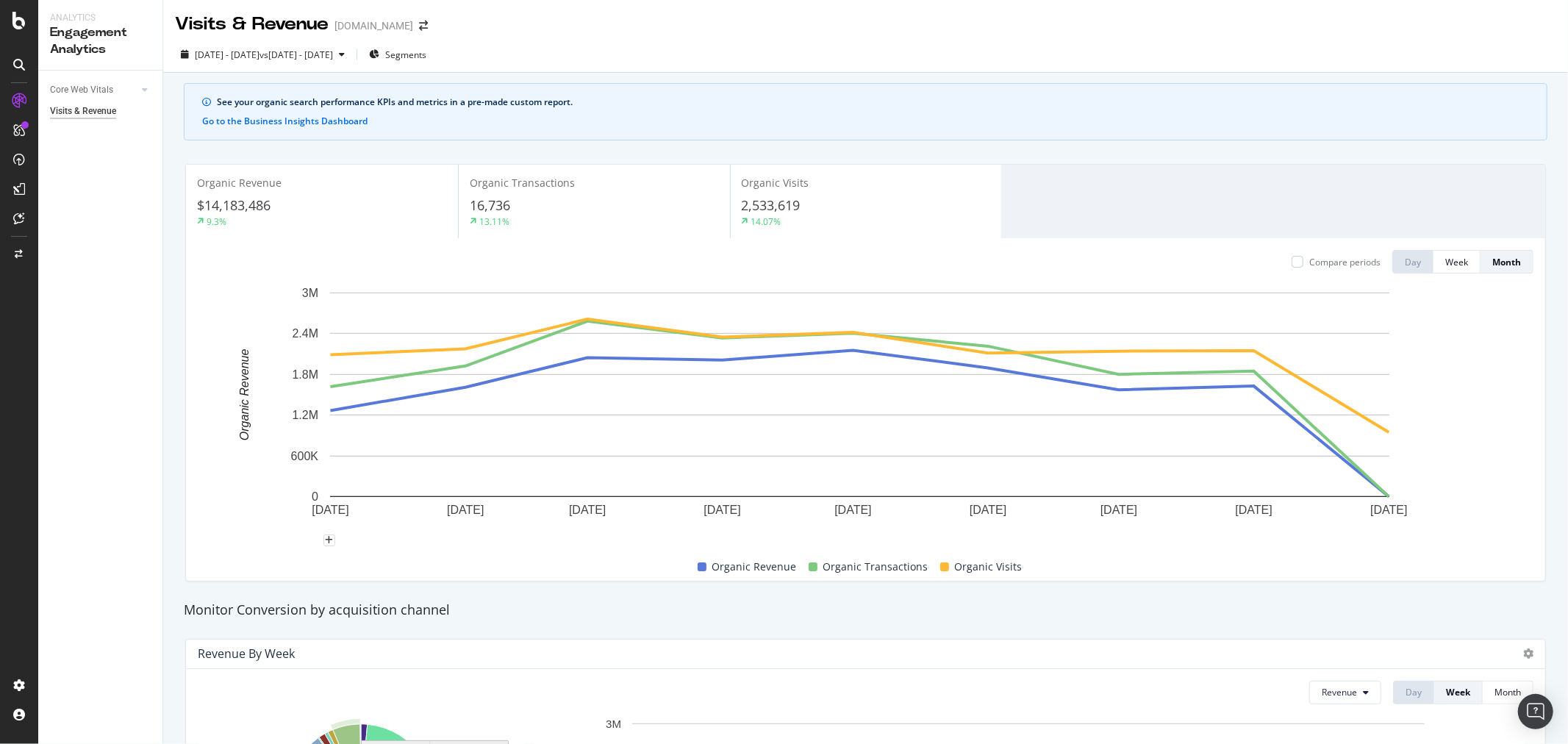
click at [302, 267] on div "Compare periods Day Week Month" at bounding box center [865, 262] width 1335 height 23
click at [494, 432] on rect "A chart." at bounding box center [860, 394] width 1059 height 204
click at [426, 47] on div "Segments" at bounding box center [397, 54] width 57 height 22
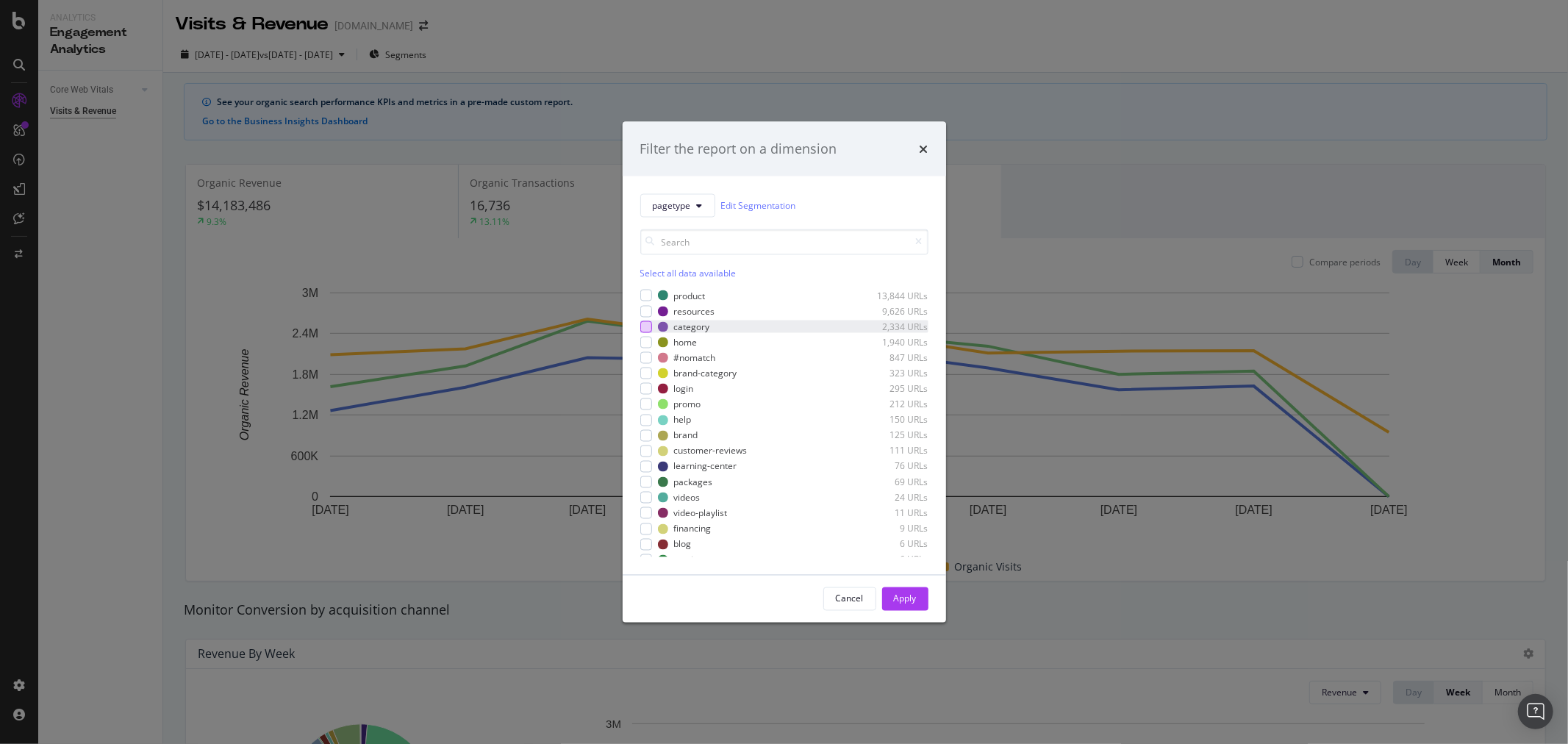
click at [643, 326] on div "modal" at bounding box center [646, 326] width 12 height 12
click at [907, 593] on div "Apply" at bounding box center [905, 598] width 23 height 13
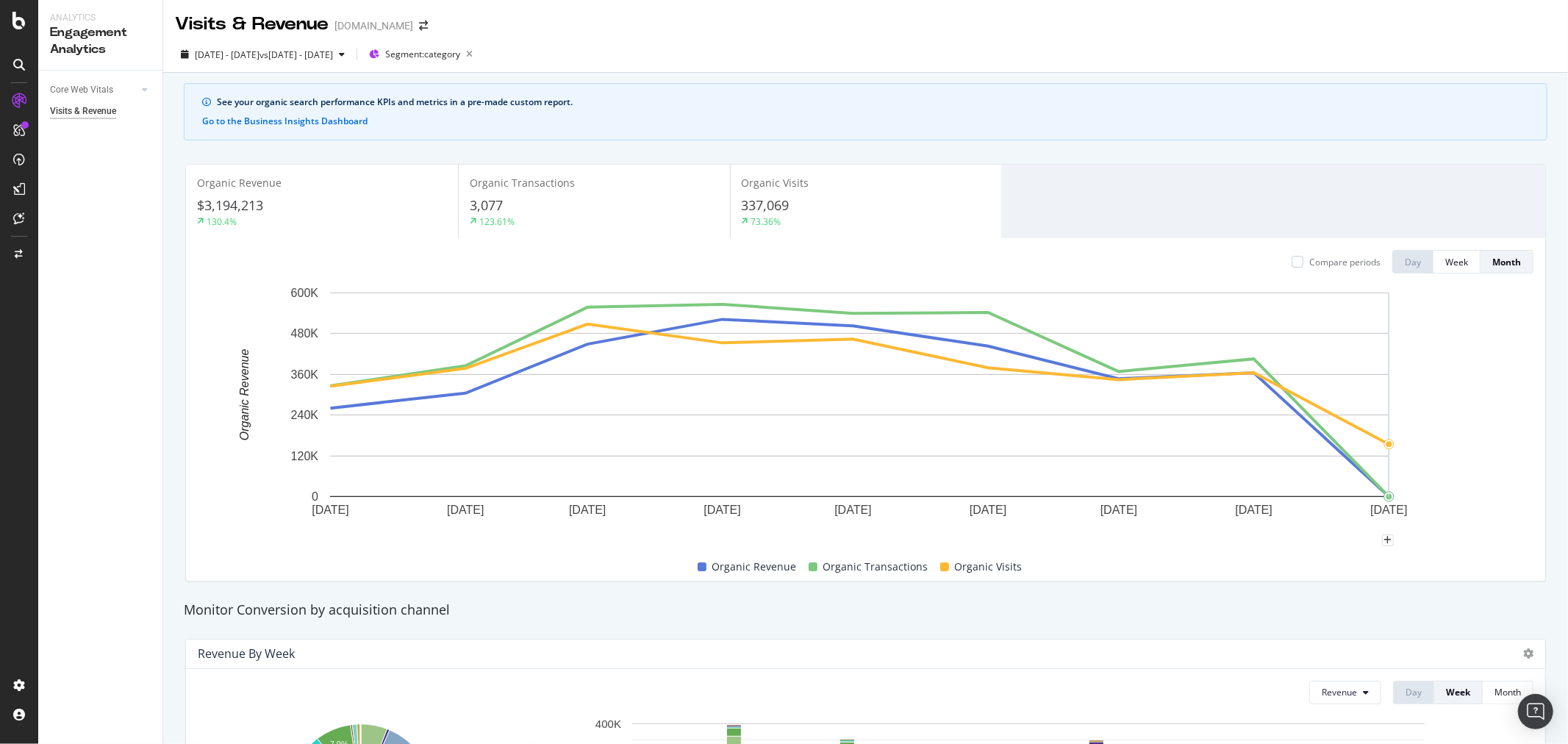
click at [460, 51] on span "Segment: category" at bounding box center [422, 53] width 75 height 13
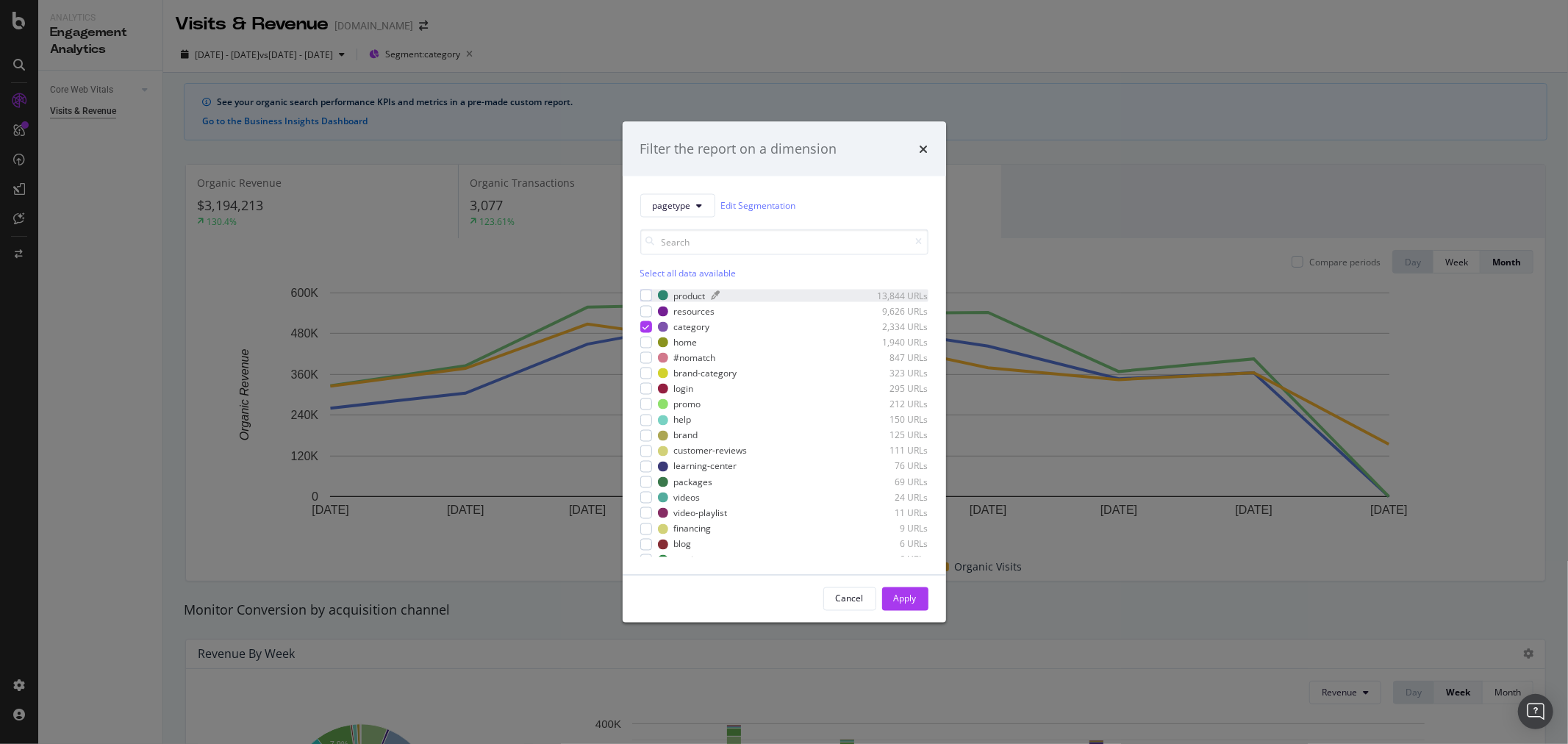
click at [674, 299] on div "product" at bounding box center [689, 294] width 32 height 13
click at [650, 325] on div "modal" at bounding box center [646, 326] width 12 height 12
click at [910, 592] on div "Apply" at bounding box center [905, 598] width 23 height 13
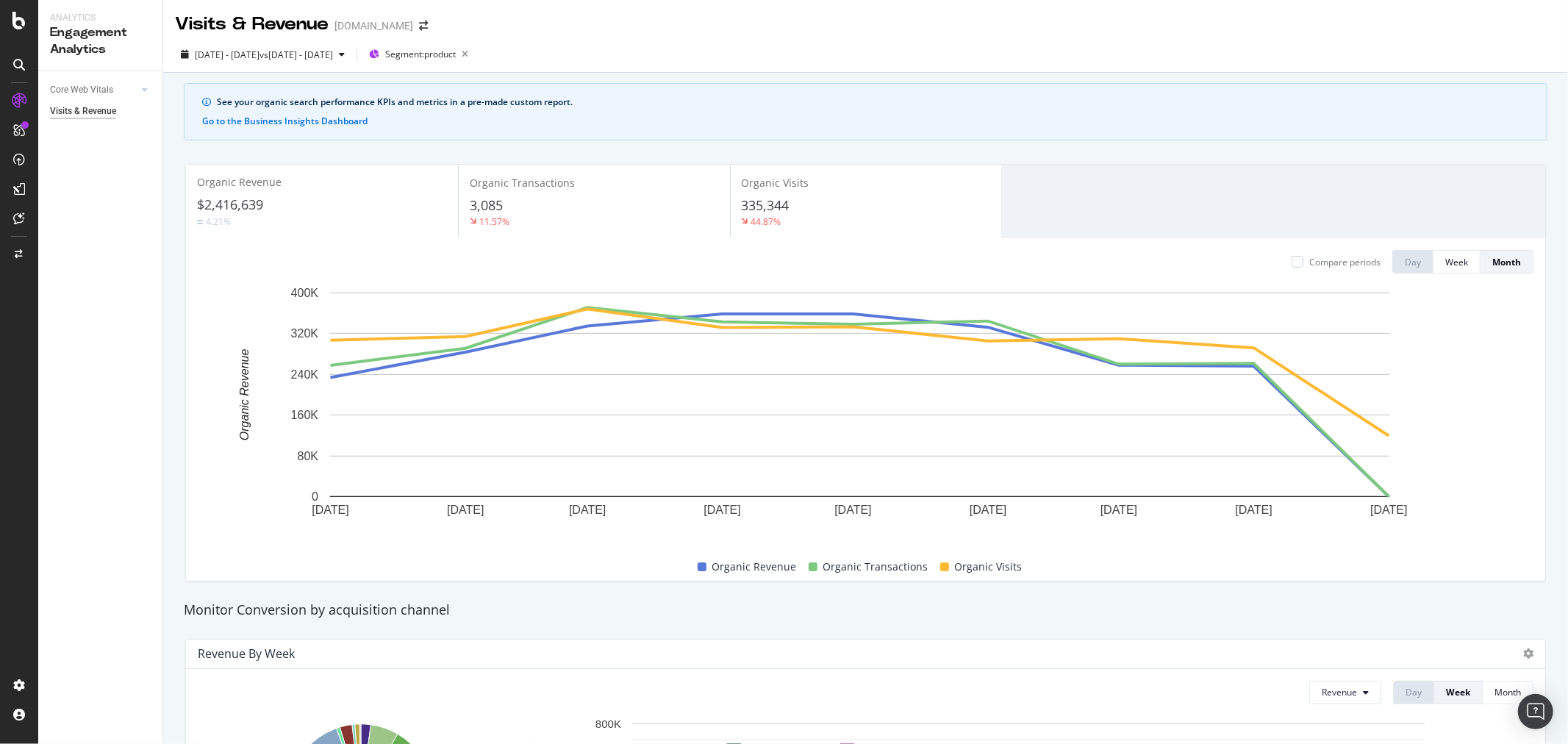
drag, startPoint x: 52, startPoint y: 514, endPoint x: 123, endPoint y: 439, distance: 103.3
click at [52, 514] on div "Core Web Vitals Overview Monitor Visits & Revenue" at bounding box center [100, 407] width 124 height 673
click at [580, 239] on div "Compare periods Day Week Month 1 Jan. 2025 1 Feb. 2025 1 Mar. 2025 1 Apr. 2025 …" at bounding box center [865, 409] width 1359 height 342
drag, startPoint x: 225, startPoint y: 267, endPoint x: 209, endPoint y: 260, distance: 17.5
click at [226, 267] on div "Compare periods Day Week Month" at bounding box center [865, 262] width 1335 height 23
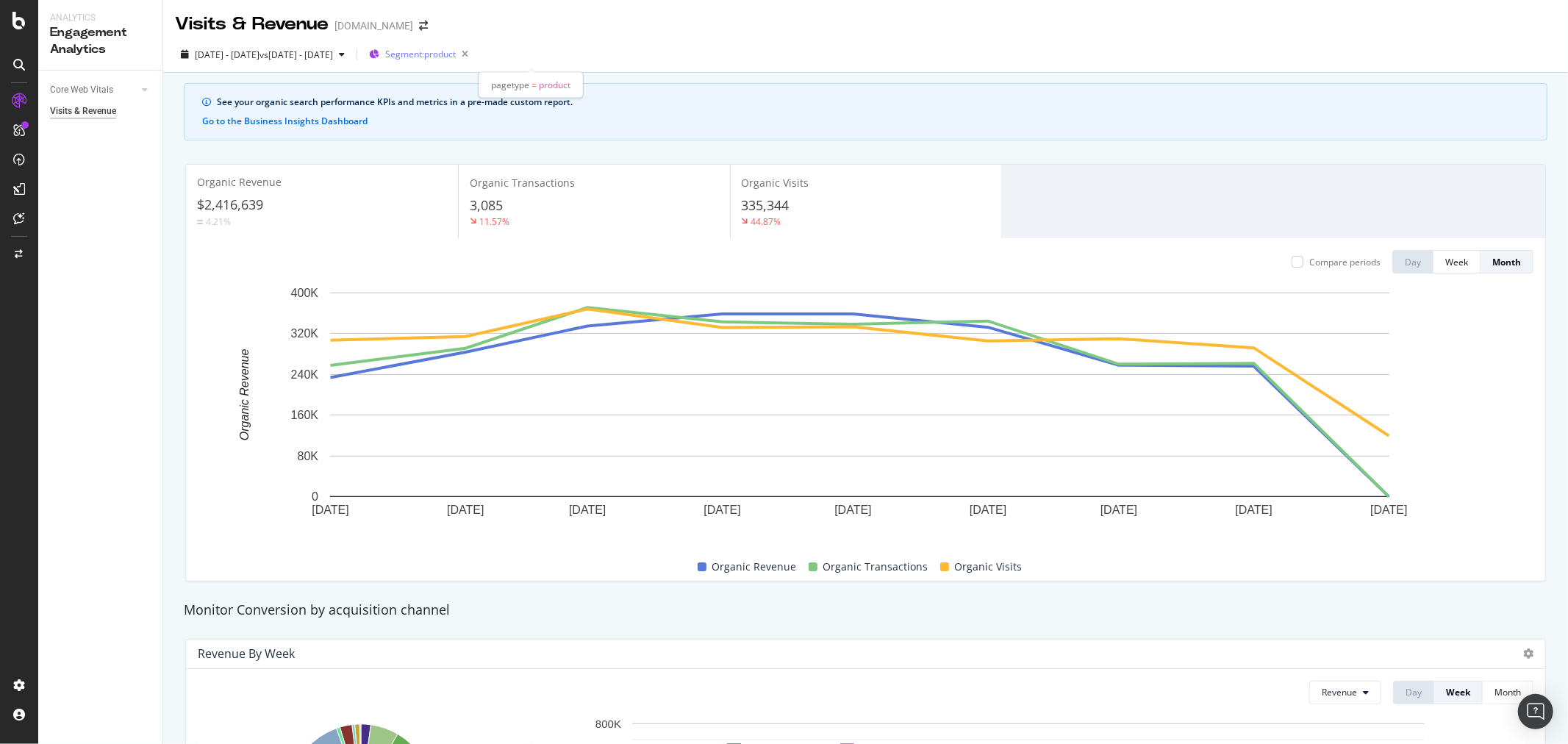
click at [455, 59] on span "Segment: product" at bounding box center [420, 53] width 71 height 13
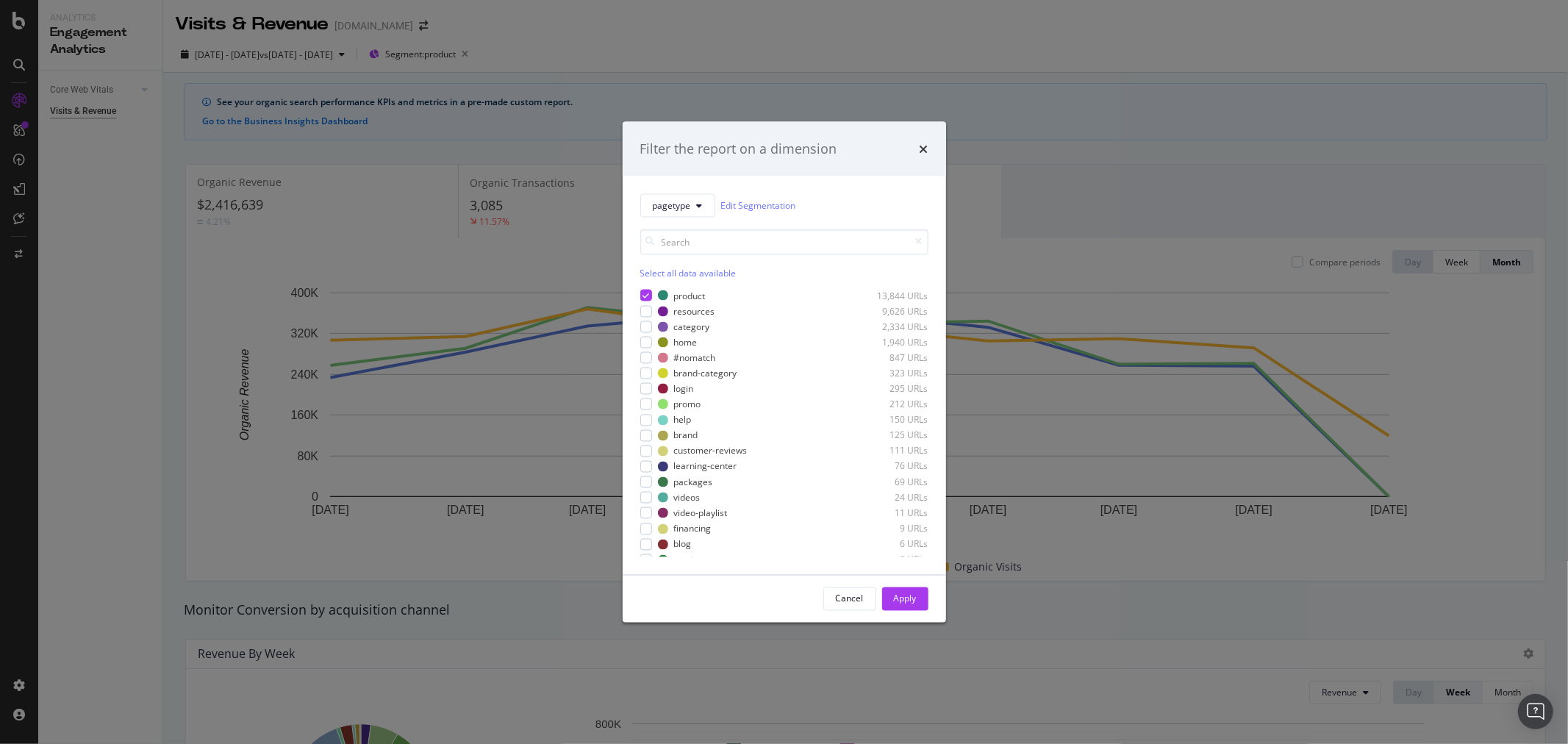
click at [643, 288] on div "product 13,844 URLs resources 9,626 URLs category 2,334 URLs home 1,940 URLs #n…" at bounding box center [784, 420] width 288 height 270
click at [641, 321] on div "modal" at bounding box center [646, 326] width 12 height 12
click at [651, 291] on div "product 13,844 URLs" at bounding box center [784, 294] width 288 height 13
click at [905, 604] on div "Apply" at bounding box center [905, 598] width 23 height 13
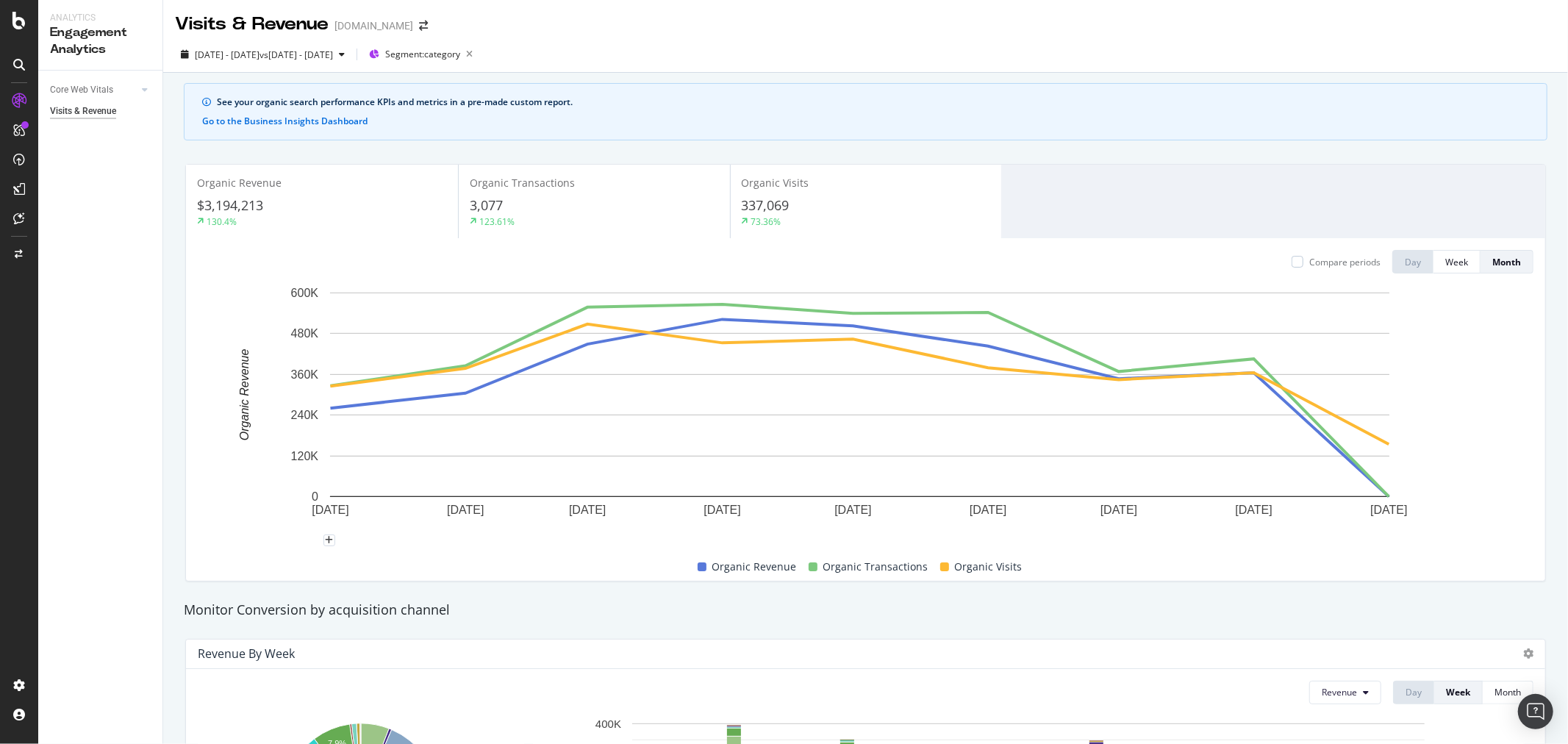
click at [215, 291] on rect "A chart." at bounding box center [860, 412] width 1324 height 255
click at [460, 53] on span "Segment: category" at bounding box center [422, 53] width 75 height 13
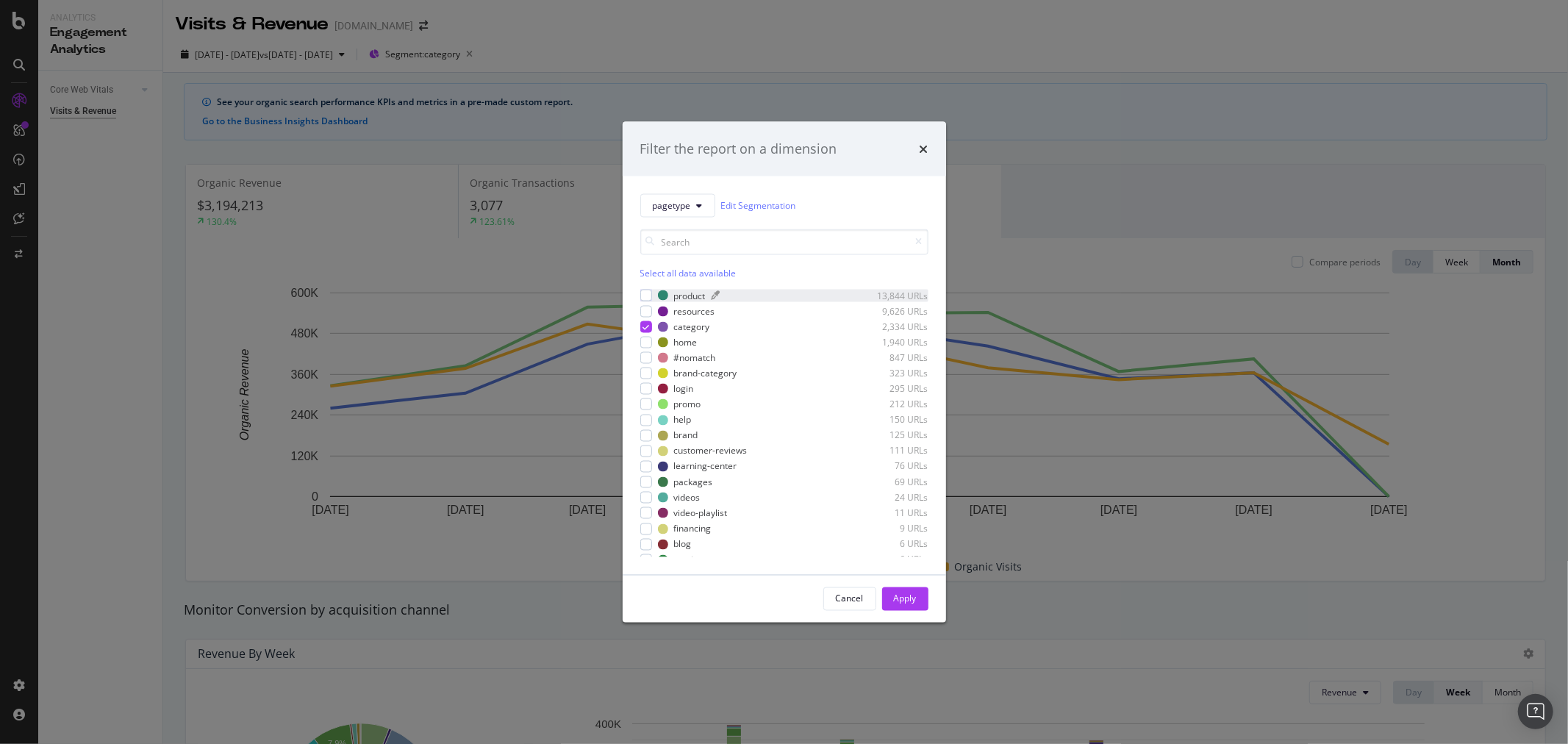
click at [691, 296] on div "product" at bounding box center [689, 294] width 32 height 13
click at [643, 328] on icon "modal" at bounding box center [645, 326] width 7 height 8
click at [908, 601] on div "Apply" at bounding box center [905, 598] width 23 height 13
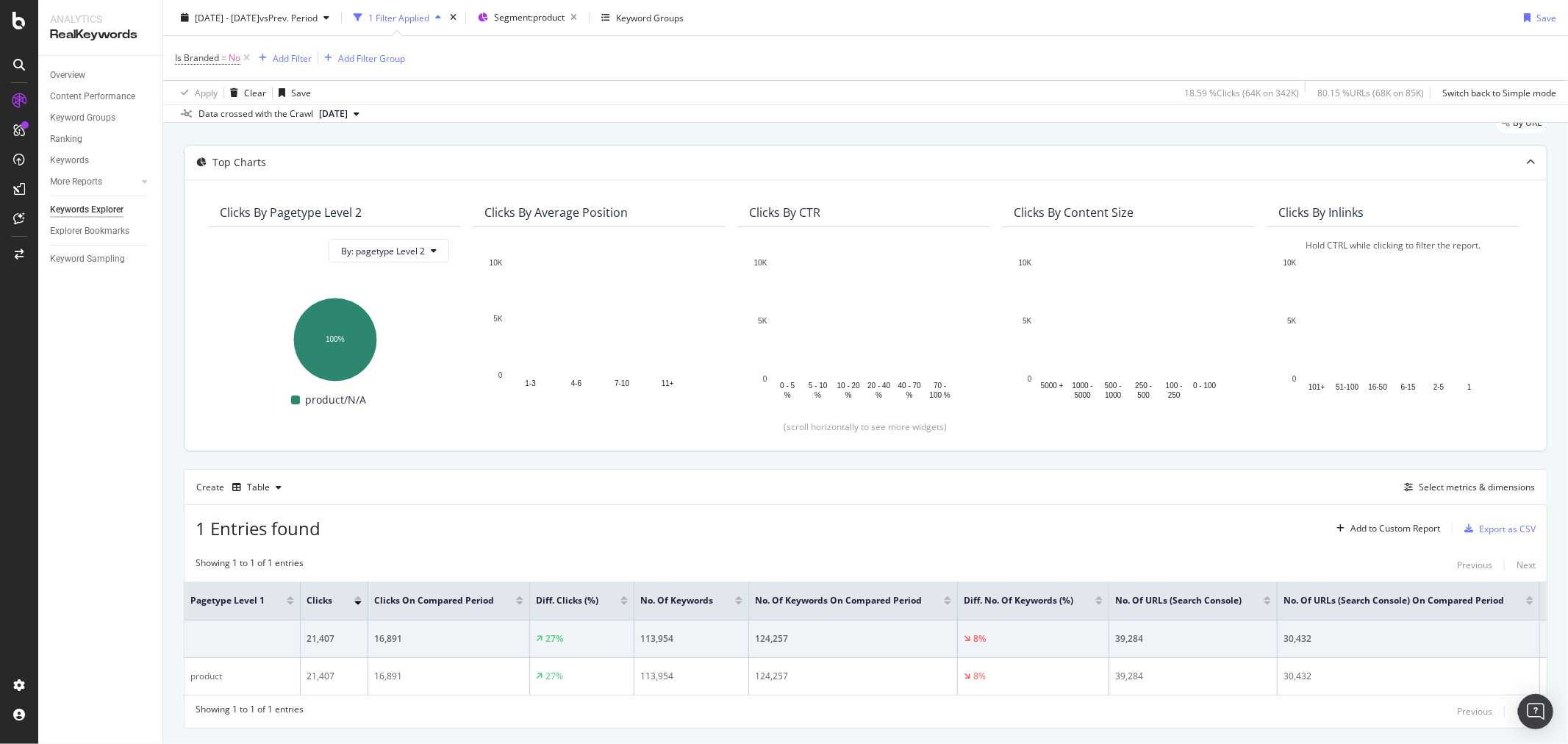
scroll to position [107, 0]
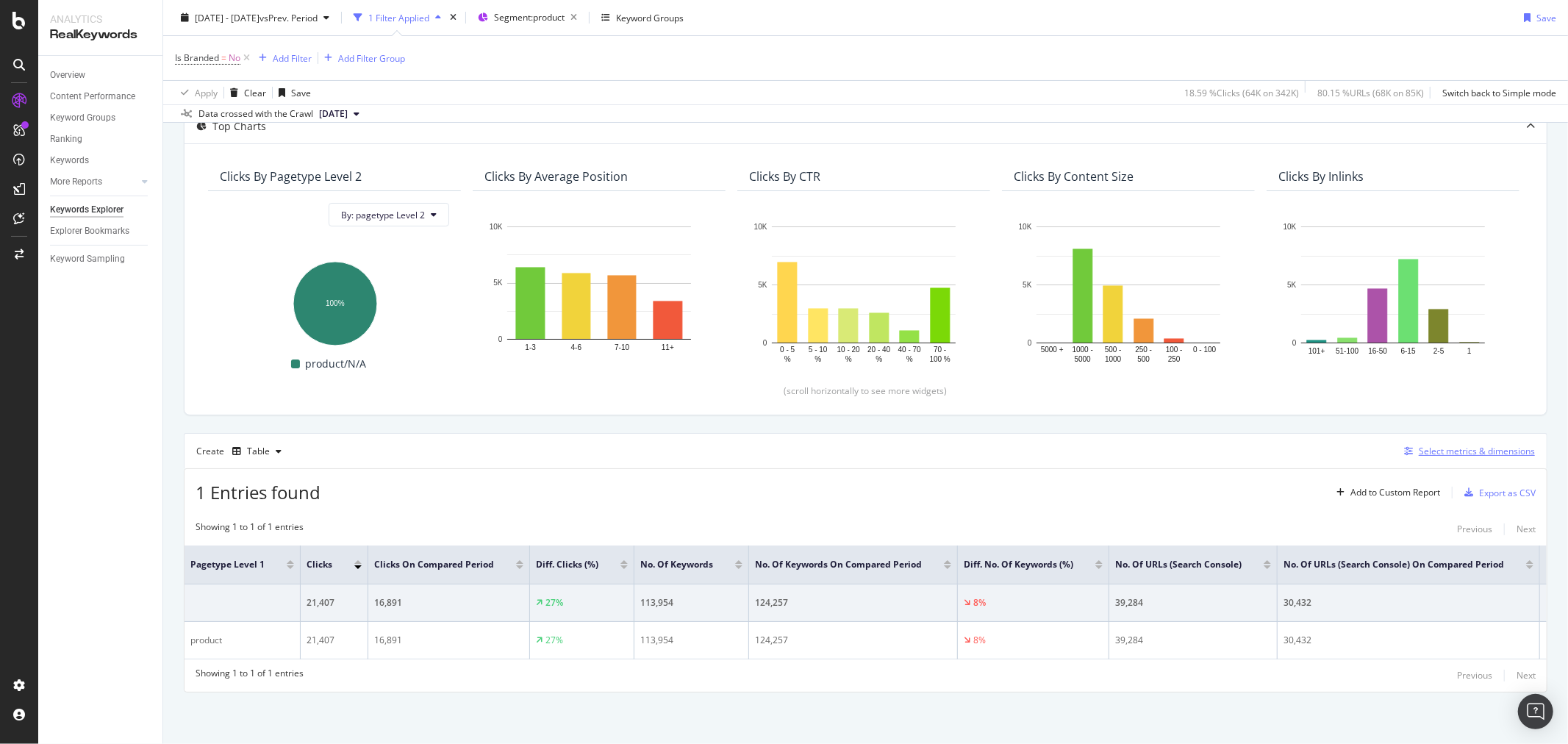
click at [1429, 445] on div "Select metrics & dimensions" at bounding box center [1477, 450] width 116 height 13
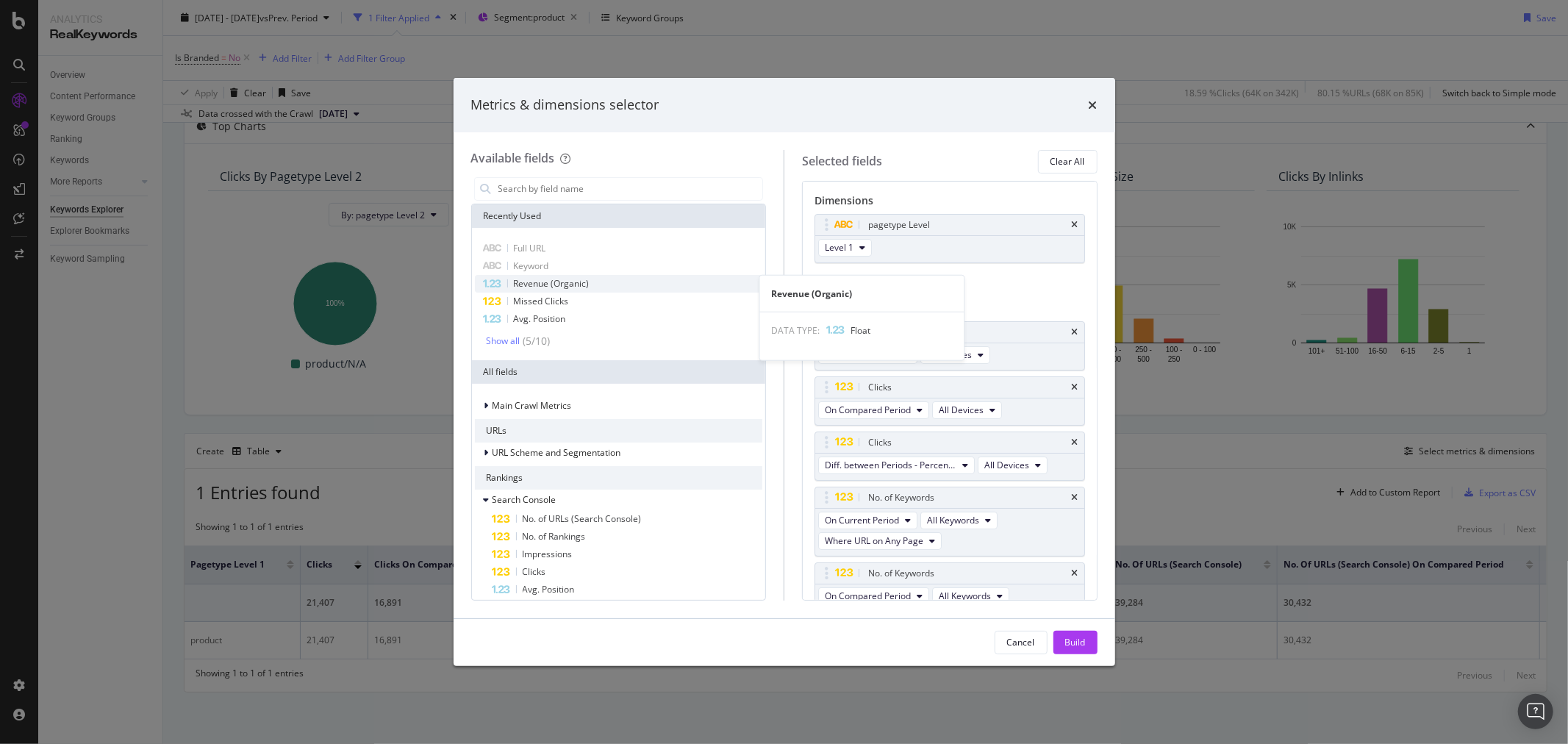
click at [614, 290] on div "Revenue (Organic)" at bounding box center [618, 284] width 288 height 17
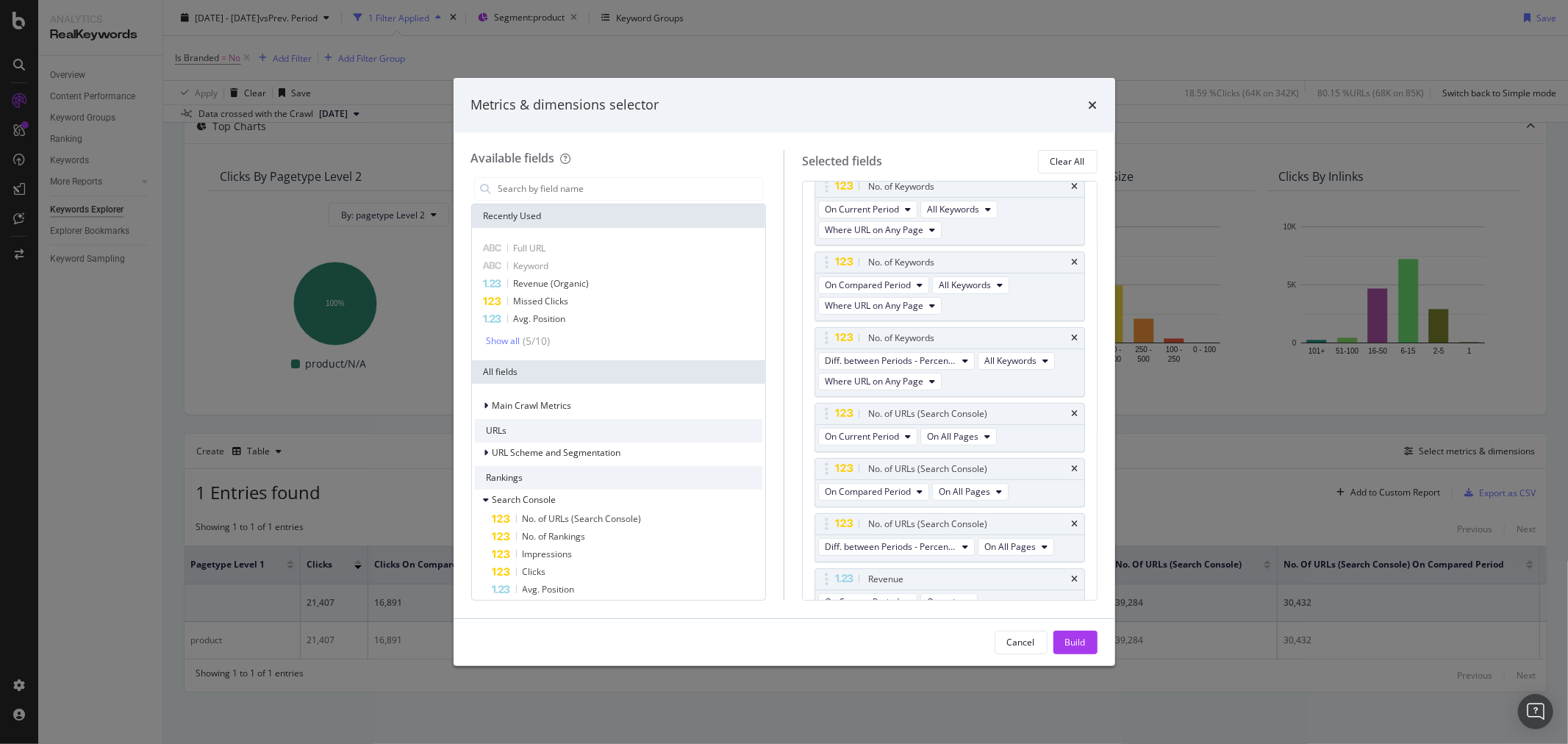
scroll to position [329, 0]
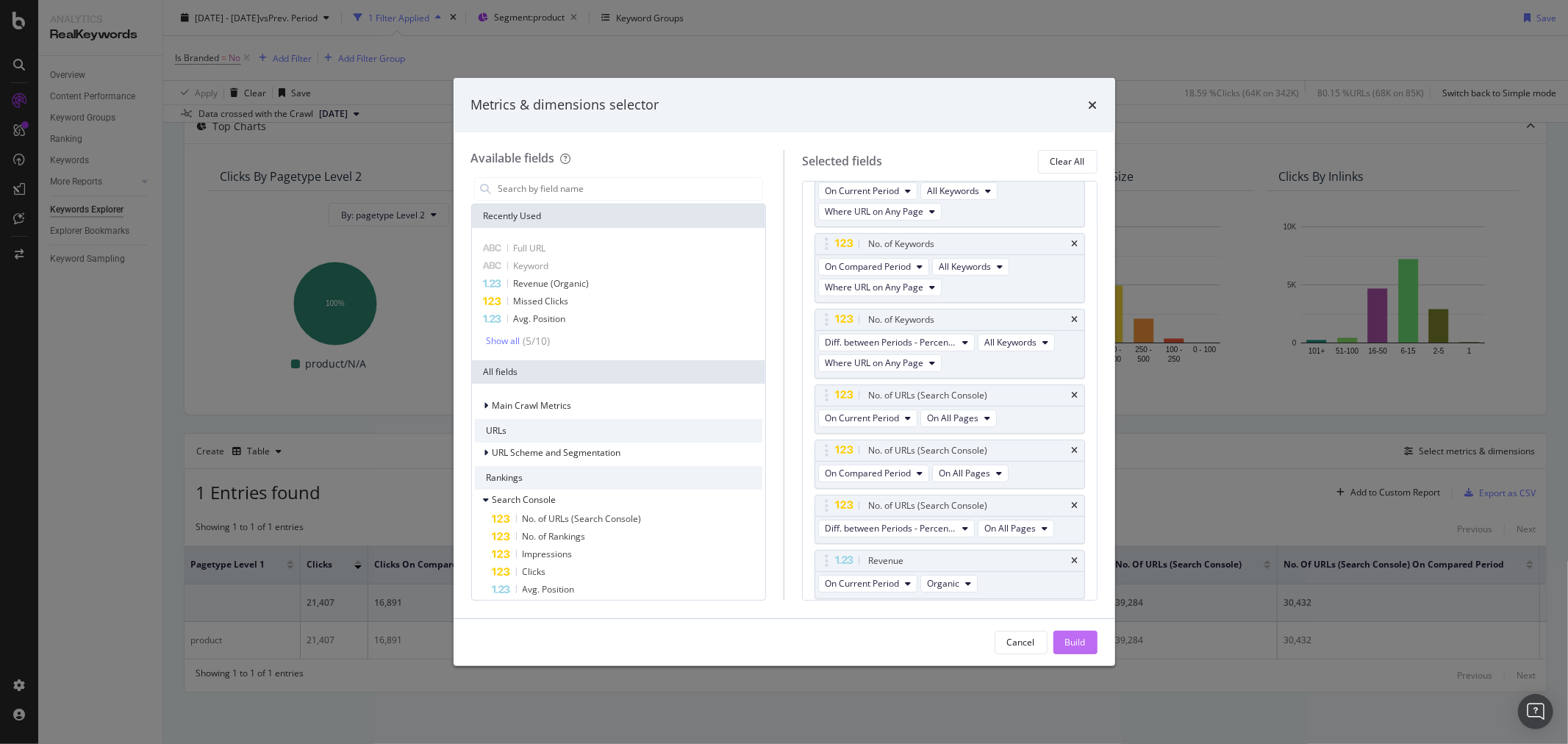
click at [1077, 639] on div "Build" at bounding box center [1075, 641] width 20 height 13
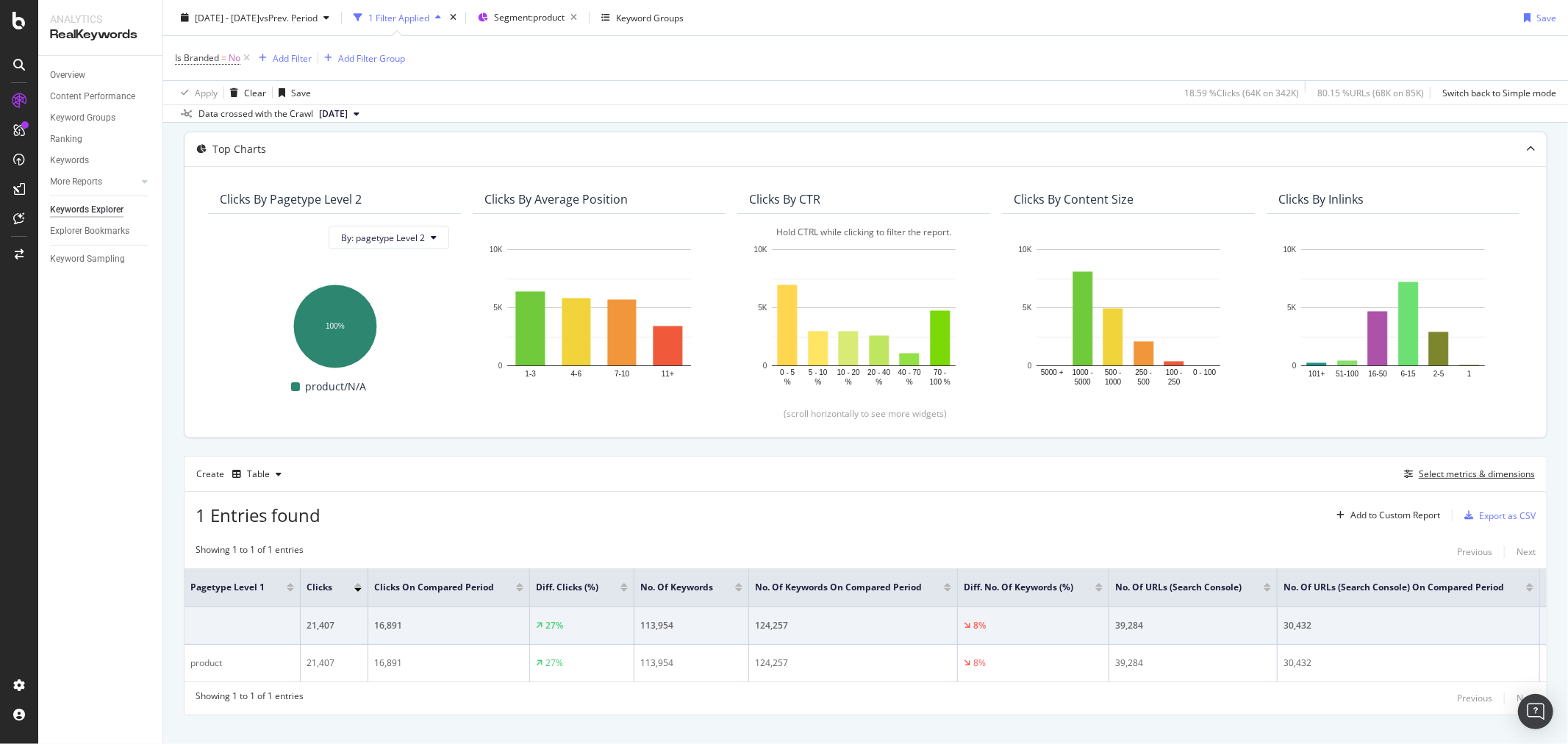
scroll to position [107, 0]
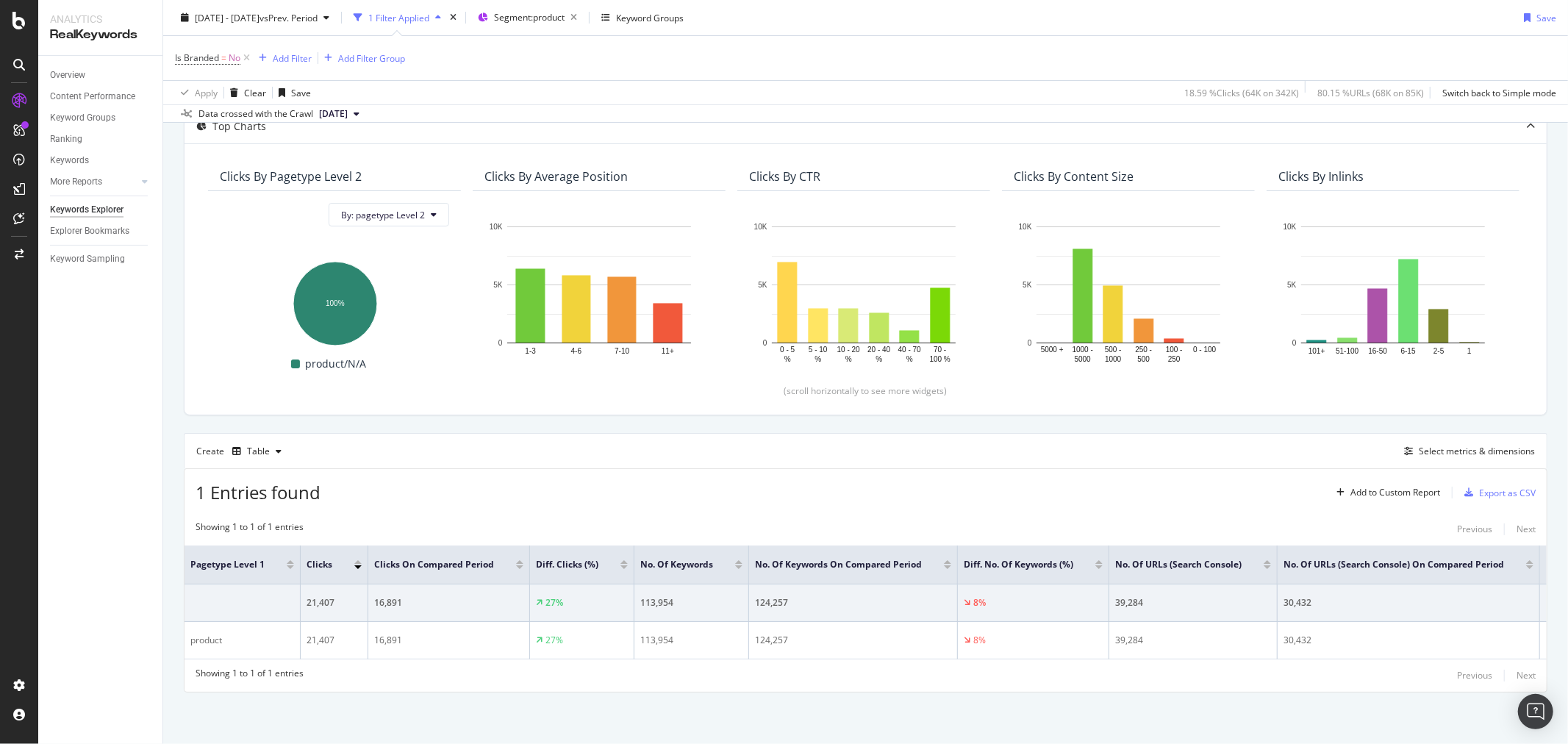
click at [935, 474] on div "1 Entries found Add to Custom Report Export as CSV" at bounding box center [864, 486] width 1362 height 36
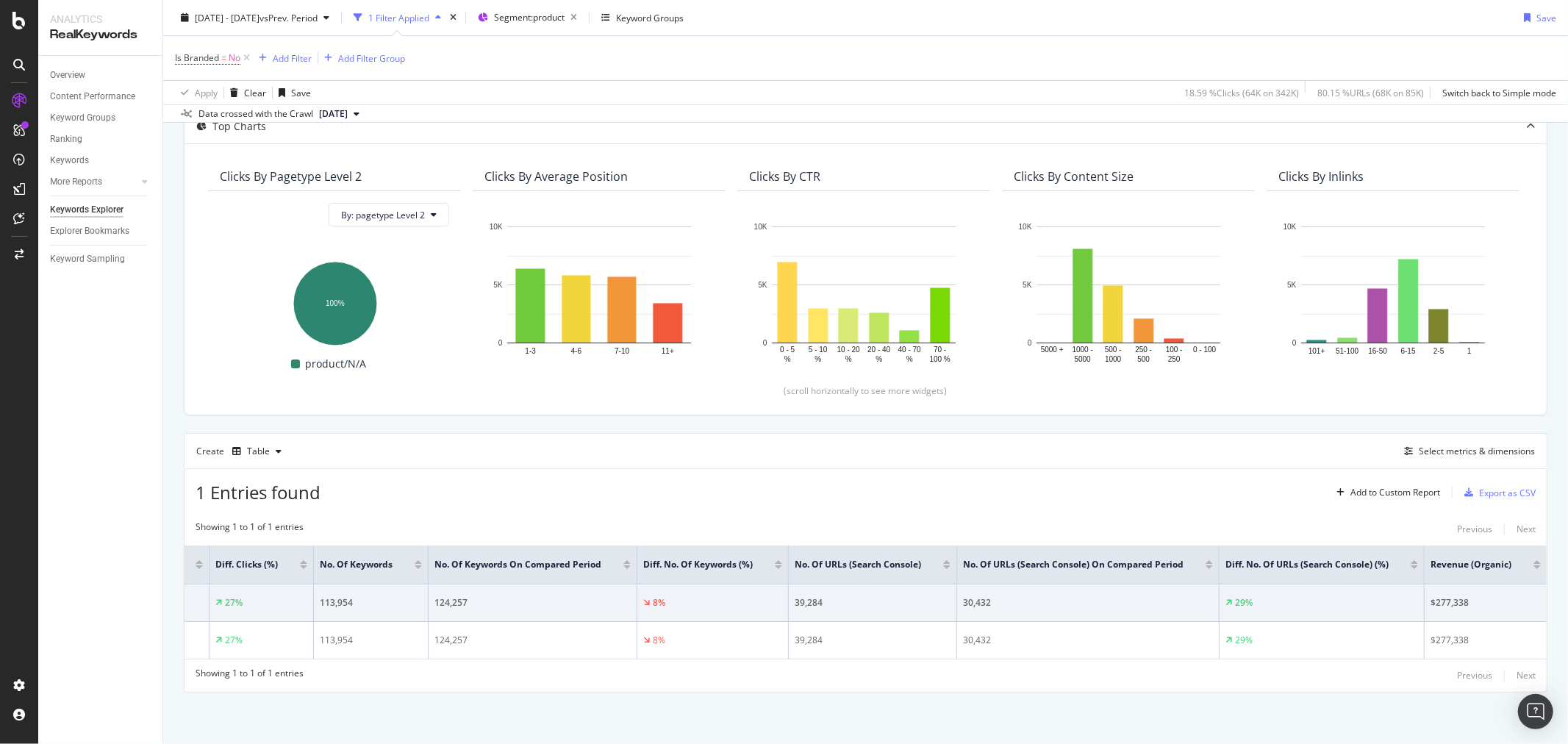
click at [754, 494] on div "1 Entries found Add to Custom Report Export as CSV Showing 1 to 1 of 1 entries …" at bounding box center [865, 579] width 1364 height 224
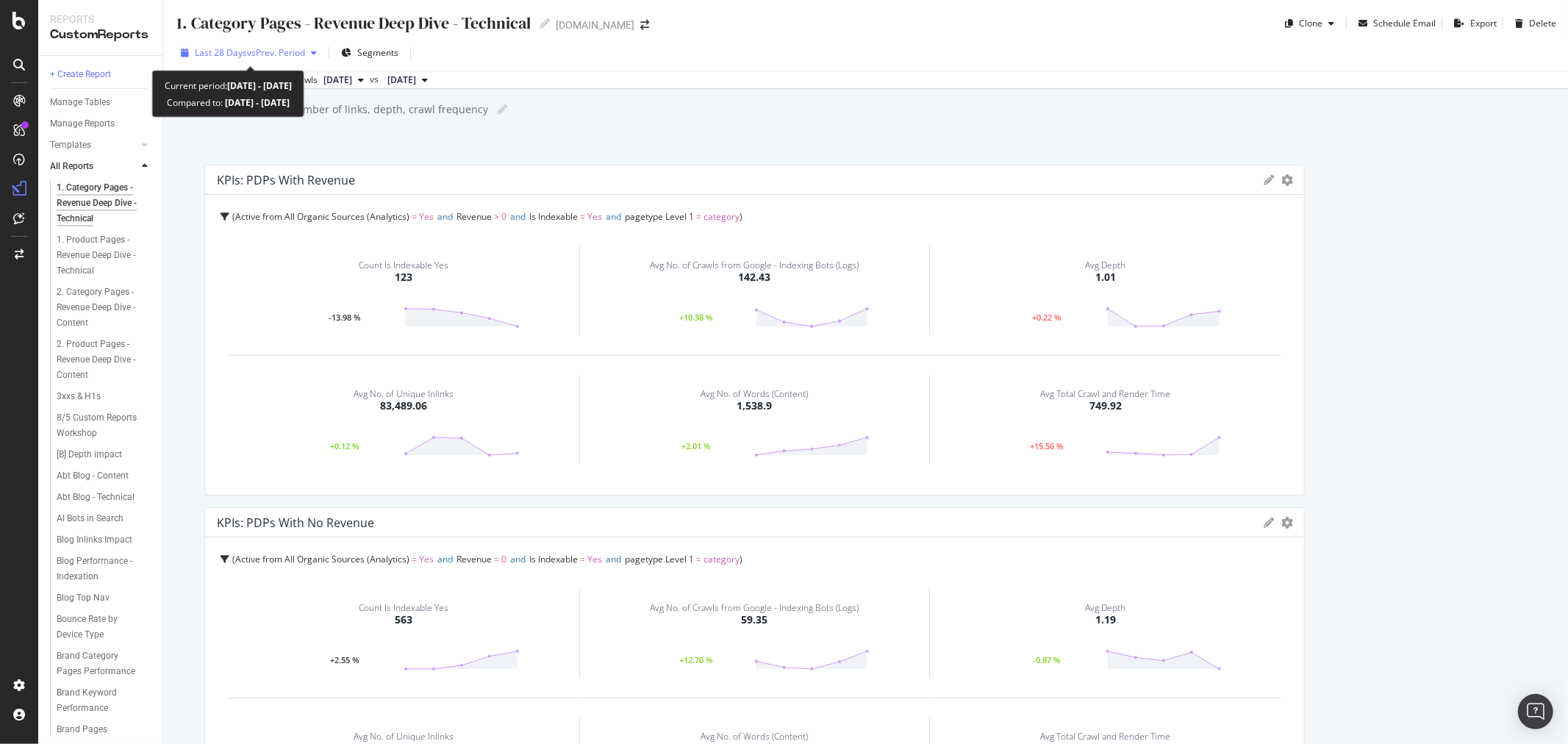
click at [296, 53] on span "vs Prev. Period" at bounding box center [276, 52] width 58 height 13
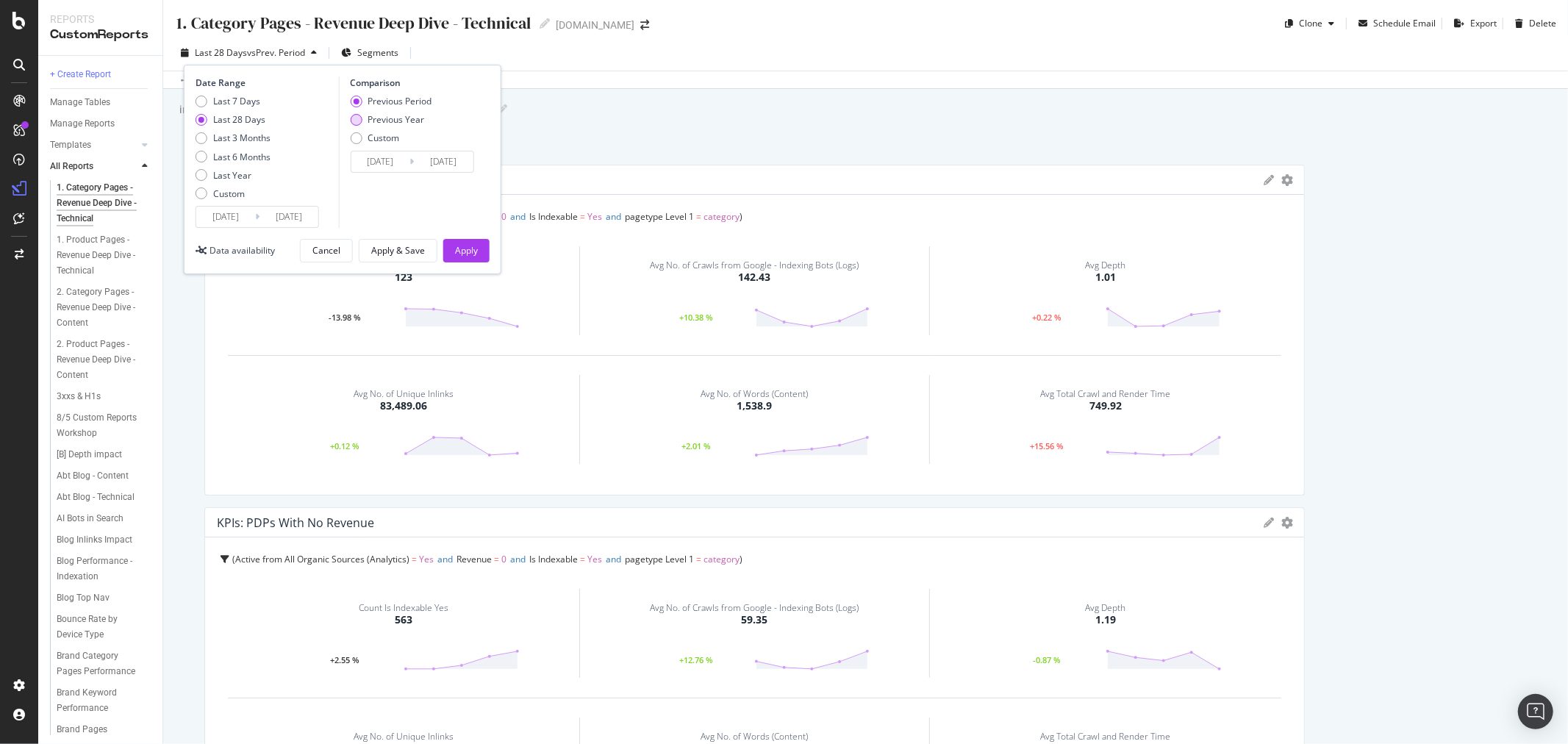
click at [376, 123] on div "Previous Year" at bounding box center [395, 119] width 56 height 13
type input "2024/08/14"
type input "2024/09/10"
click at [455, 250] on div "Apply" at bounding box center [466, 250] width 23 height 13
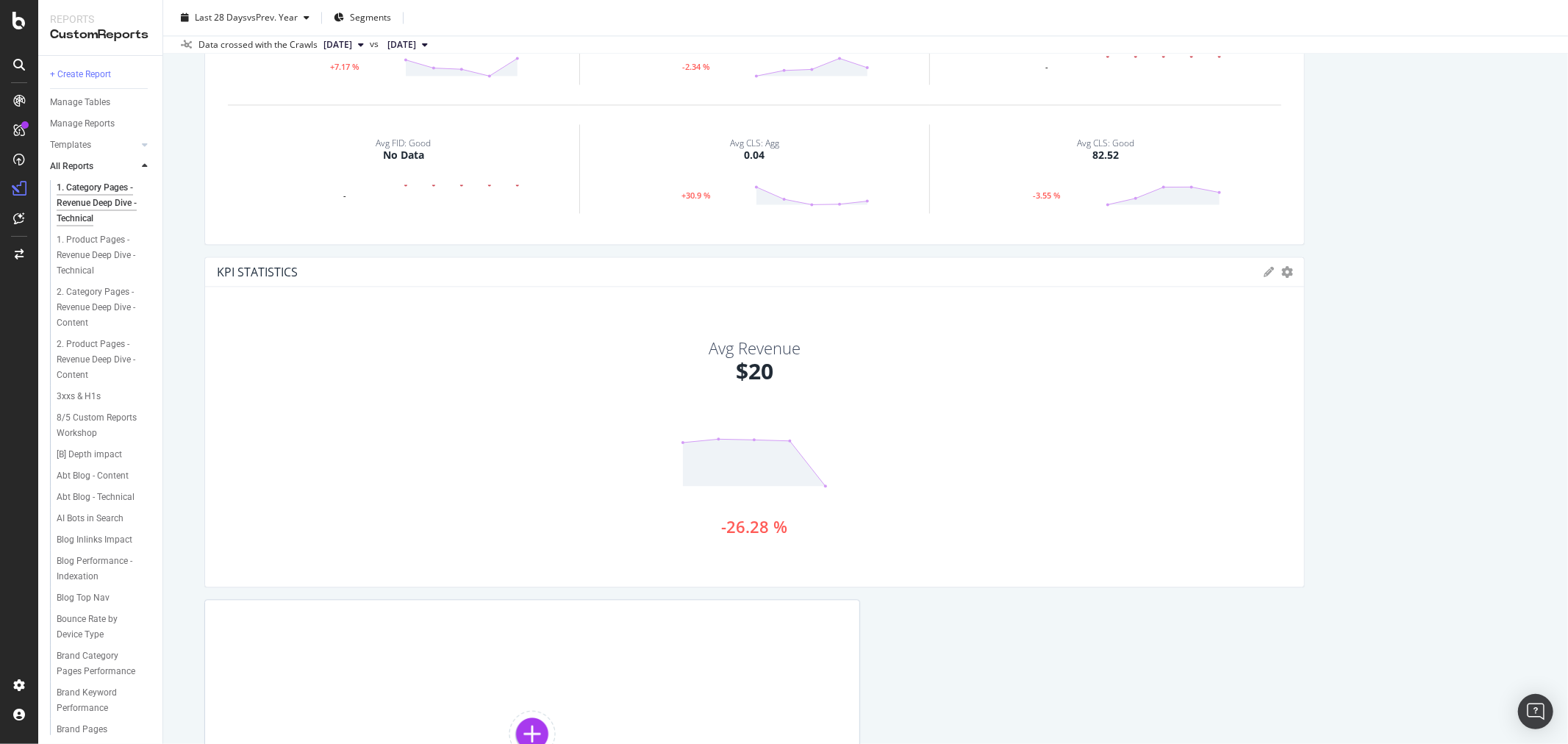
scroll to position [2644, 0]
click at [1265, 272] on div "KPIs Table Edit KPIs Apply Filter Export as CSV Delete Add to Custom Report" at bounding box center [1277, 275] width 28 height 11
click at [1270, 275] on div "KPIs Table Edit KPIs Apply Filter Export as CSV Delete Add to Custom Report" at bounding box center [1277, 275] width 28 height 11
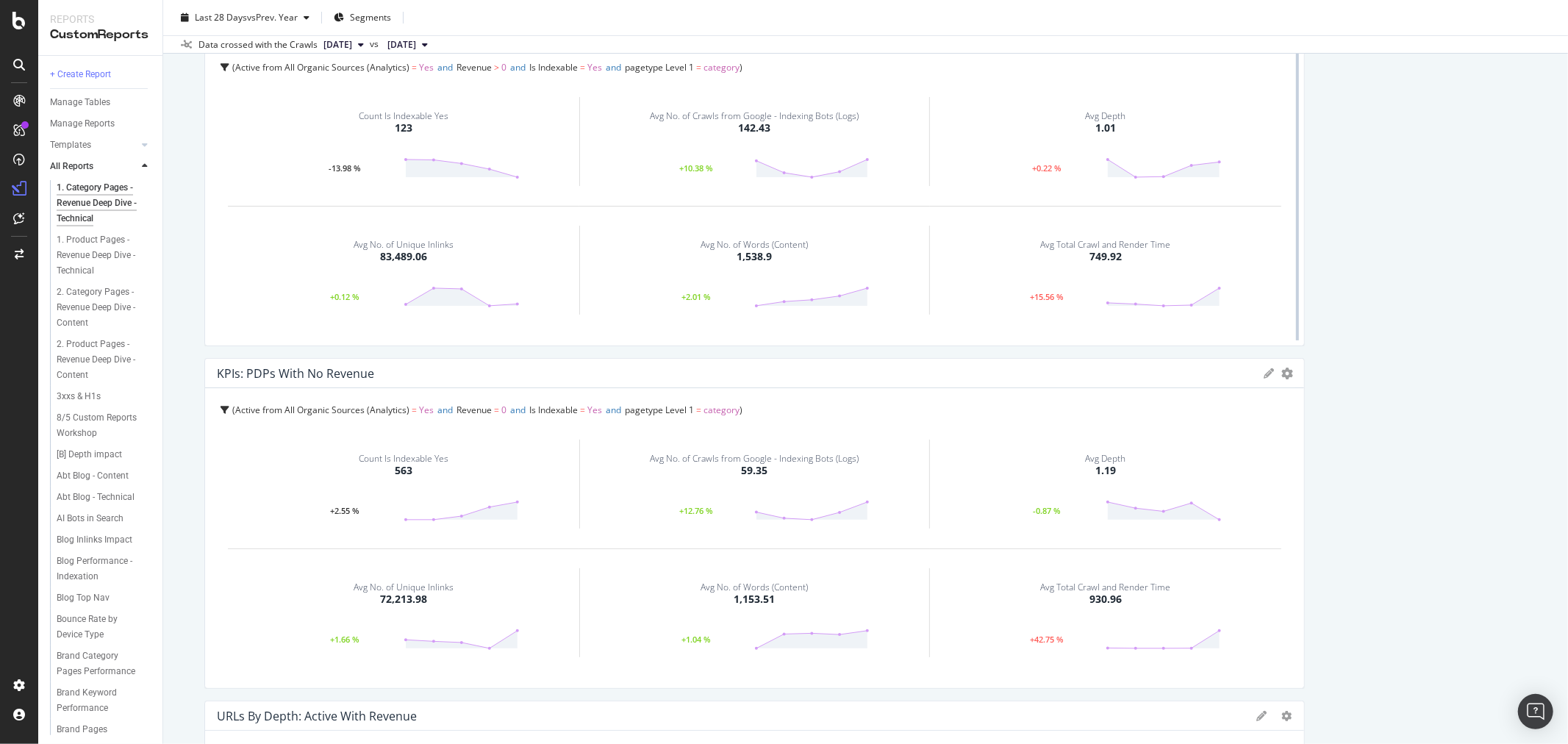
scroll to position [0, 0]
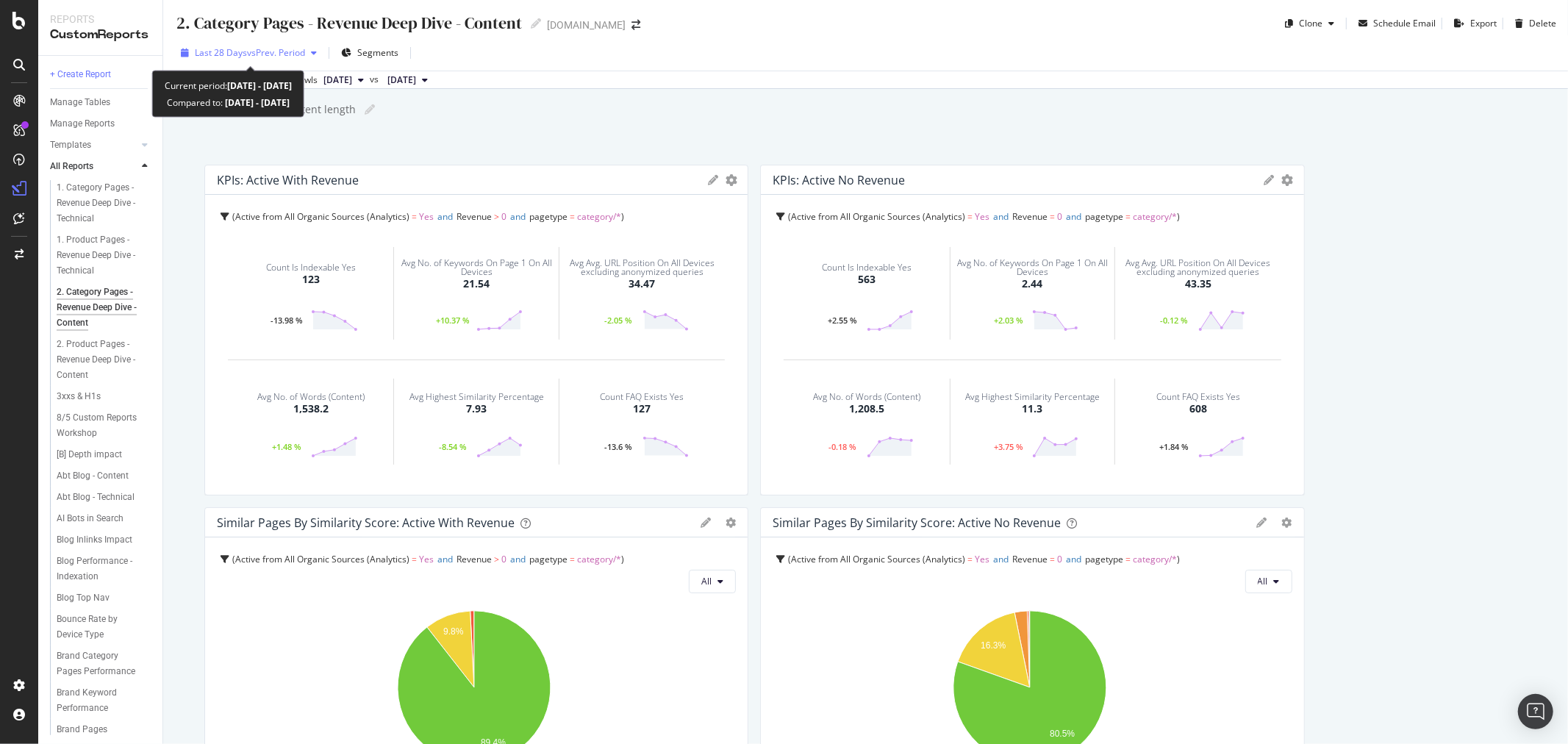
click at [312, 50] on div "button" at bounding box center [314, 52] width 17 height 9
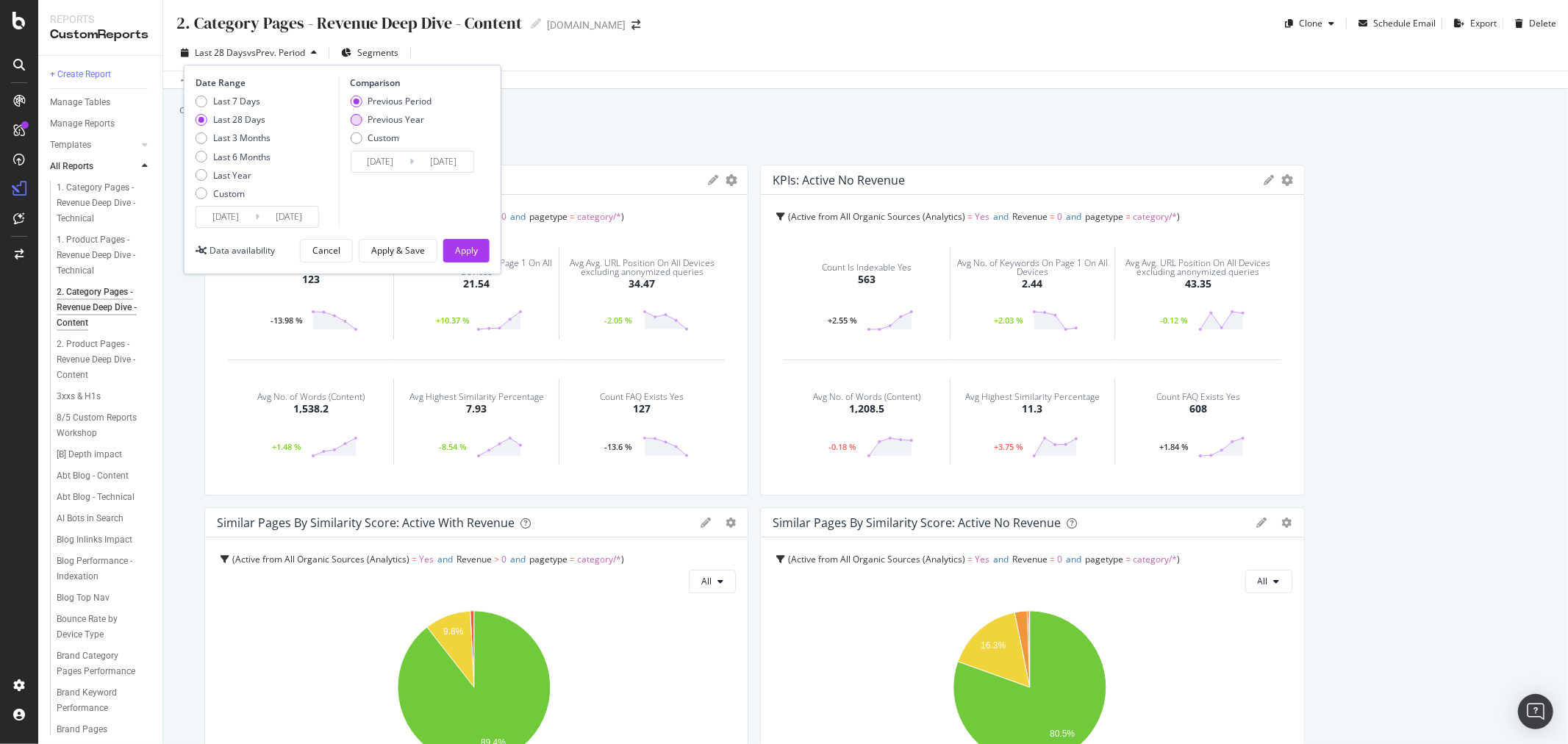
click at [390, 119] on div "Previous Year" at bounding box center [395, 119] width 56 height 13
type input "[DATE]"
click at [457, 242] on div "Apply" at bounding box center [466, 250] width 23 height 22
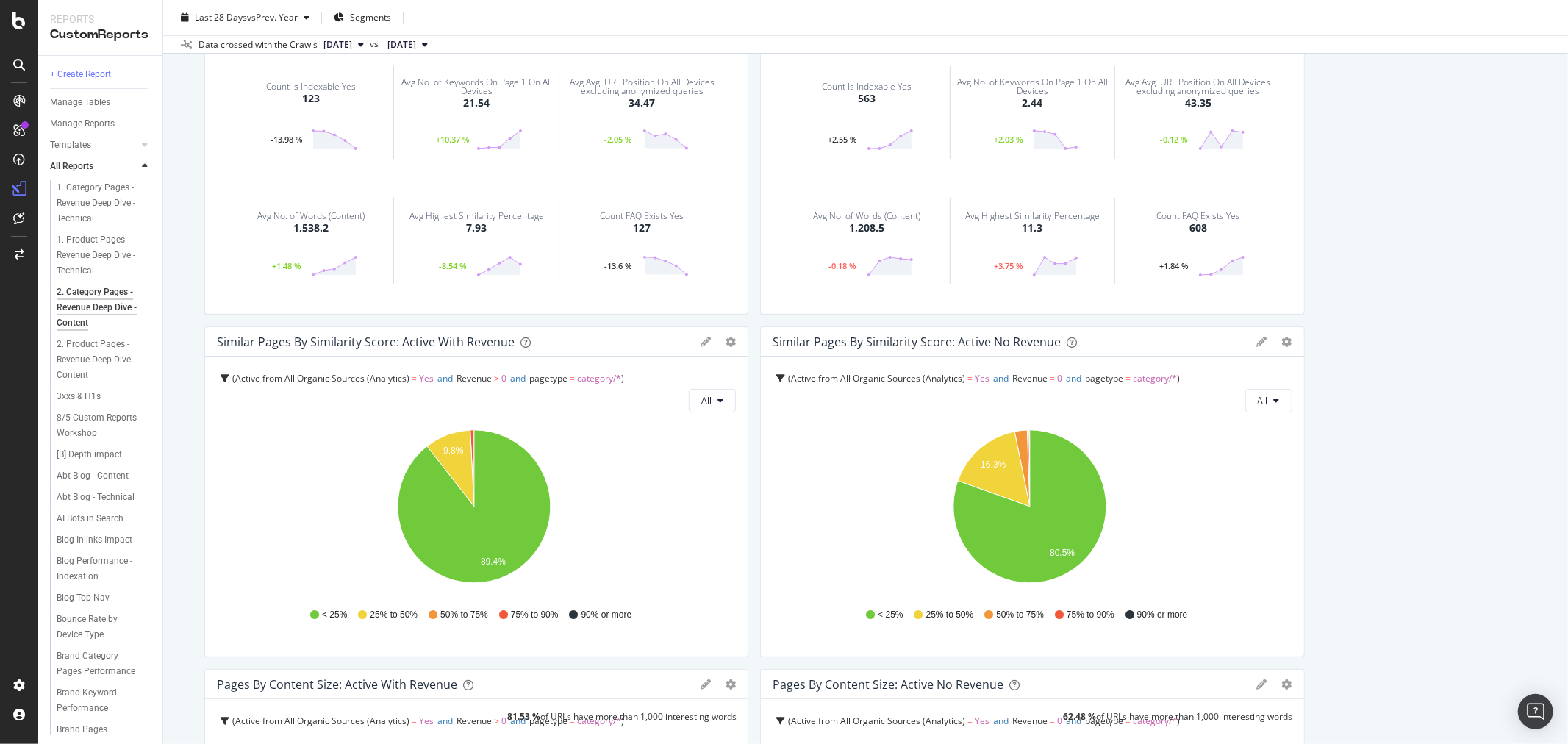
scroll to position [834, 0]
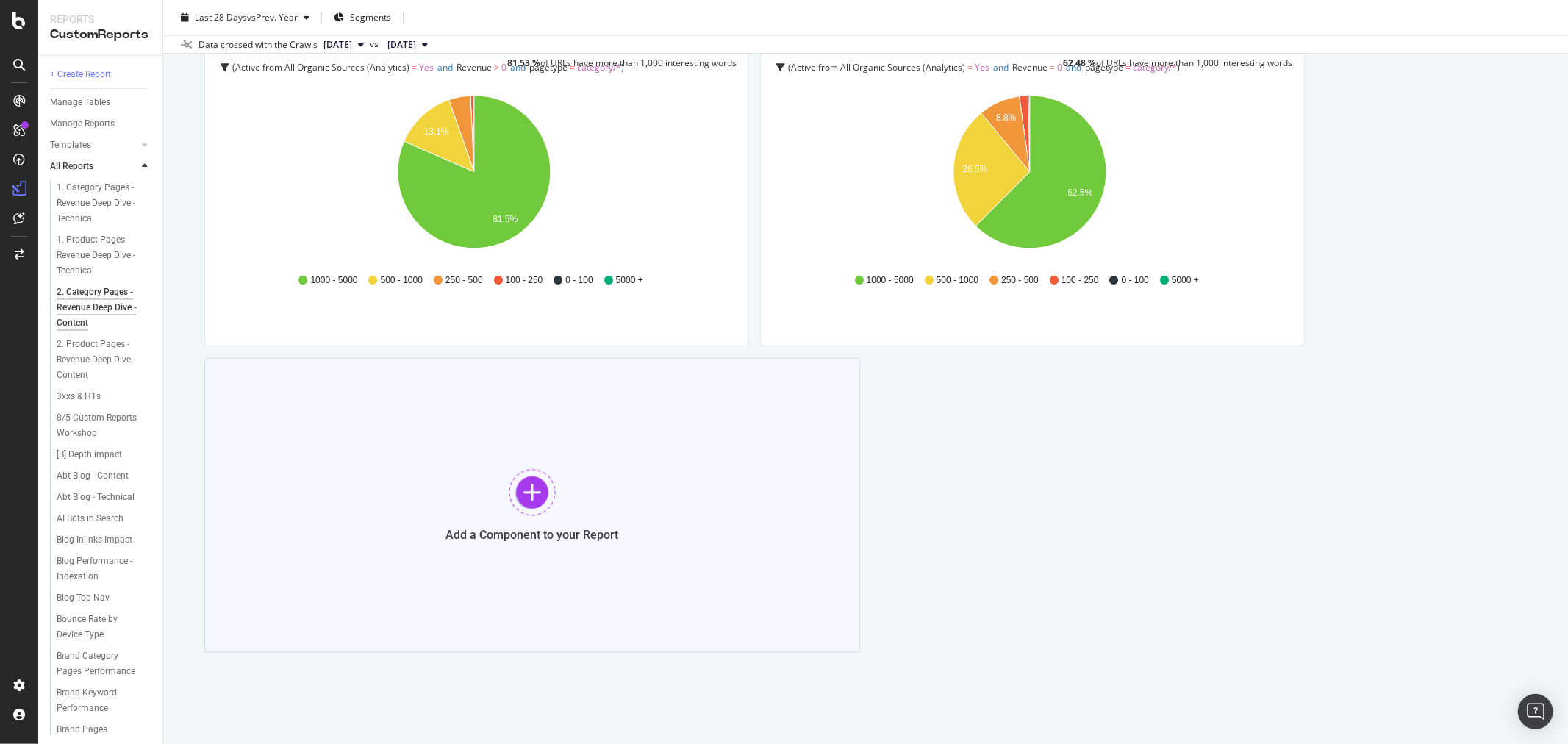
click at [652, 464] on div "Add a Component to your Report" at bounding box center [532, 504] width 656 height 294
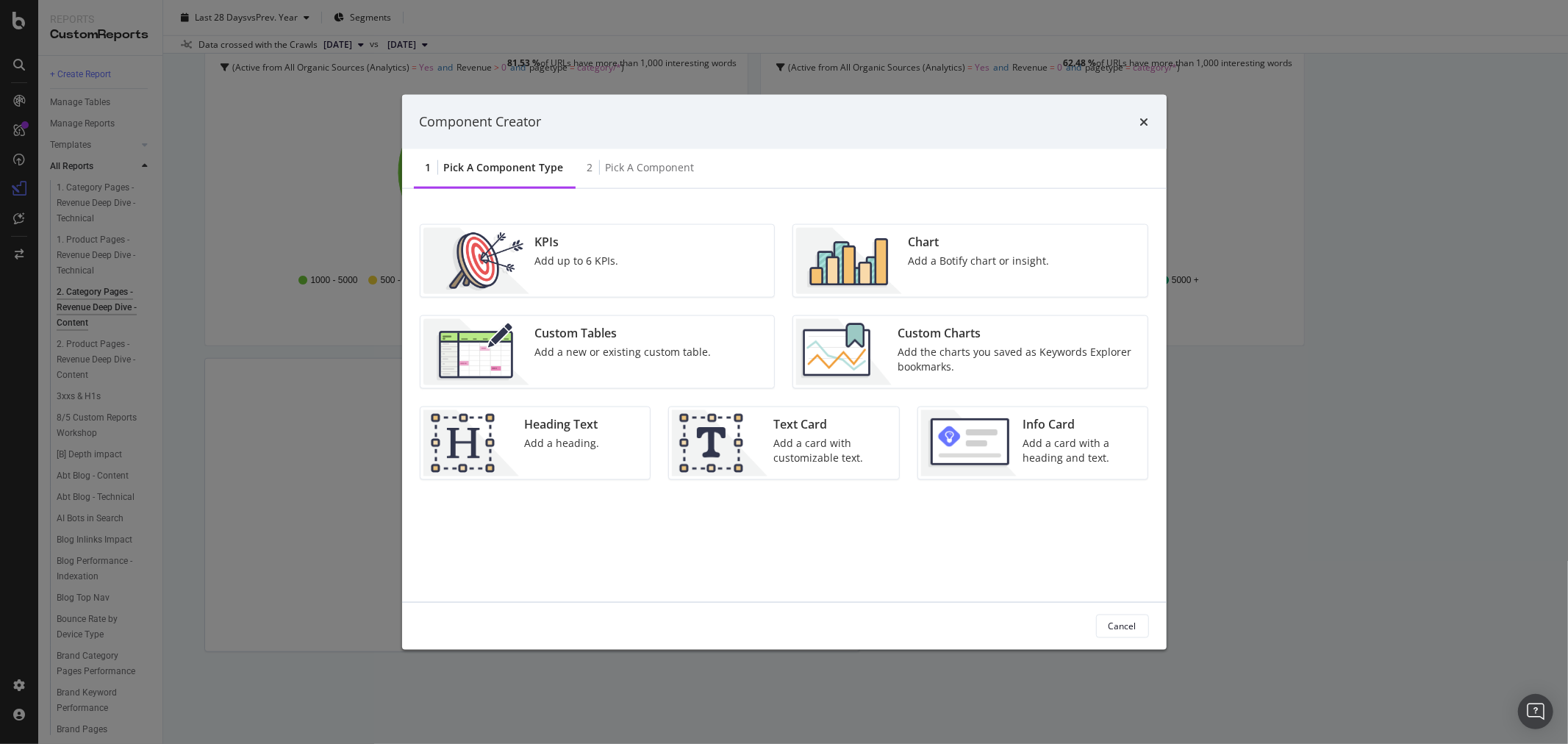
click at [686, 235] on div "KPIs Add up to 6 KPIs." at bounding box center [598, 260] width 355 height 72
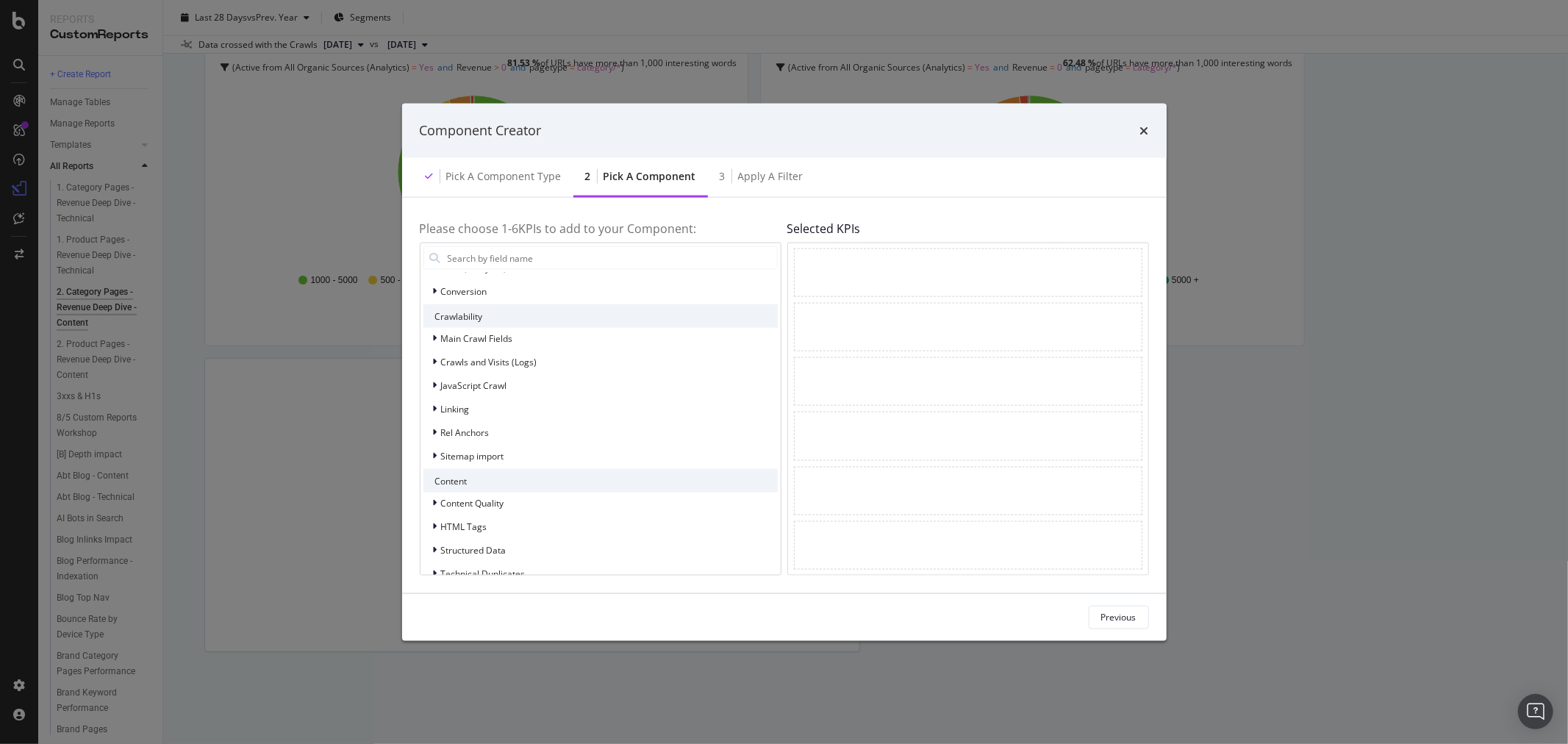
scroll to position [120, 0]
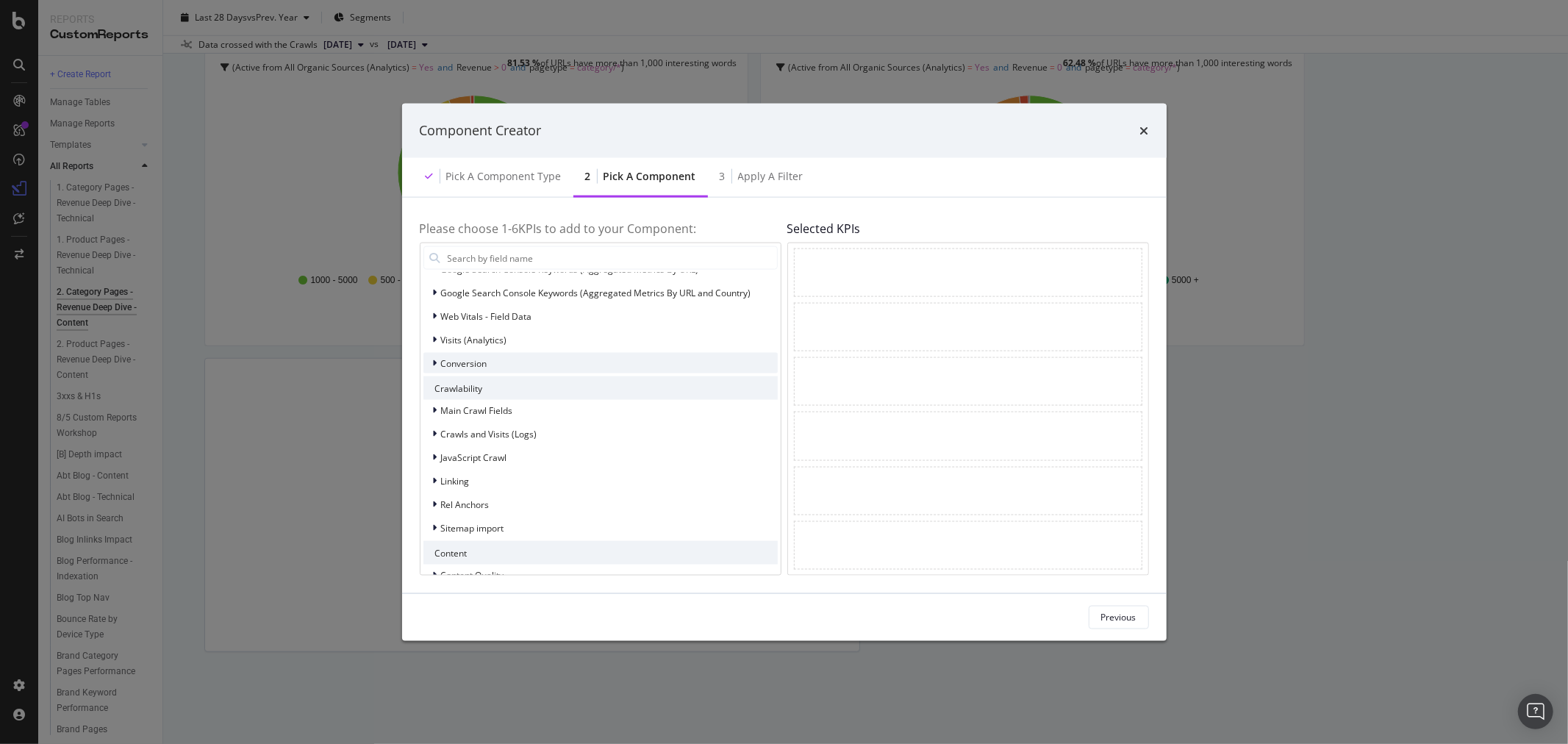
click at [643, 368] on div "Conversion" at bounding box center [601, 362] width 355 height 20
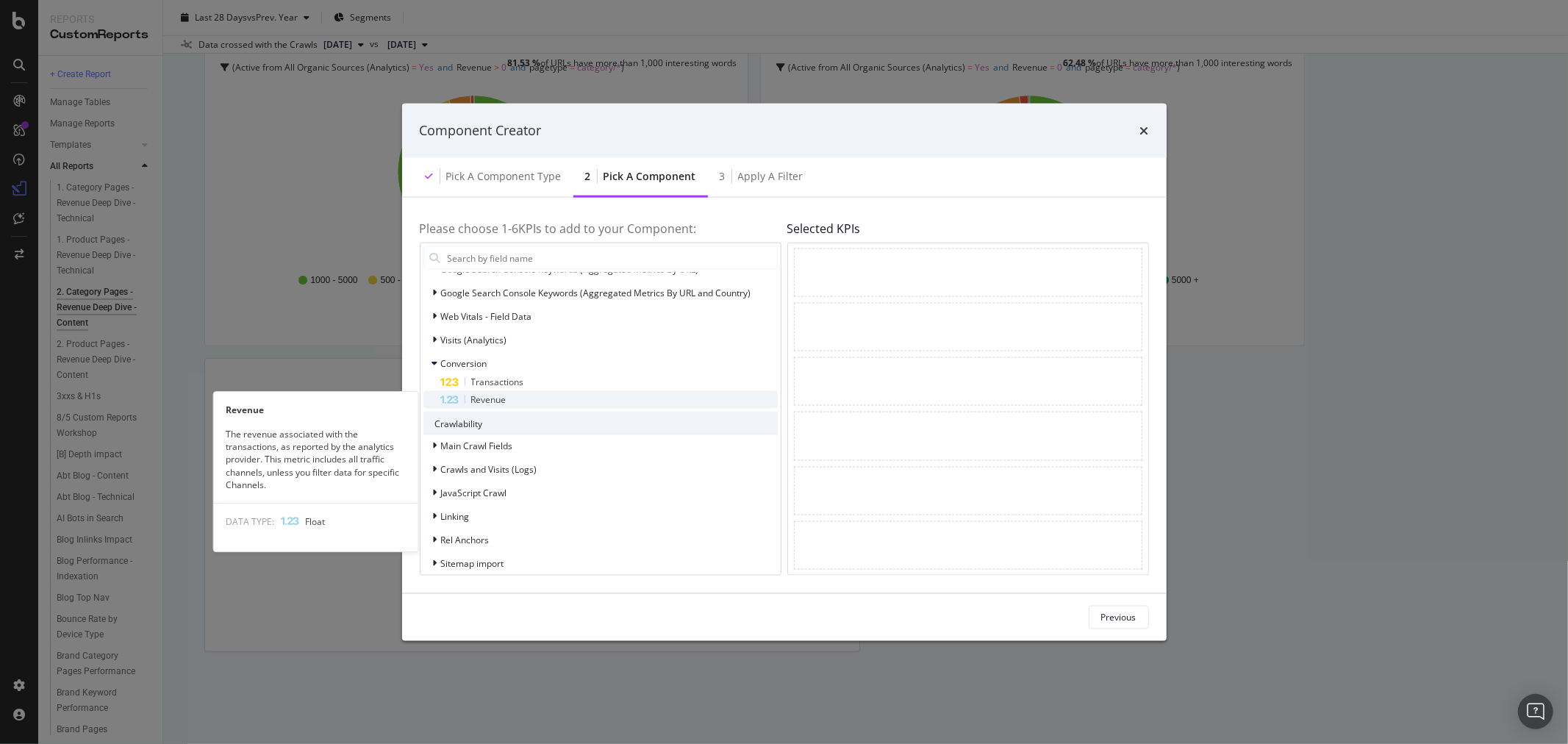
click at [629, 397] on div "Revenue" at bounding box center [609, 399] width 336 height 17
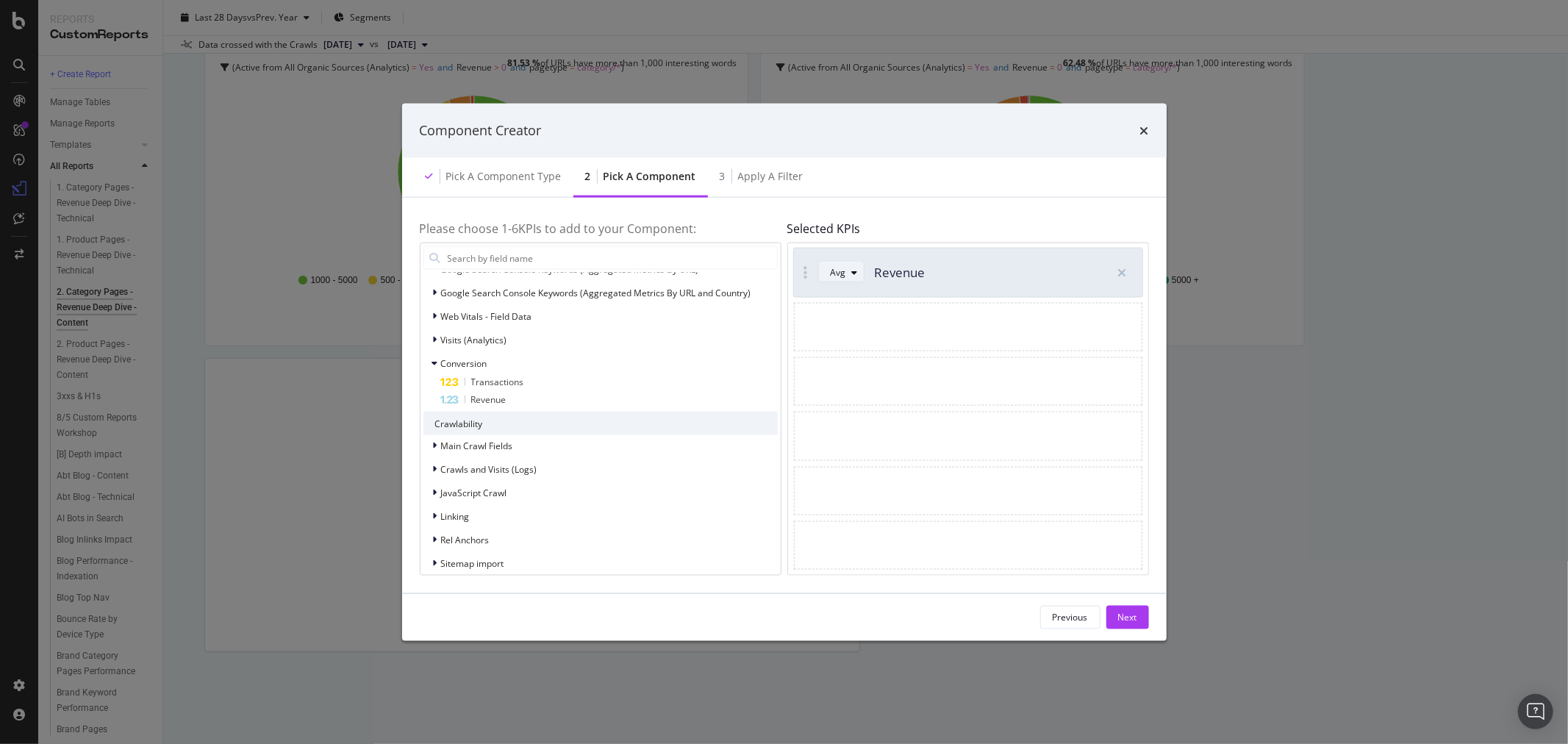
click at [833, 274] on div "Avg" at bounding box center [838, 272] width 16 height 9
click at [1134, 615] on div "Next" at bounding box center [1128, 616] width 19 height 13
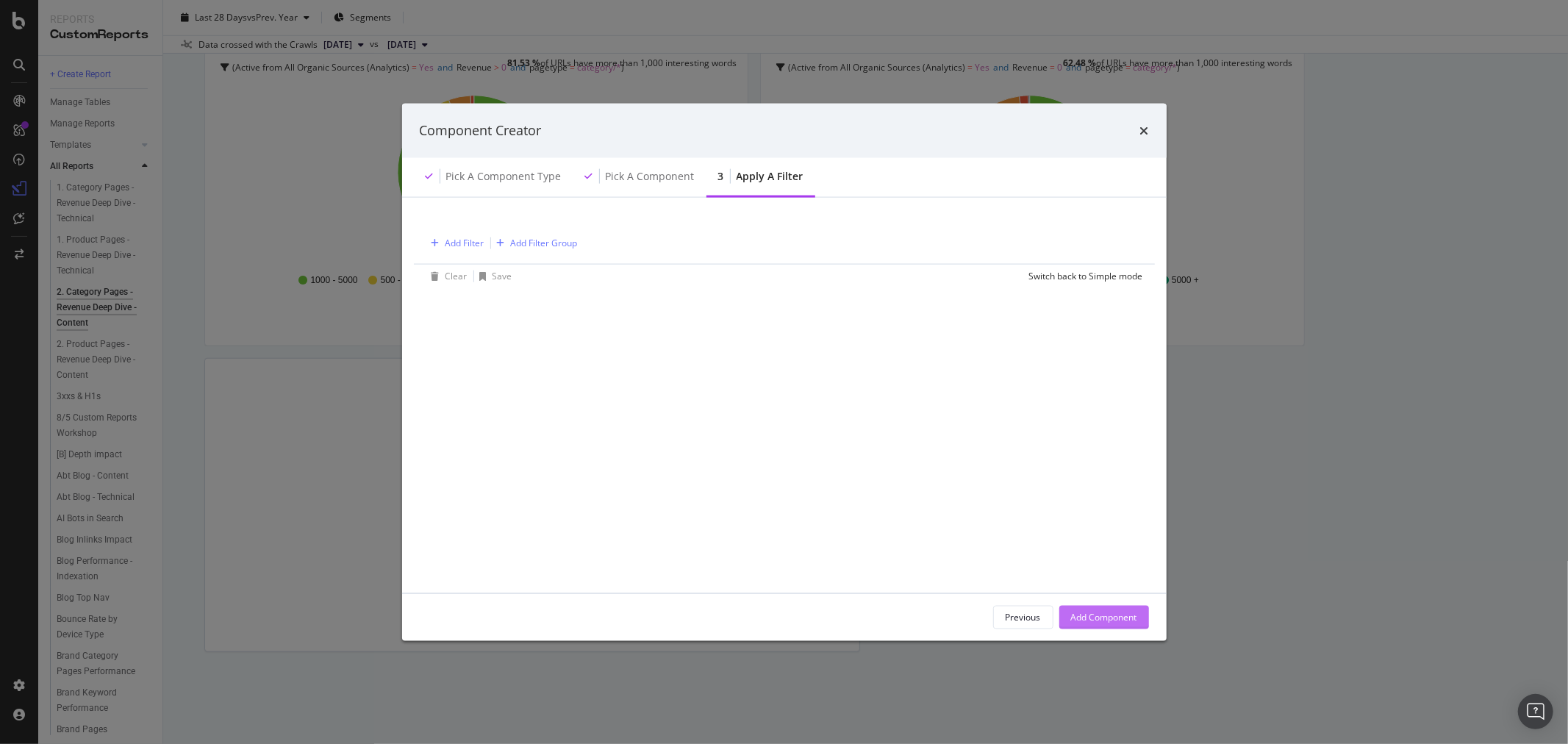
click at [1110, 619] on div "Add Component" at bounding box center [1104, 616] width 66 height 13
